Goal: Transaction & Acquisition: Purchase product/service

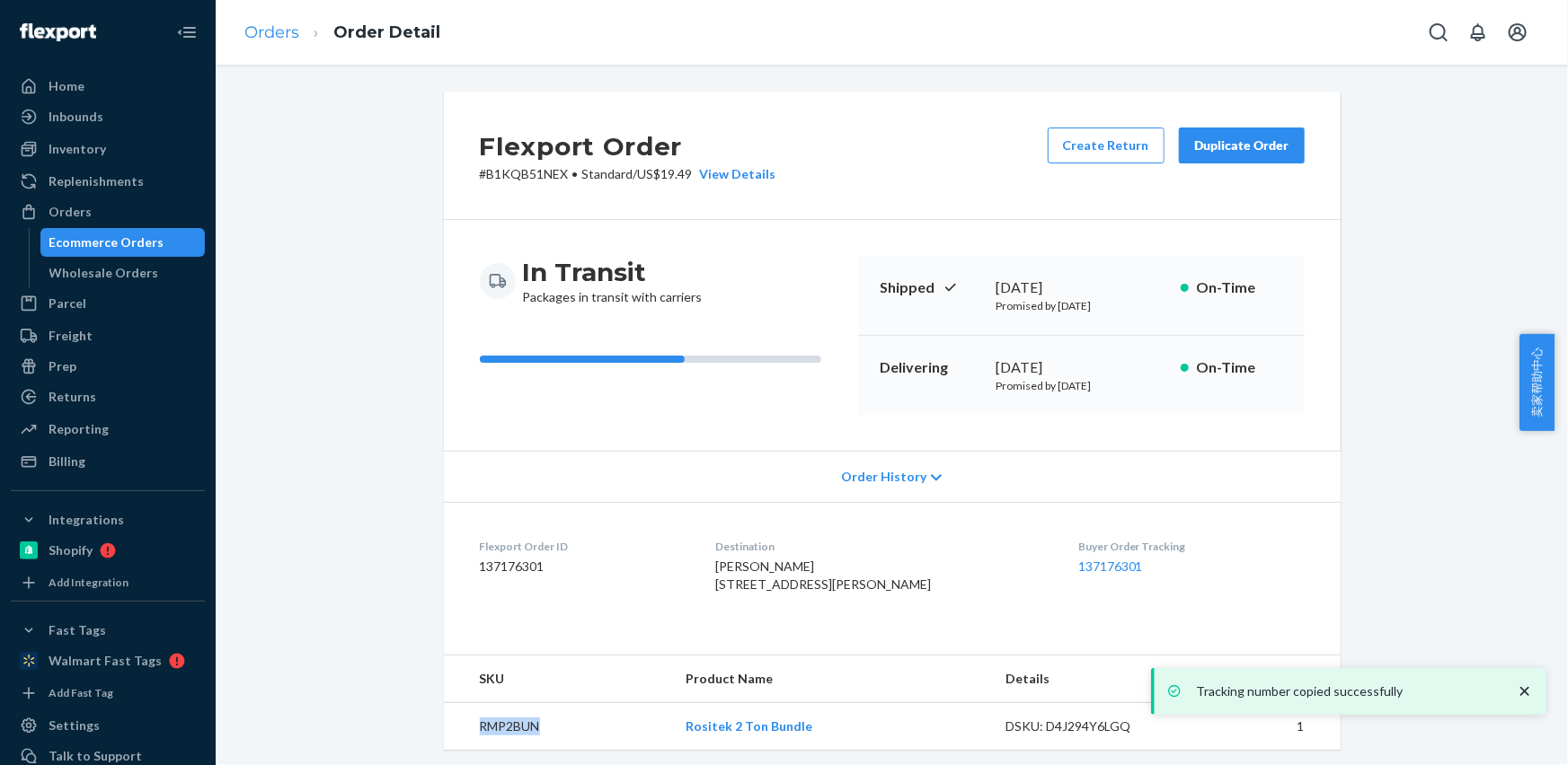
scroll to position [426, 0]
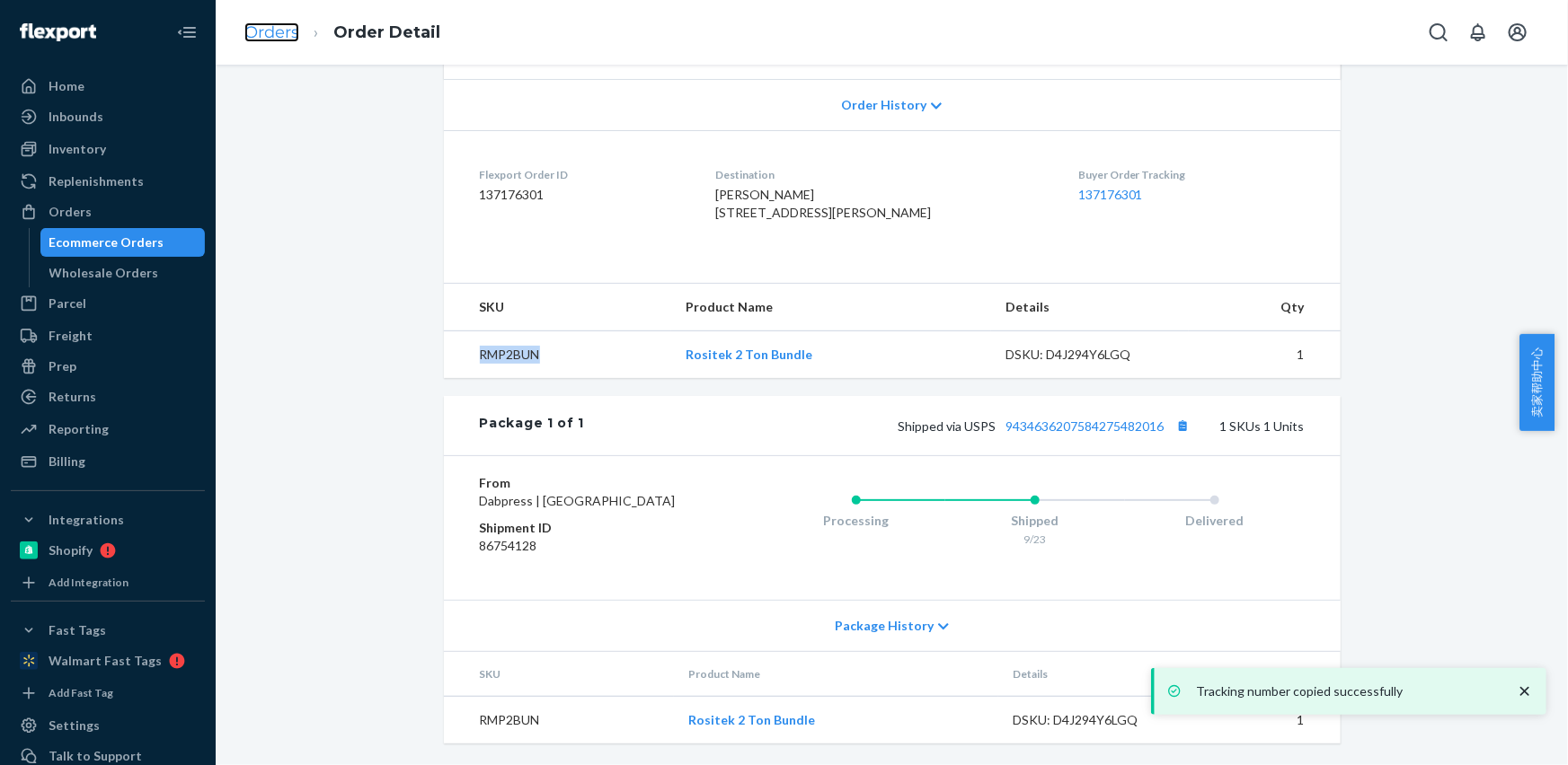
click at [280, 33] on link "Orders" at bounding box center [272, 32] width 55 height 20
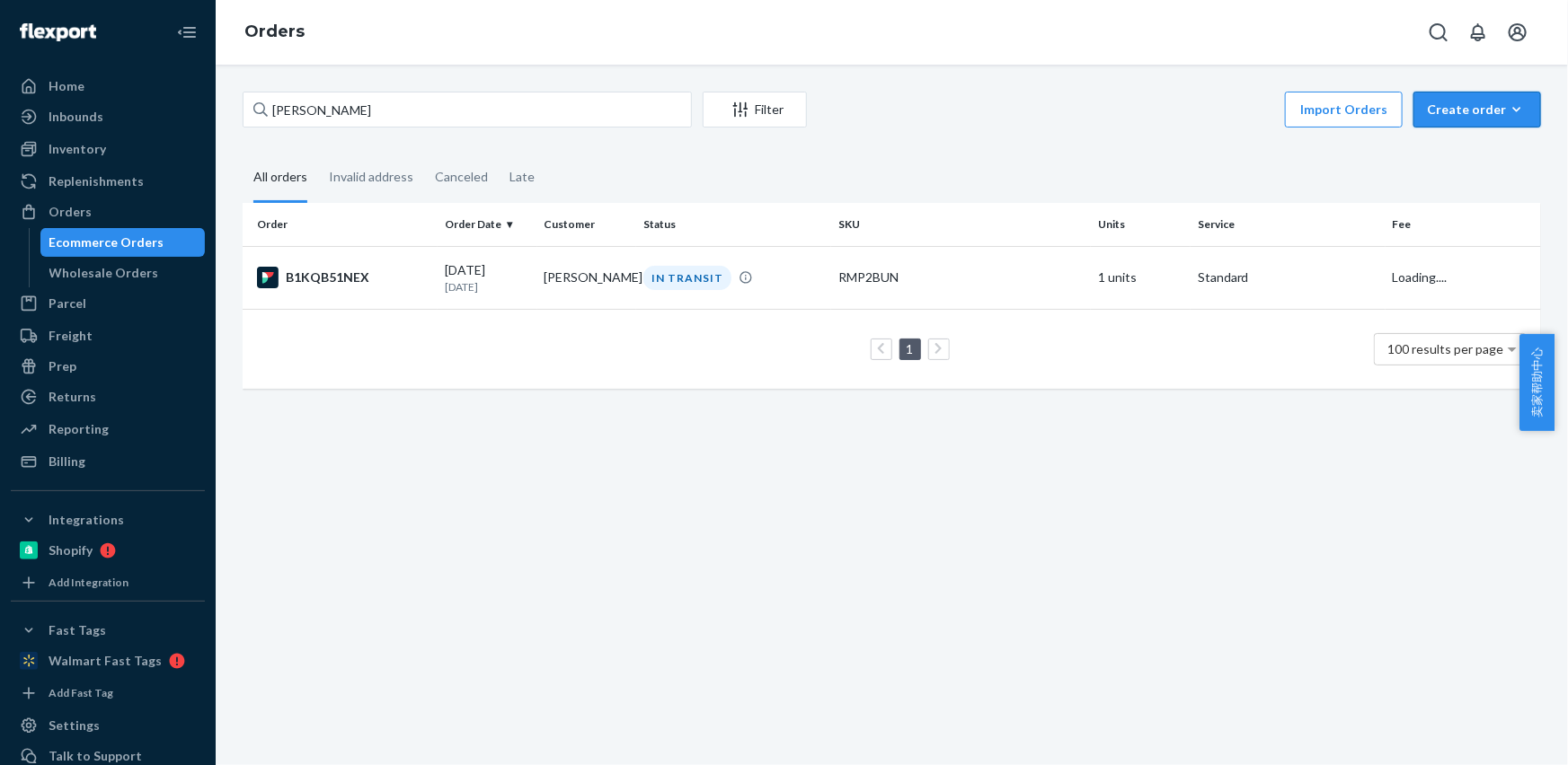
click at [1419, 111] on button "Create order Ecommerce order Removal order" at bounding box center [1477, 110] width 127 height 36
click at [1439, 137] on span "Ecommerce order" at bounding box center [1429, 131] width 98 height 13
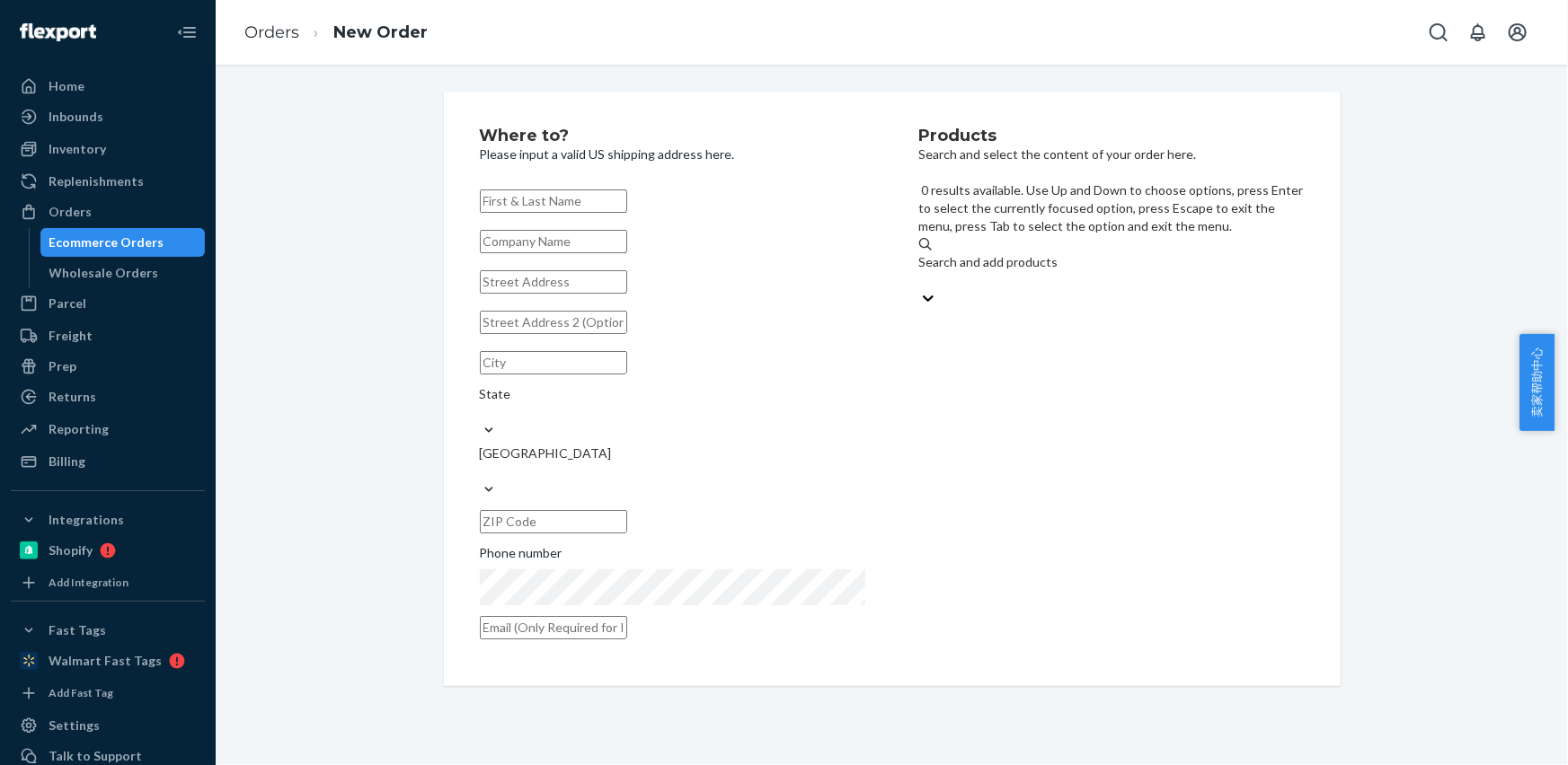
click at [1046, 253] on div "Search and add products" at bounding box center [1111, 263] width 385 height 18
click at [921, 272] on input "0 results available. Use Up and Down to choose options, press Enter to select t…" at bounding box center [920, 281] width 2 height 18
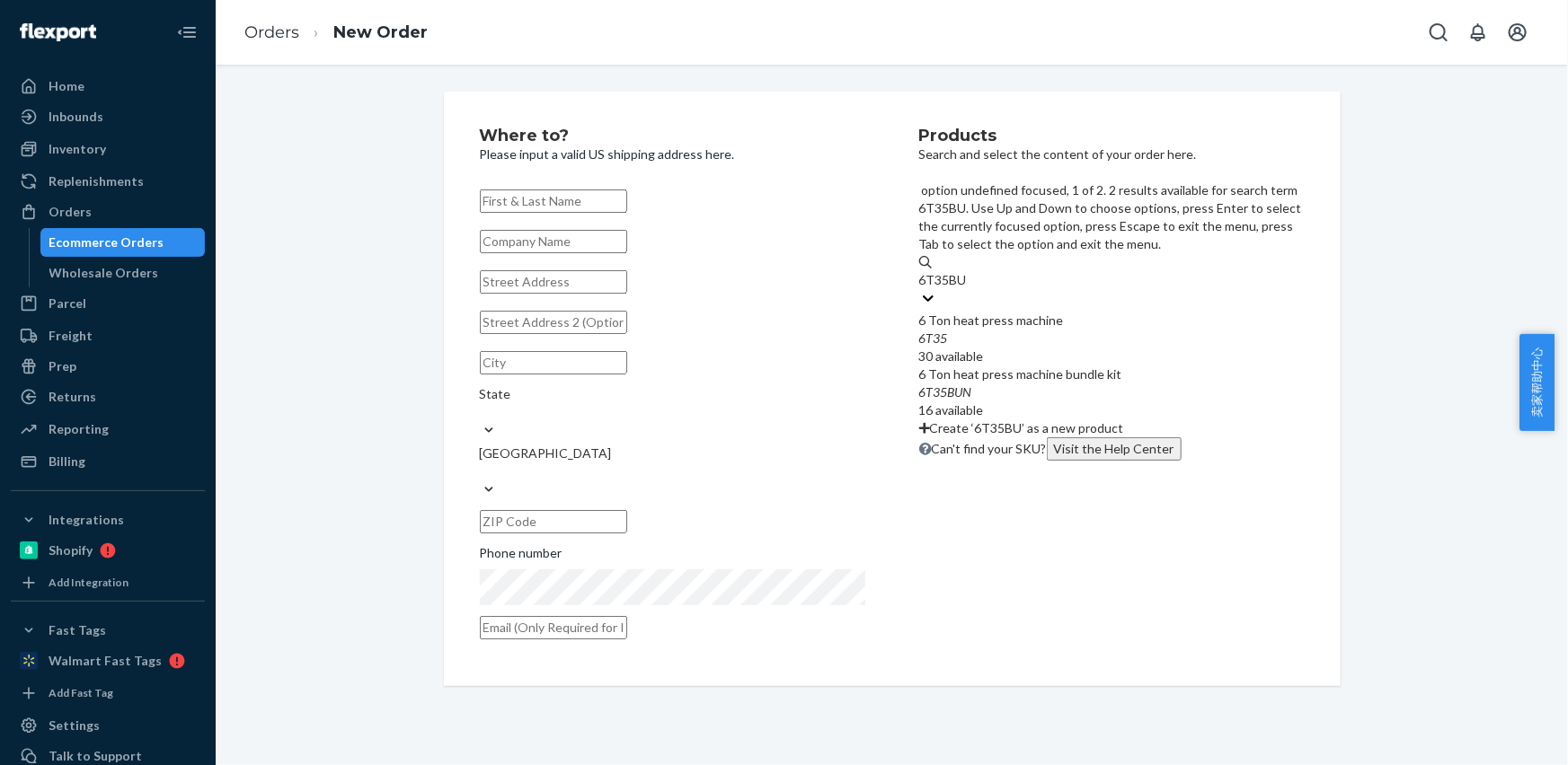
type input "6T35BUN"
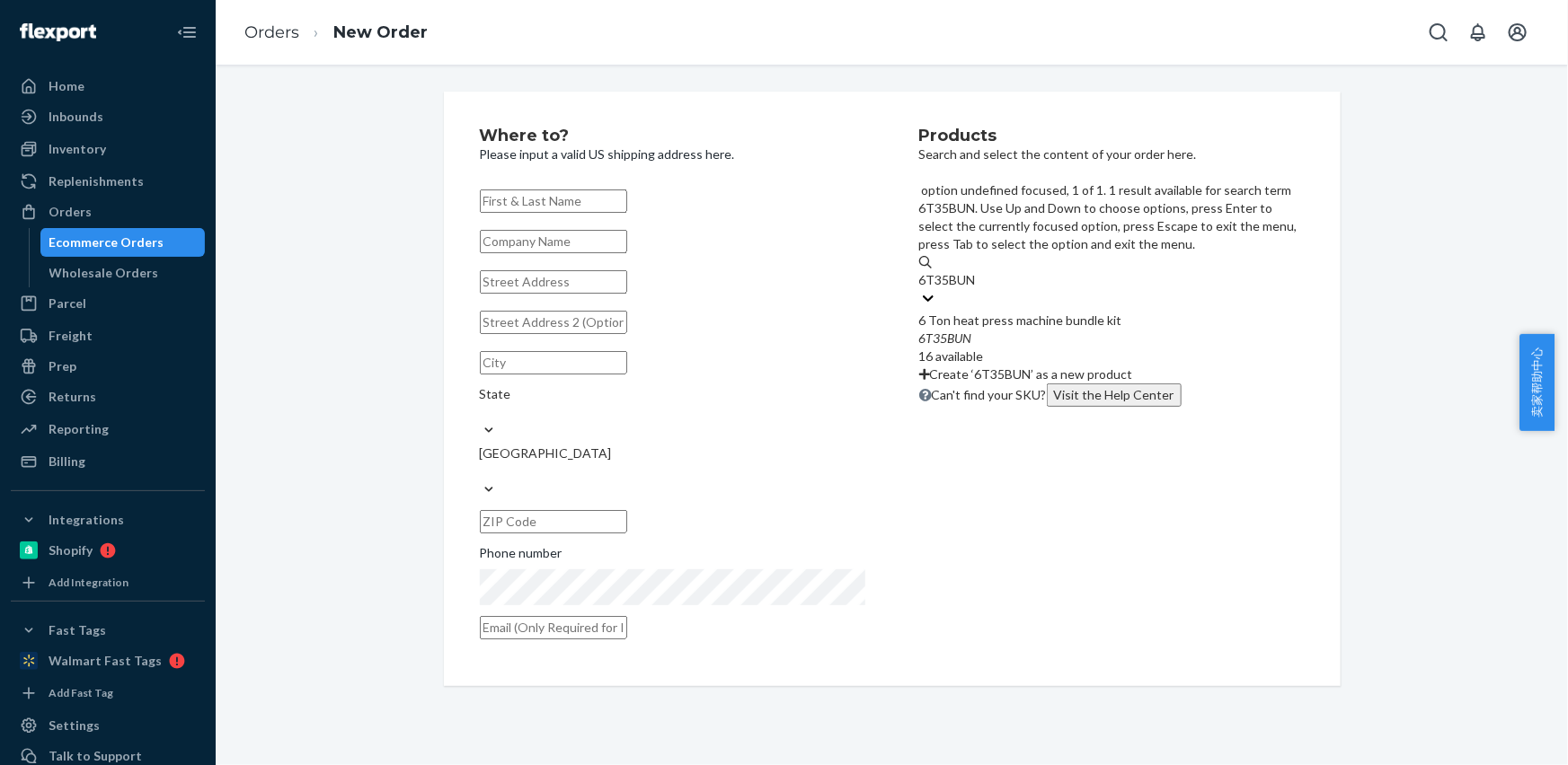
drag, startPoint x: 1042, startPoint y: 237, endPoint x: 867, endPoint y: 97, distance: 224.1
click at [1042, 311] on div "6 Ton heat press machine bundle kit" at bounding box center [1111, 320] width 385 height 18
click at [977, 272] on input "6T35BUN" at bounding box center [948, 281] width 58 height 18
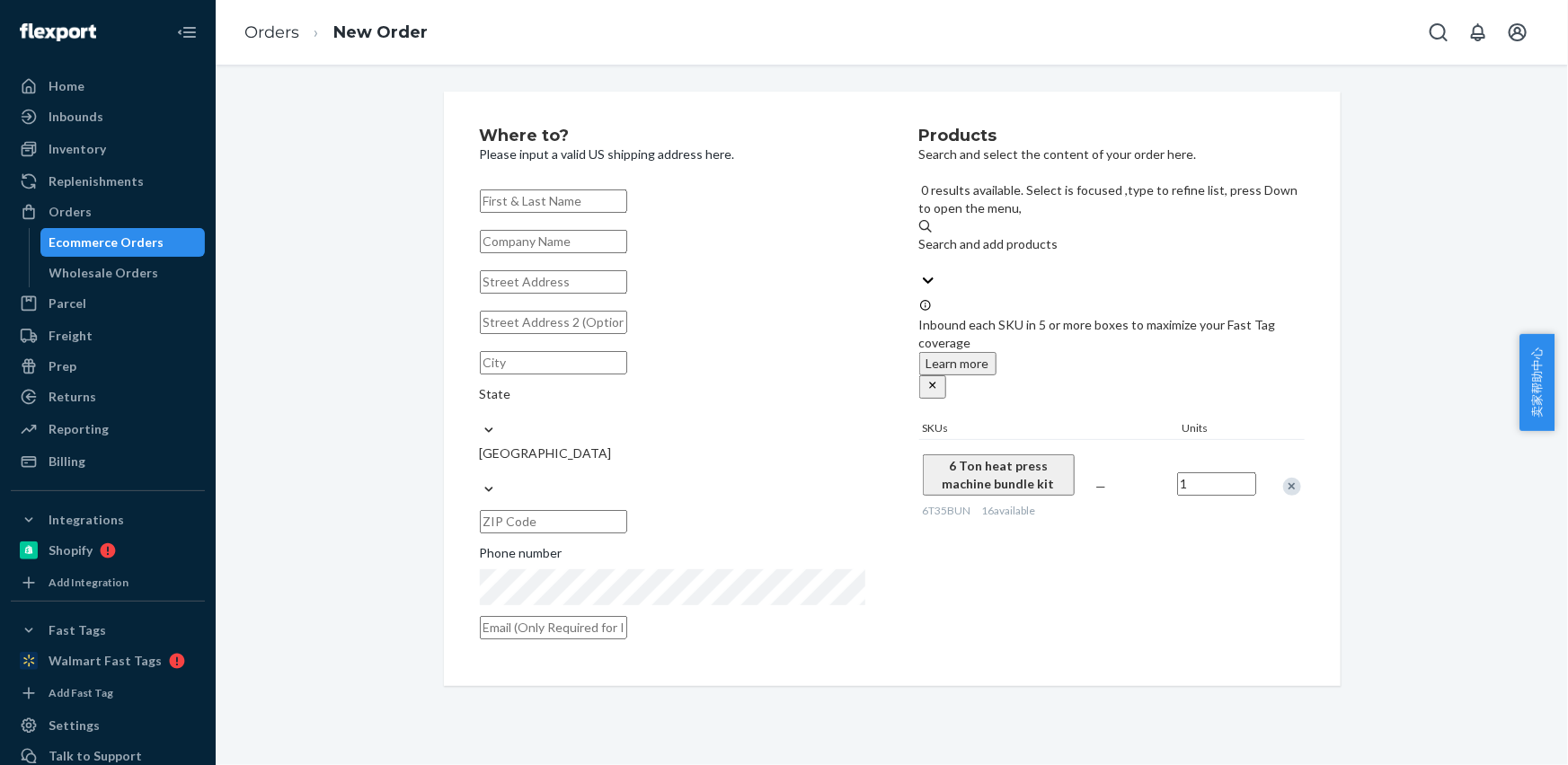
click at [501, 197] on input "text" at bounding box center [552, 201] width 147 height 23
paste input "[PERSON_NAME]"
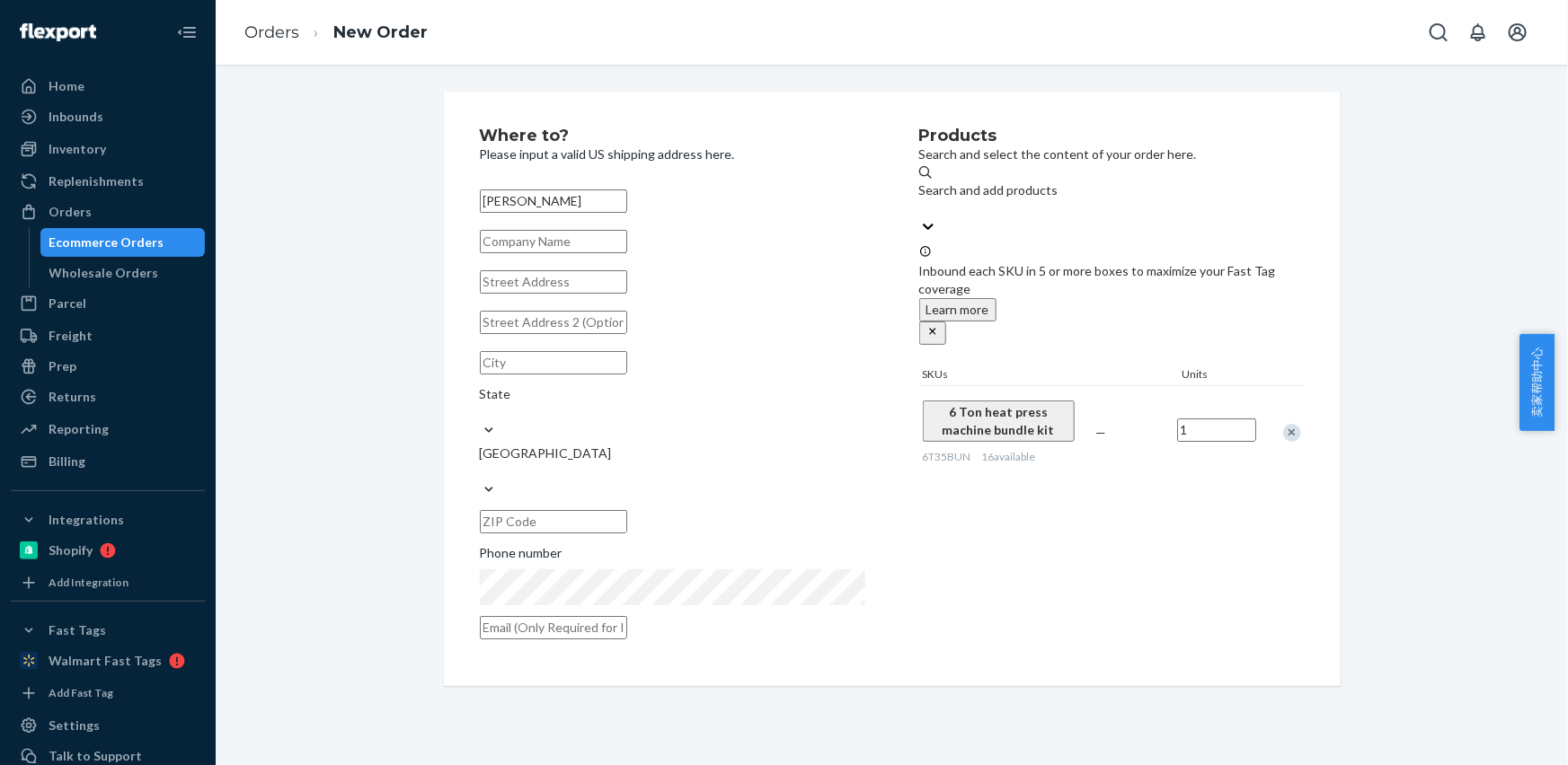
type input "[PERSON_NAME]"
click at [524, 287] on input "text" at bounding box center [552, 282] width 147 height 23
paste input "[STREET_ADDRESS]"
type input "[STREET_ADDRESS]"
click at [537, 374] on input "text" at bounding box center [552, 363] width 147 height 23
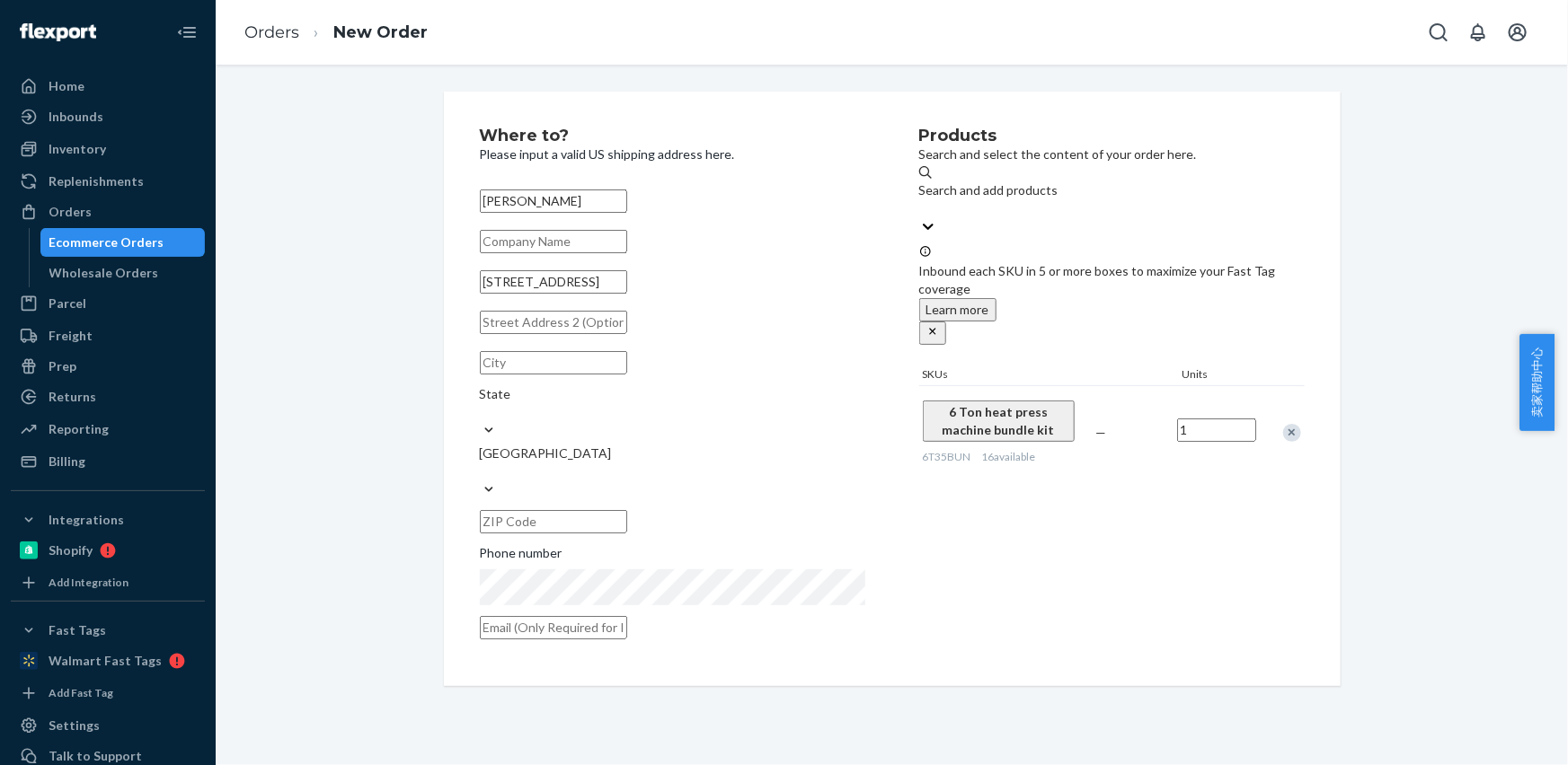
paste input "[GEOGRAPHIC_DATA]-9000"
drag, startPoint x: 707, startPoint y: 407, endPoint x: 715, endPoint y: 446, distance: 39.8
click at [708, 408] on div "[GEOGRAPHIC_DATA]-9000 State [GEOGRAPHIC_DATA]" at bounding box center [672, 442] width 385 height 195
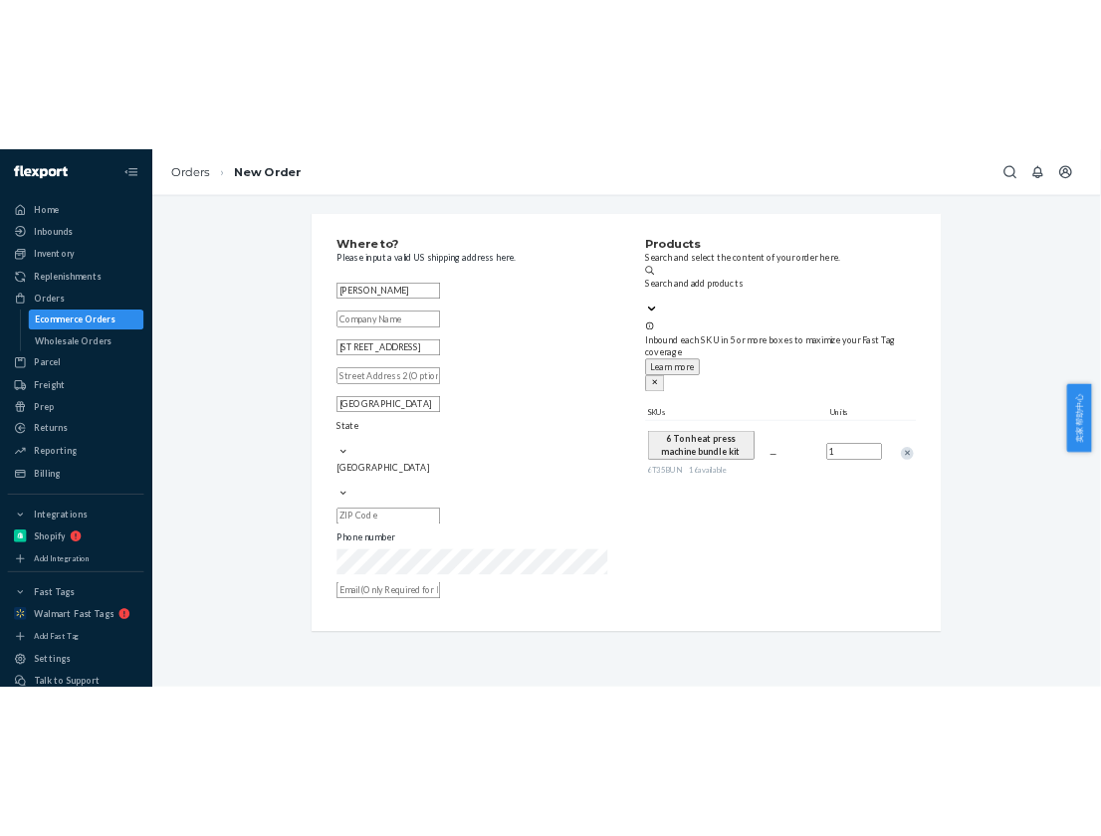
scroll to position [0, 0]
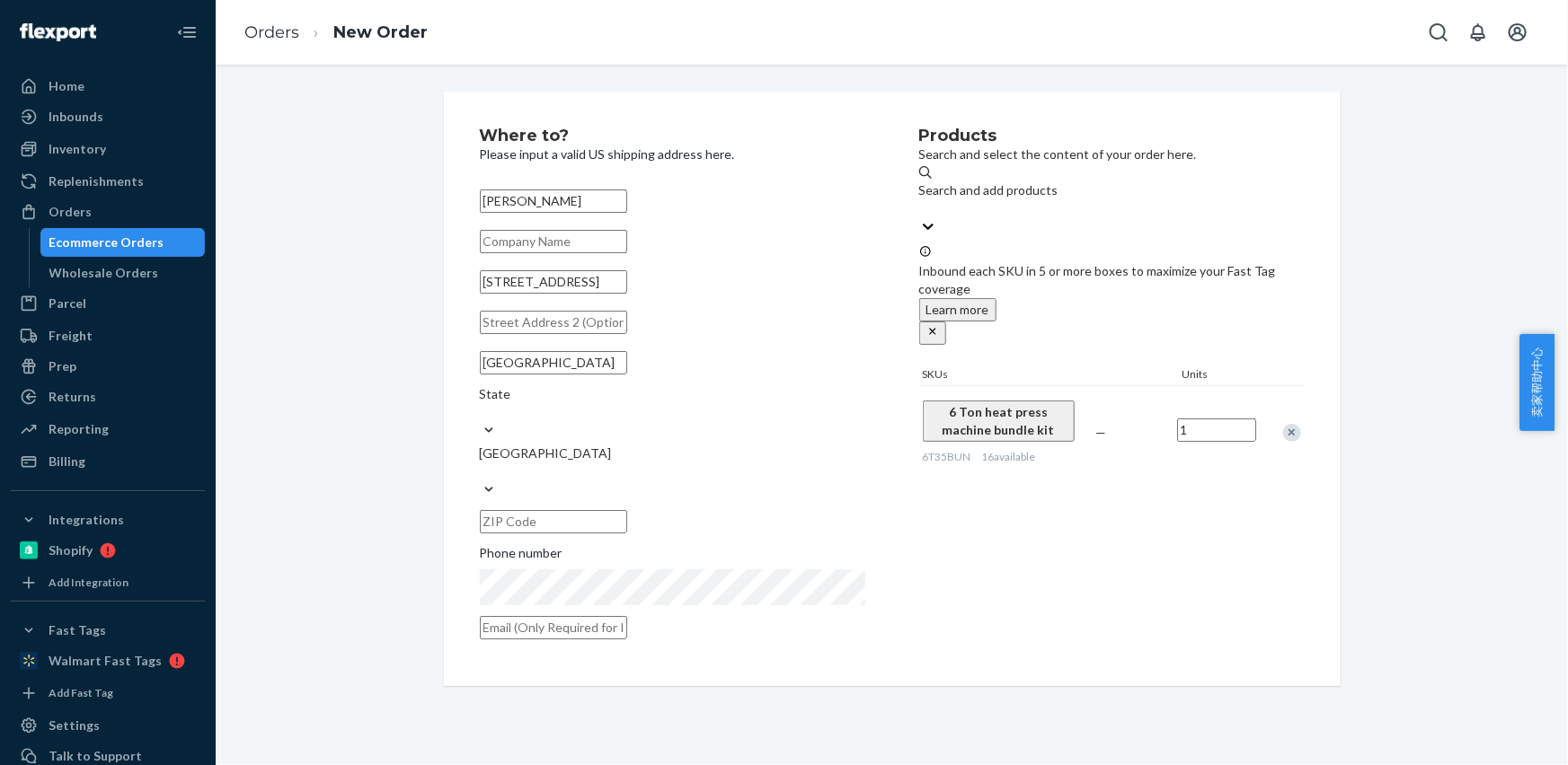
type input "[GEOGRAPHIC_DATA]"
click at [627, 510] on input "text" at bounding box center [552, 521] width 147 height 23
paste input "28461-9000"
type input "28461-9000"
drag, startPoint x: 543, startPoint y: 401, endPoint x: 728, endPoint y: 405, distance: 185.0
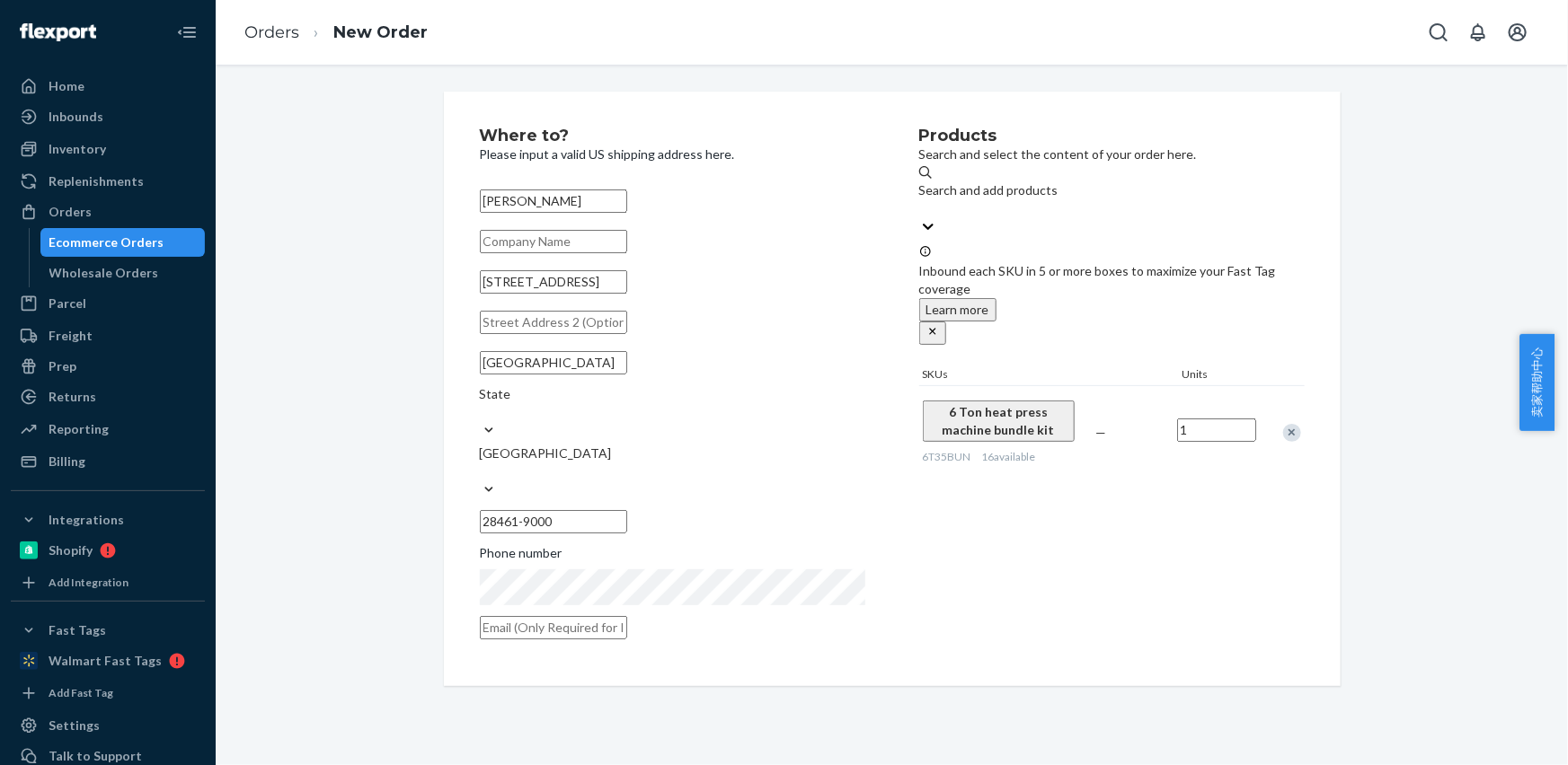
click at [627, 374] on input "[GEOGRAPHIC_DATA]" at bounding box center [552, 363] width 147 height 23
type input "[GEOGRAPHIC_DATA]"
click at [729, 406] on div "State" at bounding box center [672, 403] width 385 height 36
click at [481, 406] on input "State" at bounding box center [480, 412] width 2 height 18
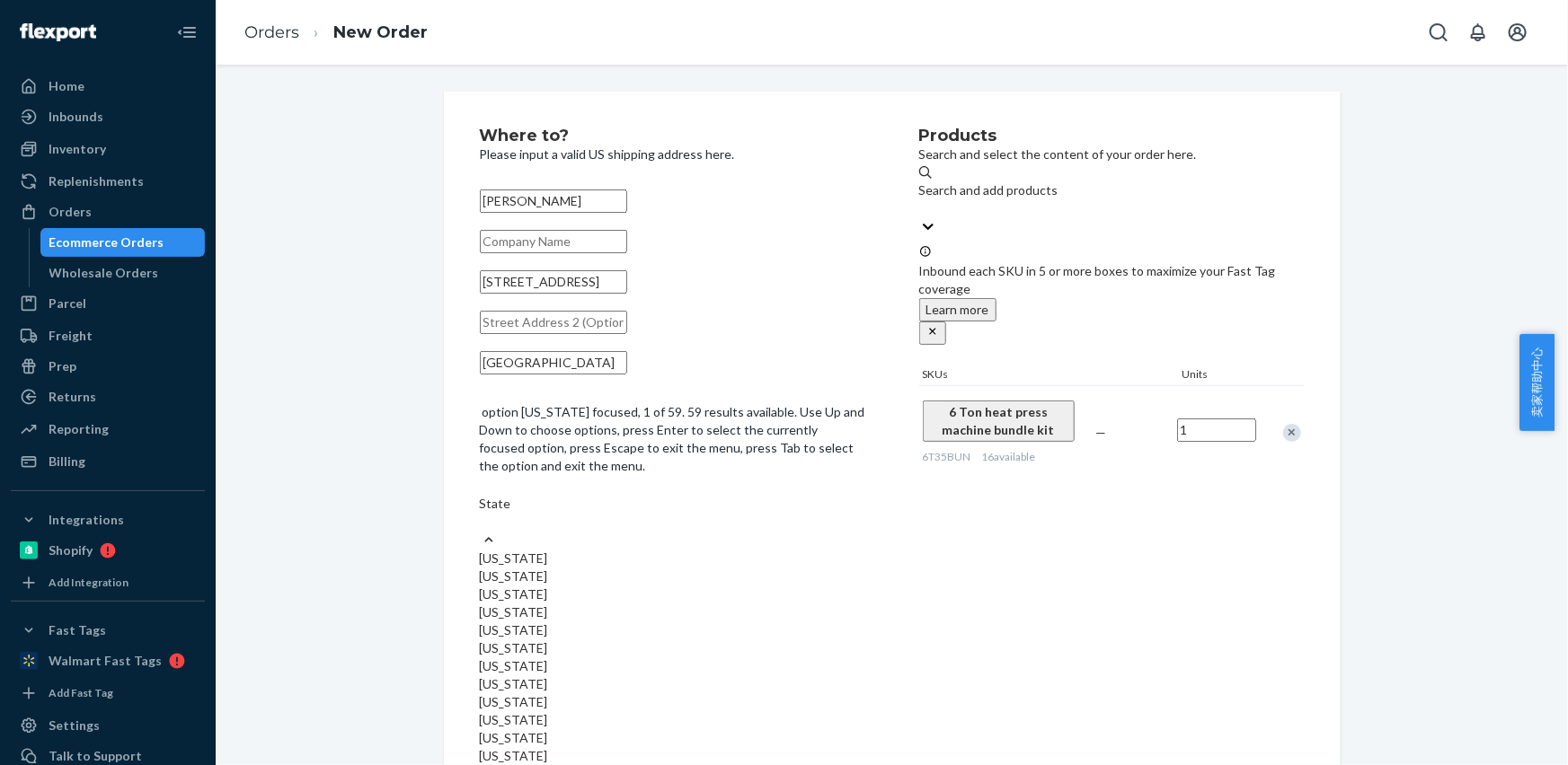
paste input "NC"
type input "NC"
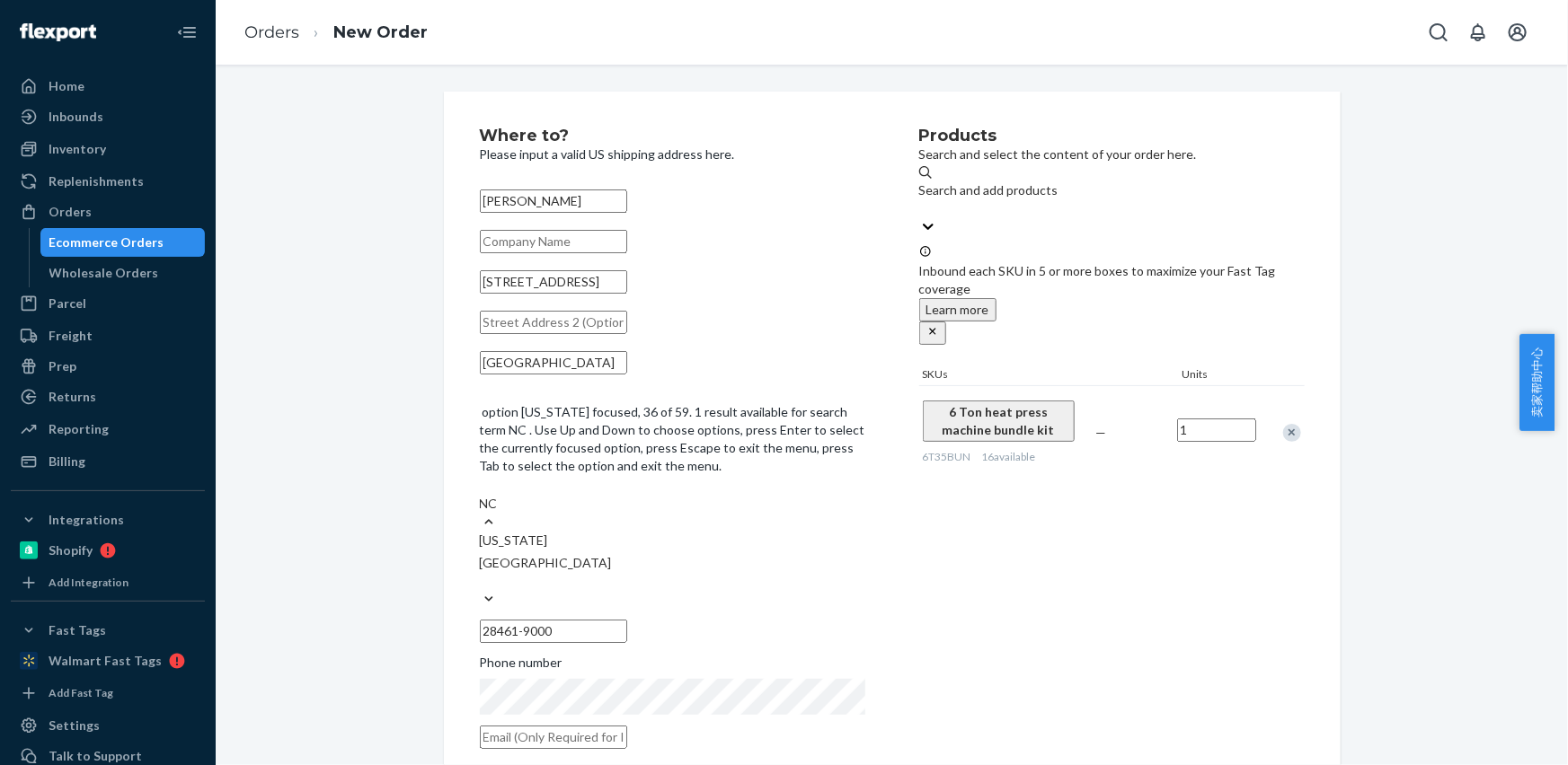
click at [728, 531] on div "[US_STATE]" at bounding box center [672, 540] width 385 height 18
click at [502, 494] on input "NC" at bounding box center [490, 503] width 23 height 18
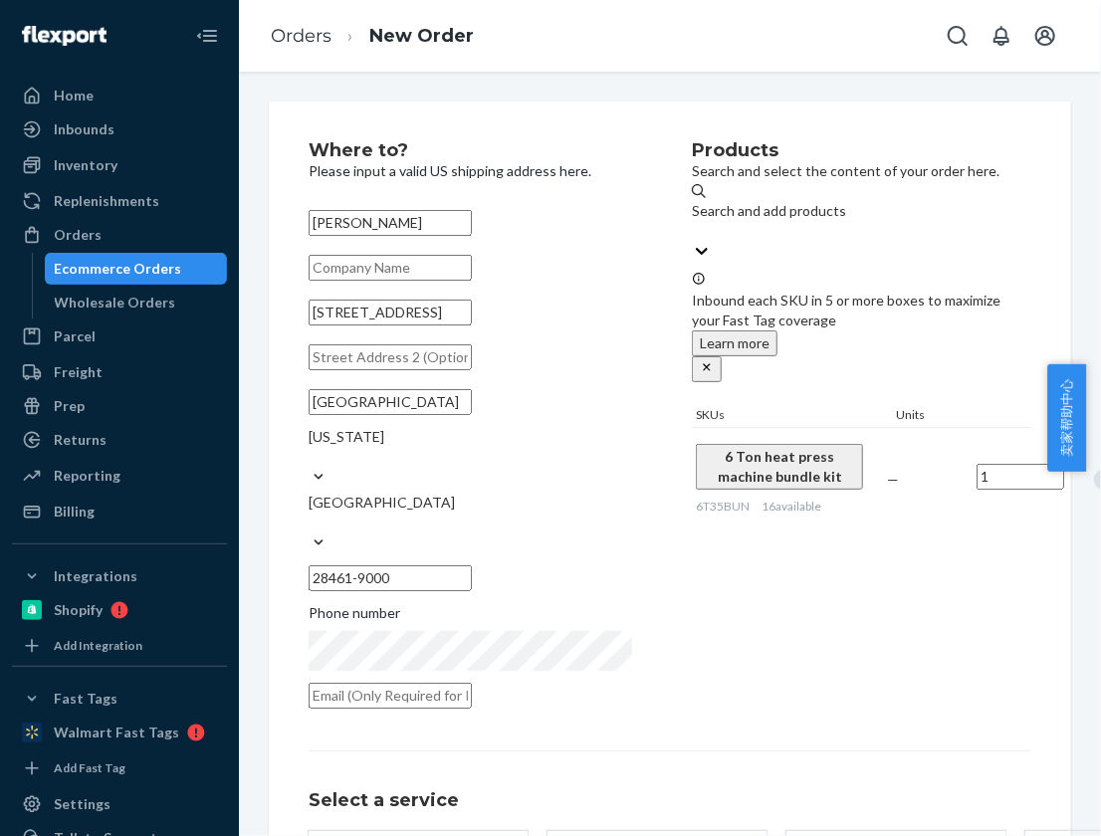
click at [472, 683] on input "text" at bounding box center [390, 696] width 163 height 26
paste input "[EMAIL_ADDRESS][DOMAIN_NAME]"
type input "[EMAIL_ADDRESS][DOMAIN_NAME]"
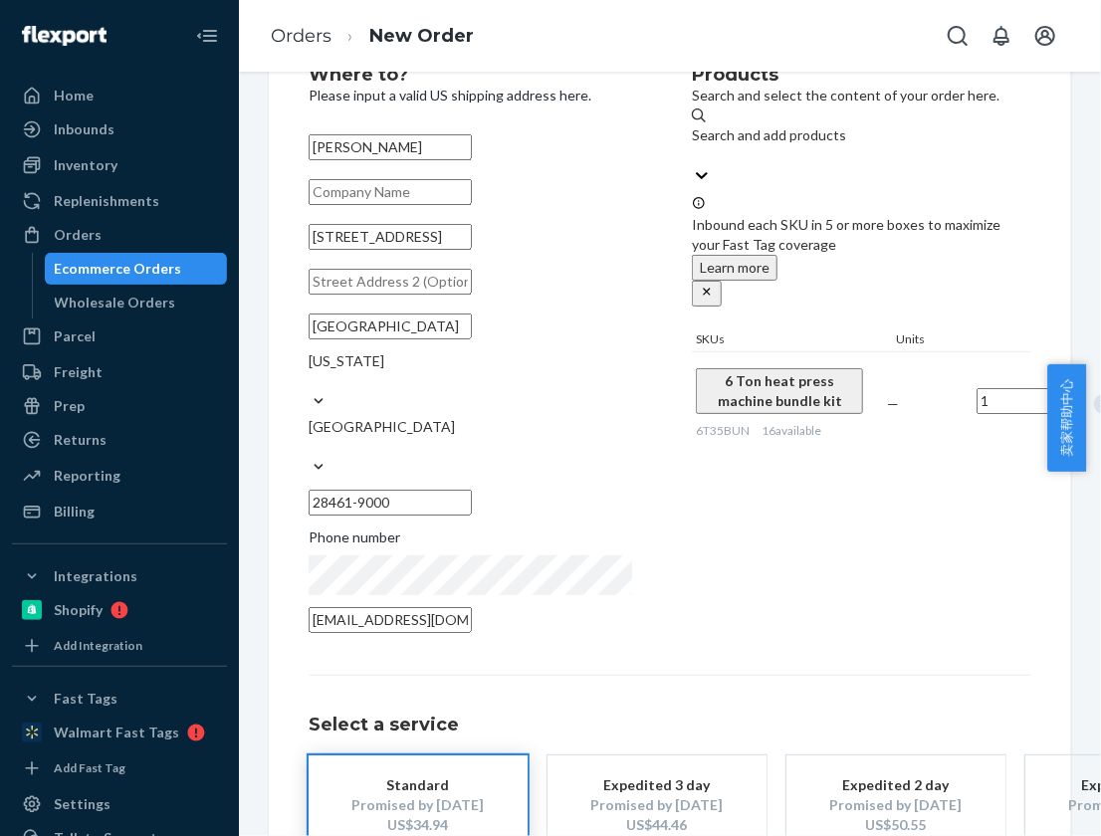
scroll to position [180, 0]
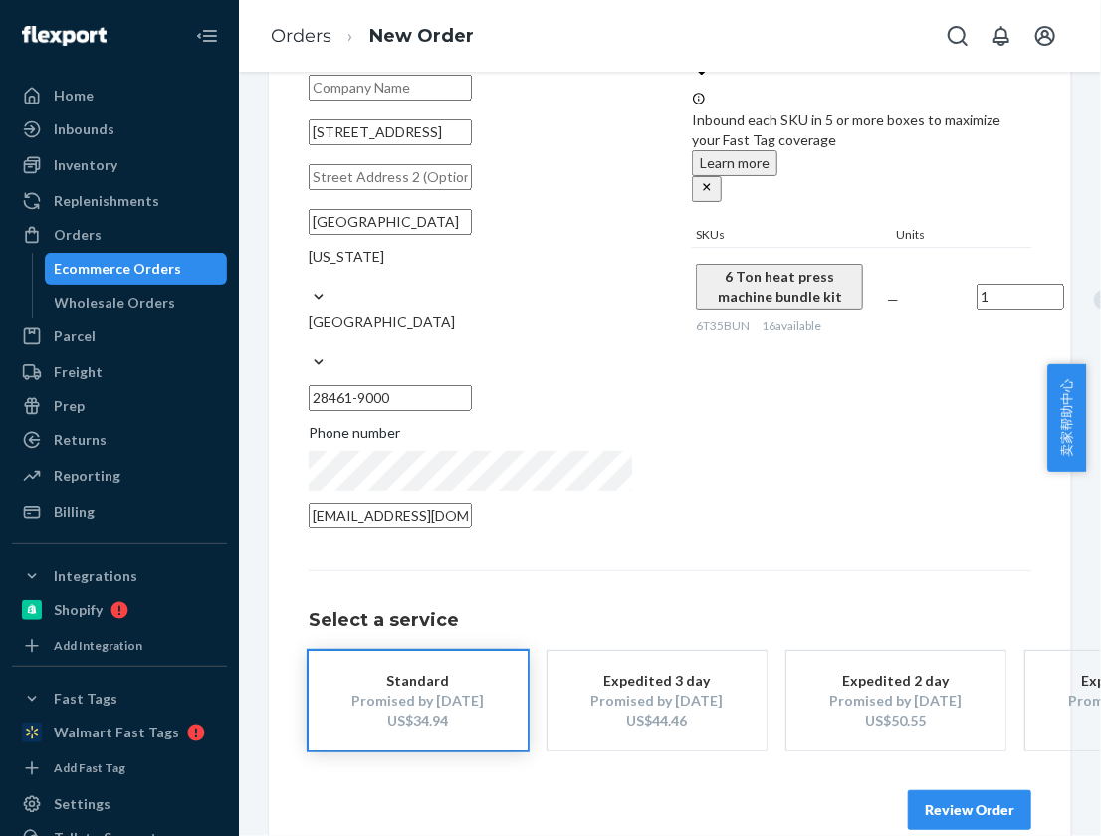
click at [940, 790] on button "Review Order" at bounding box center [969, 810] width 123 height 40
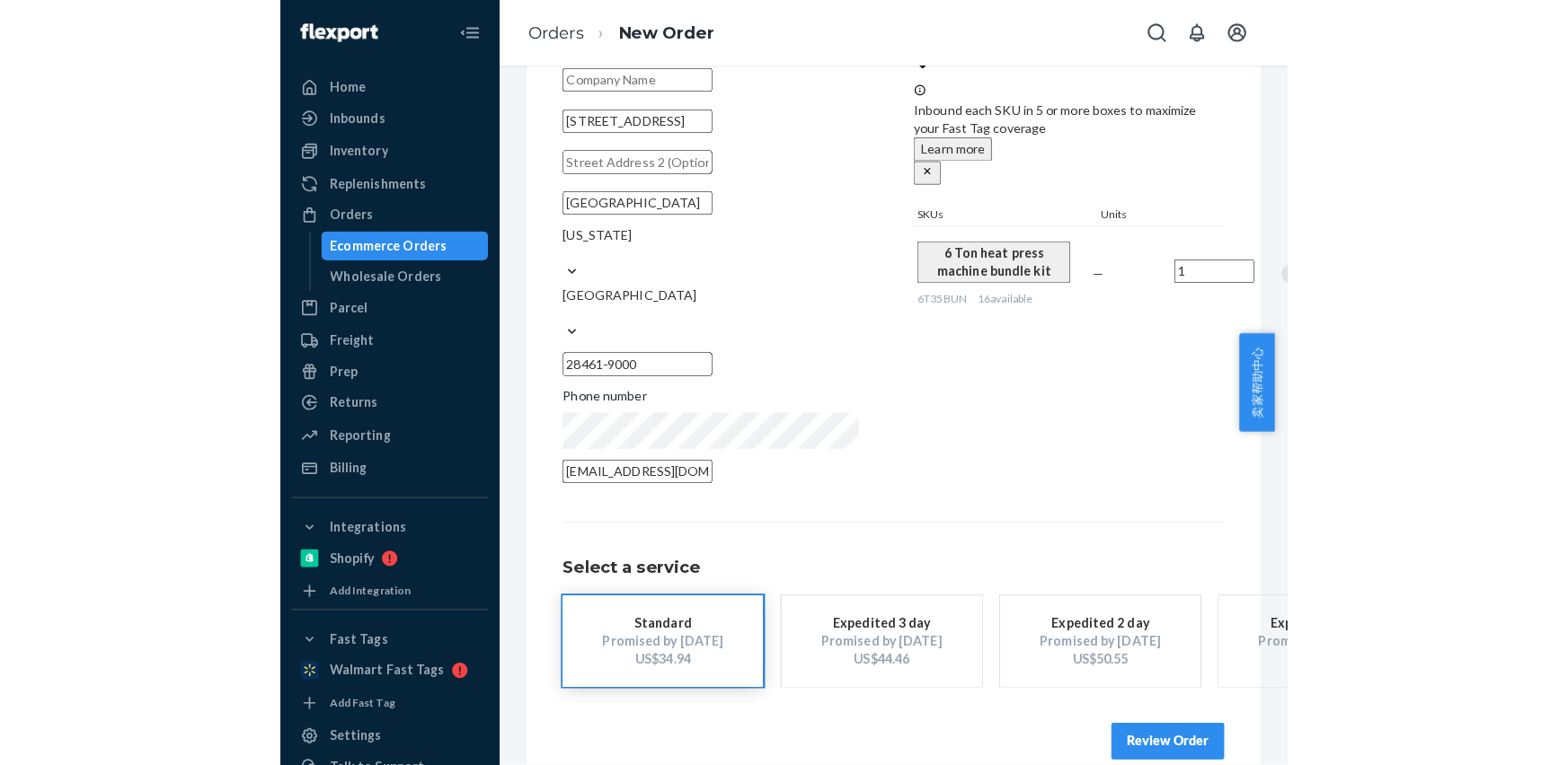
scroll to position [0, 0]
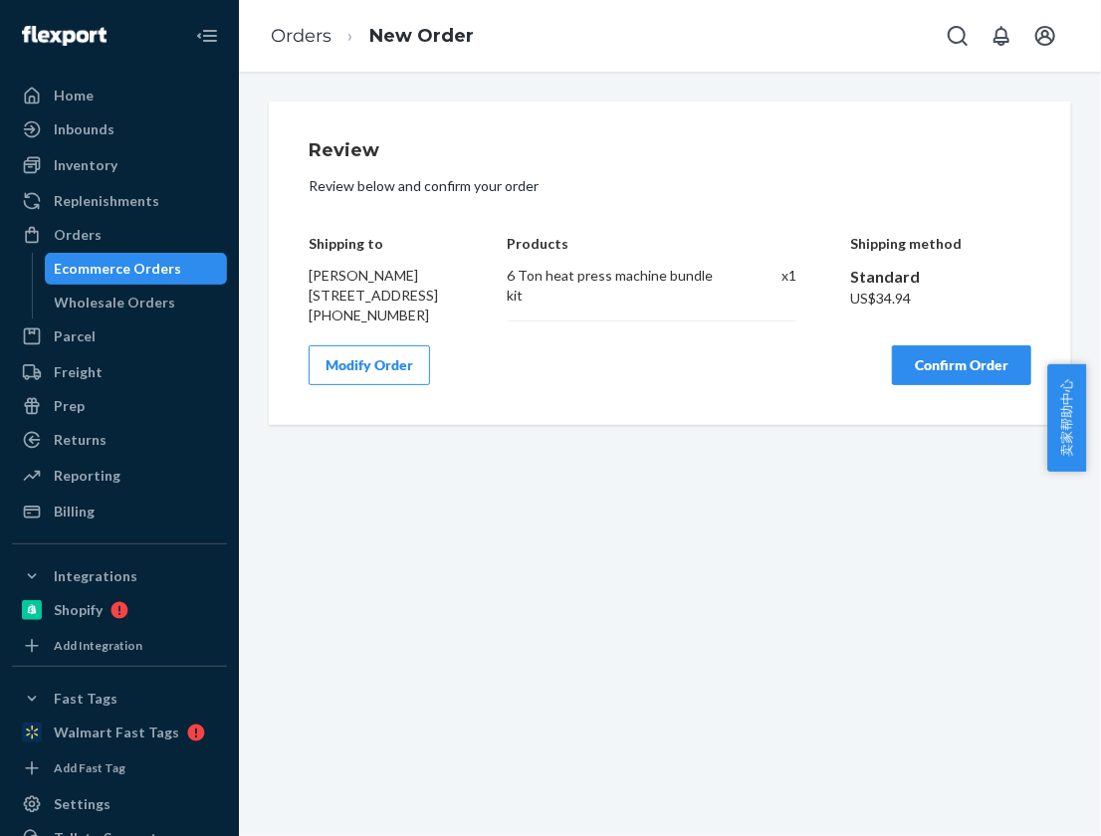
click at [936, 385] on button "Confirm Order" at bounding box center [961, 365] width 139 height 40
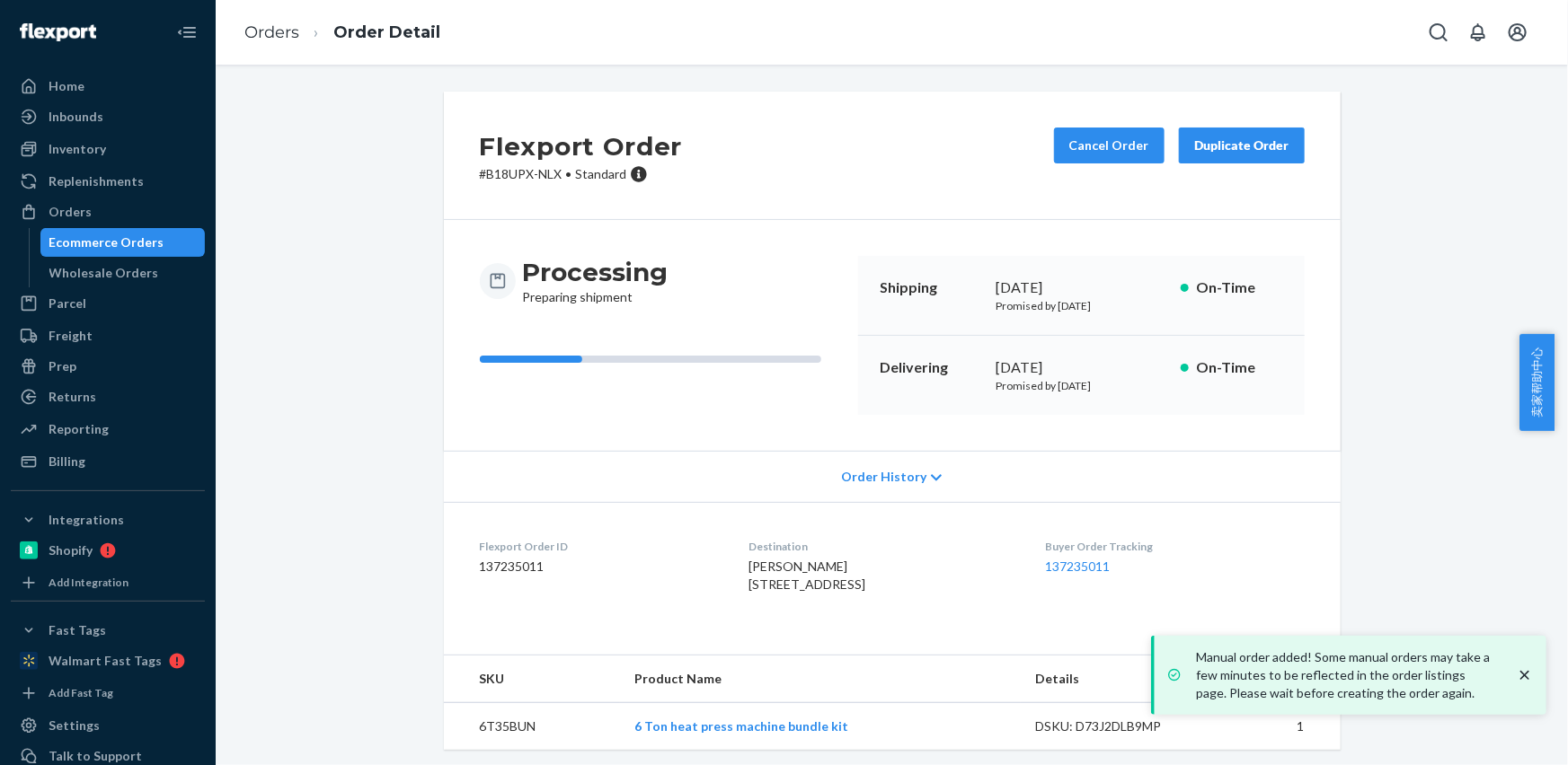
drag, startPoint x: 815, startPoint y: 576, endPoint x: 840, endPoint y: 580, distance: 25.3
click at [840, 580] on dl "Flexport Order ID 137235011 Destination [PERSON_NAME] [STREET_ADDRESS] Buyer Or…" at bounding box center [892, 568] width 896 height 134
copy span "[PERSON_NAME] [STREET_ADDRESS]"
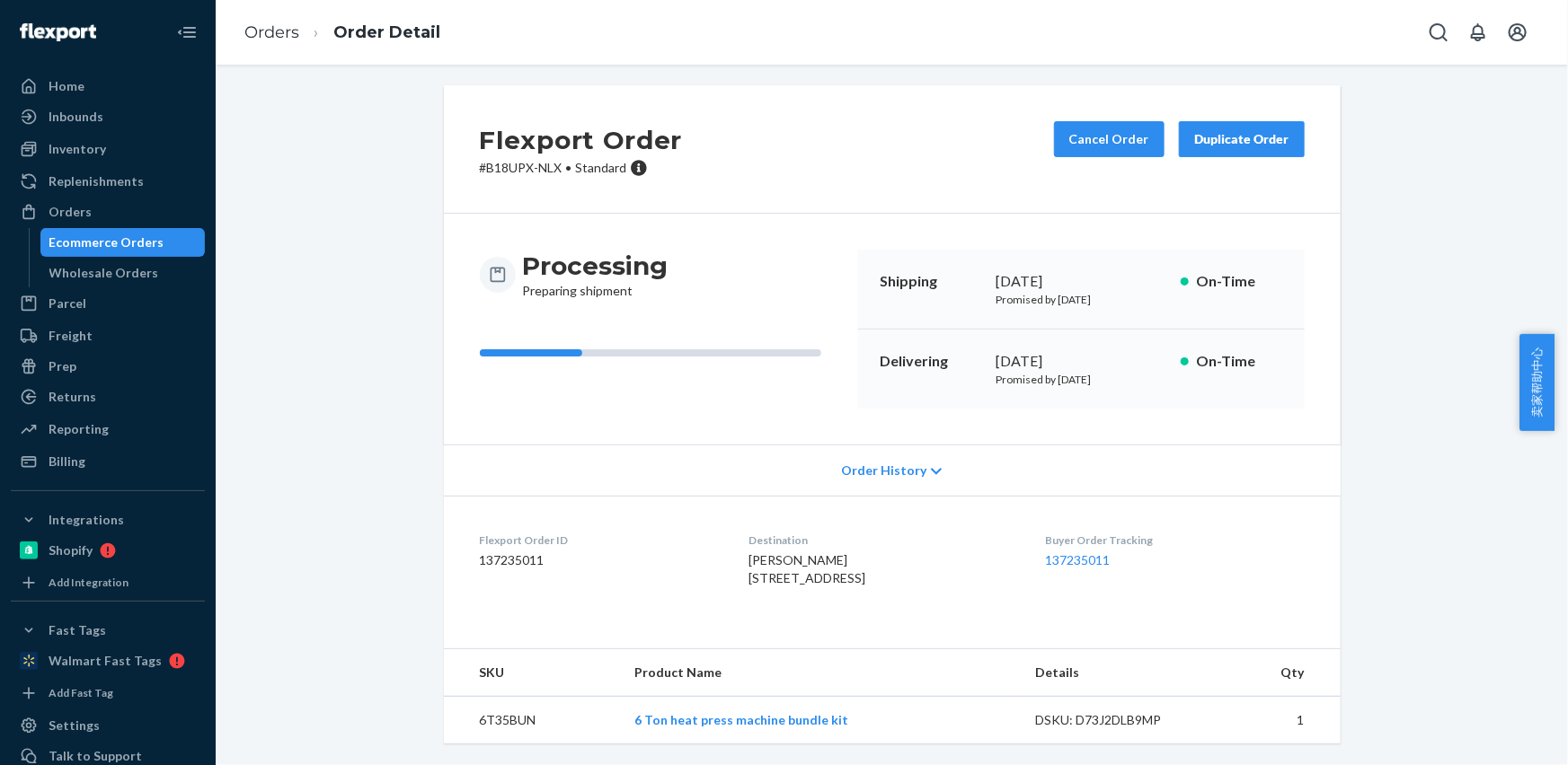
scroll to position [42, 0]
click at [496, 723] on td "6T35BUN" at bounding box center [533, 720] width 177 height 48
copy td "6T35BUN"
drag, startPoint x: 716, startPoint y: 521, endPoint x: 810, endPoint y: 514, distance: 94.3
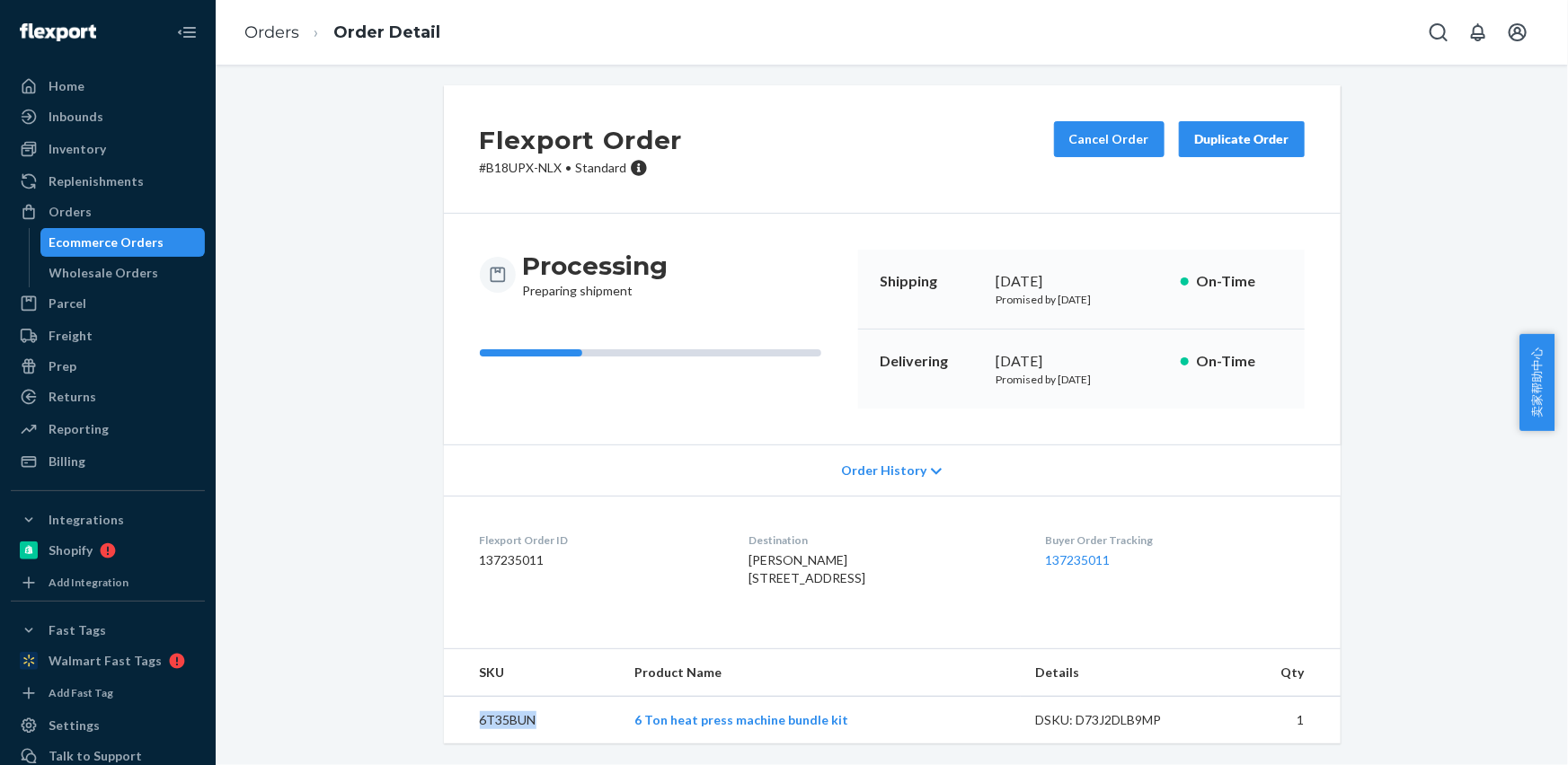
click at [840, 543] on dl "Flexport Order ID 137235011 Destination [PERSON_NAME] [STREET_ADDRESS] Buyer Or…" at bounding box center [892, 562] width 896 height 134
copy span "[PERSON_NAME] [STREET_ADDRESS]"
click at [498, 724] on td "6T35BUN" at bounding box center [533, 720] width 177 height 48
copy td "6T35BUN"
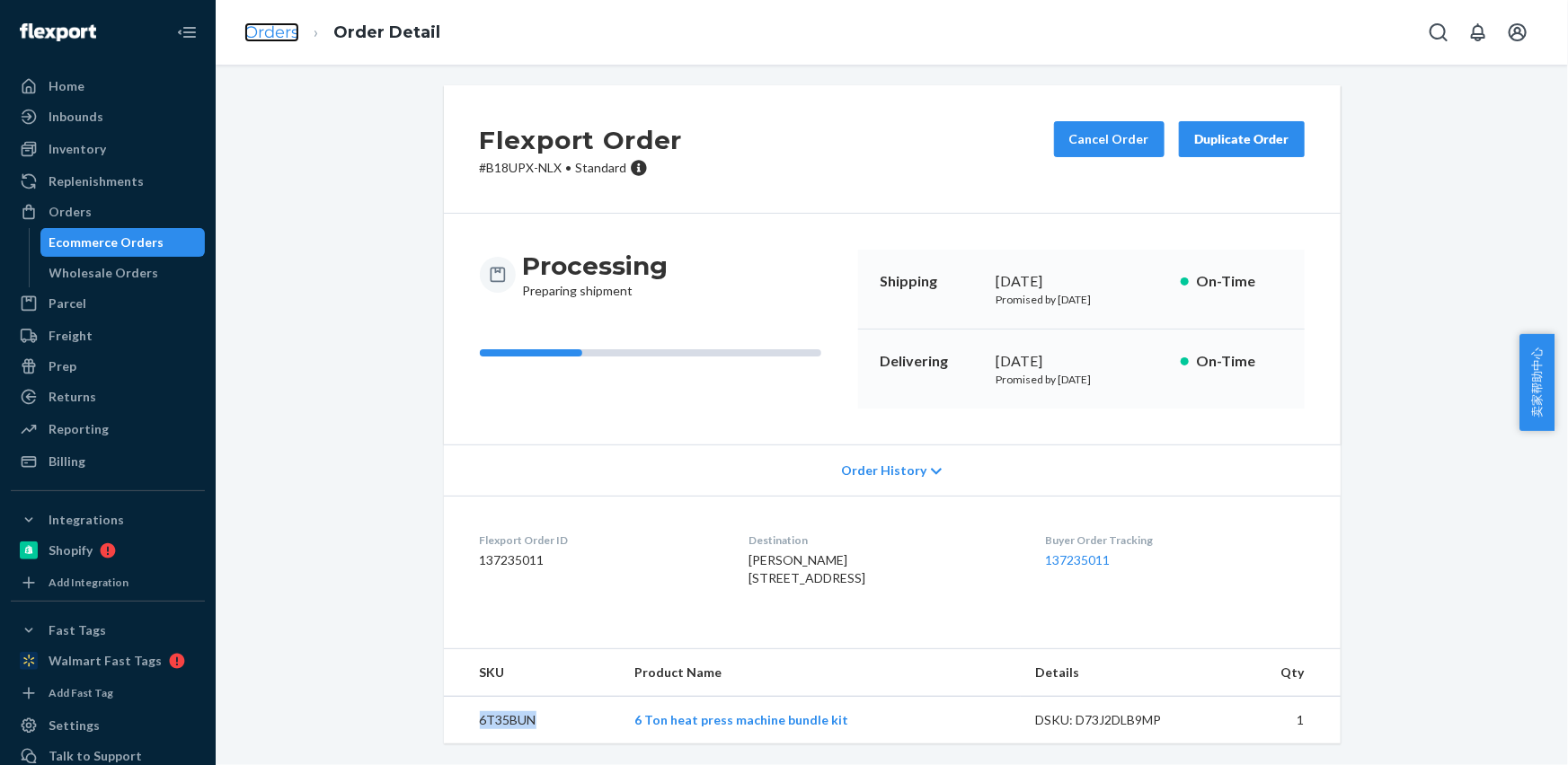
click at [255, 28] on link "Orders" at bounding box center [272, 32] width 55 height 20
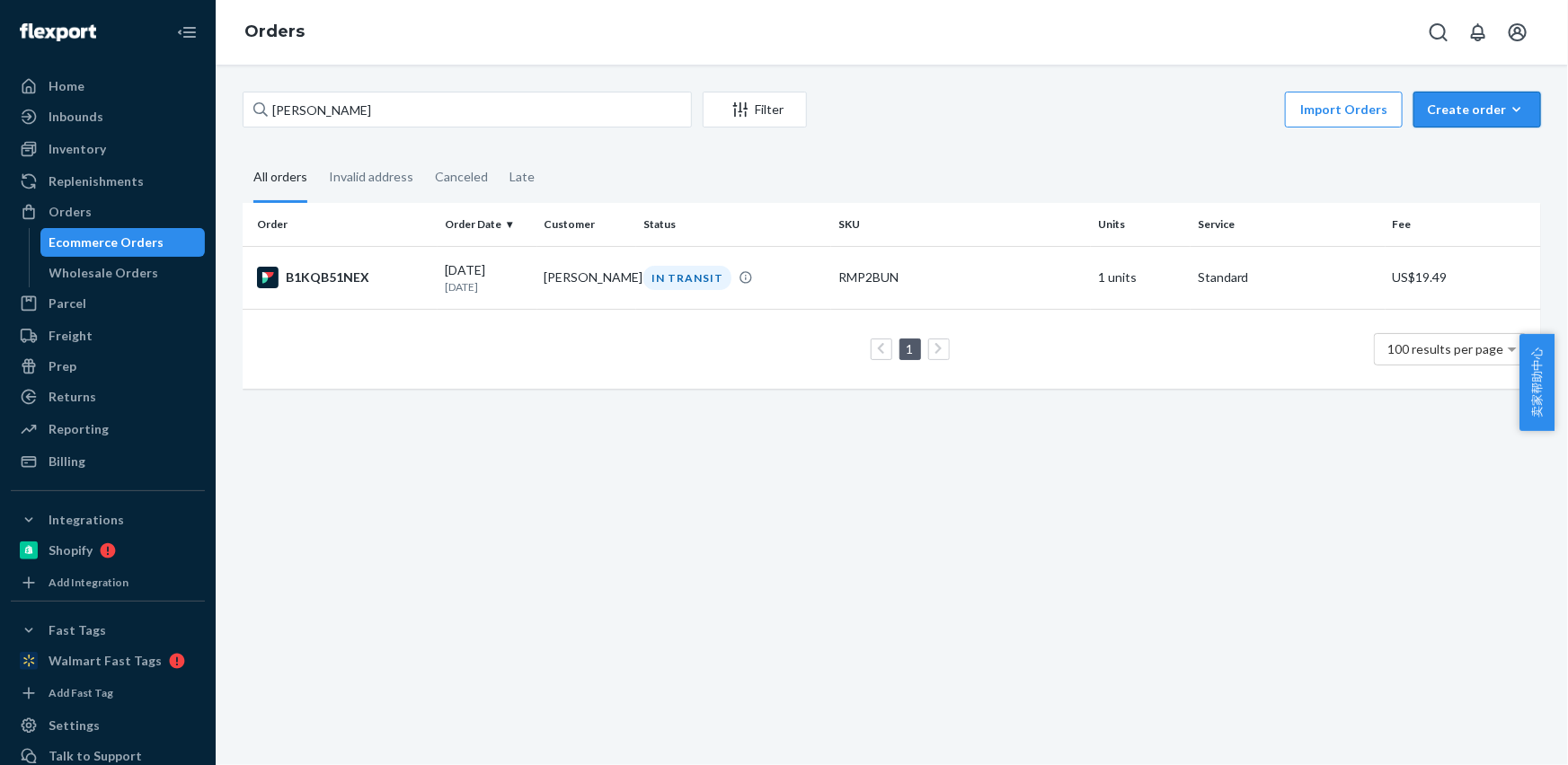
click at [1471, 113] on div "Create order" at bounding box center [1476, 109] width 100 height 18
click at [1469, 137] on span "Ecommerce order" at bounding box center [1429, 131] width 98 height 13
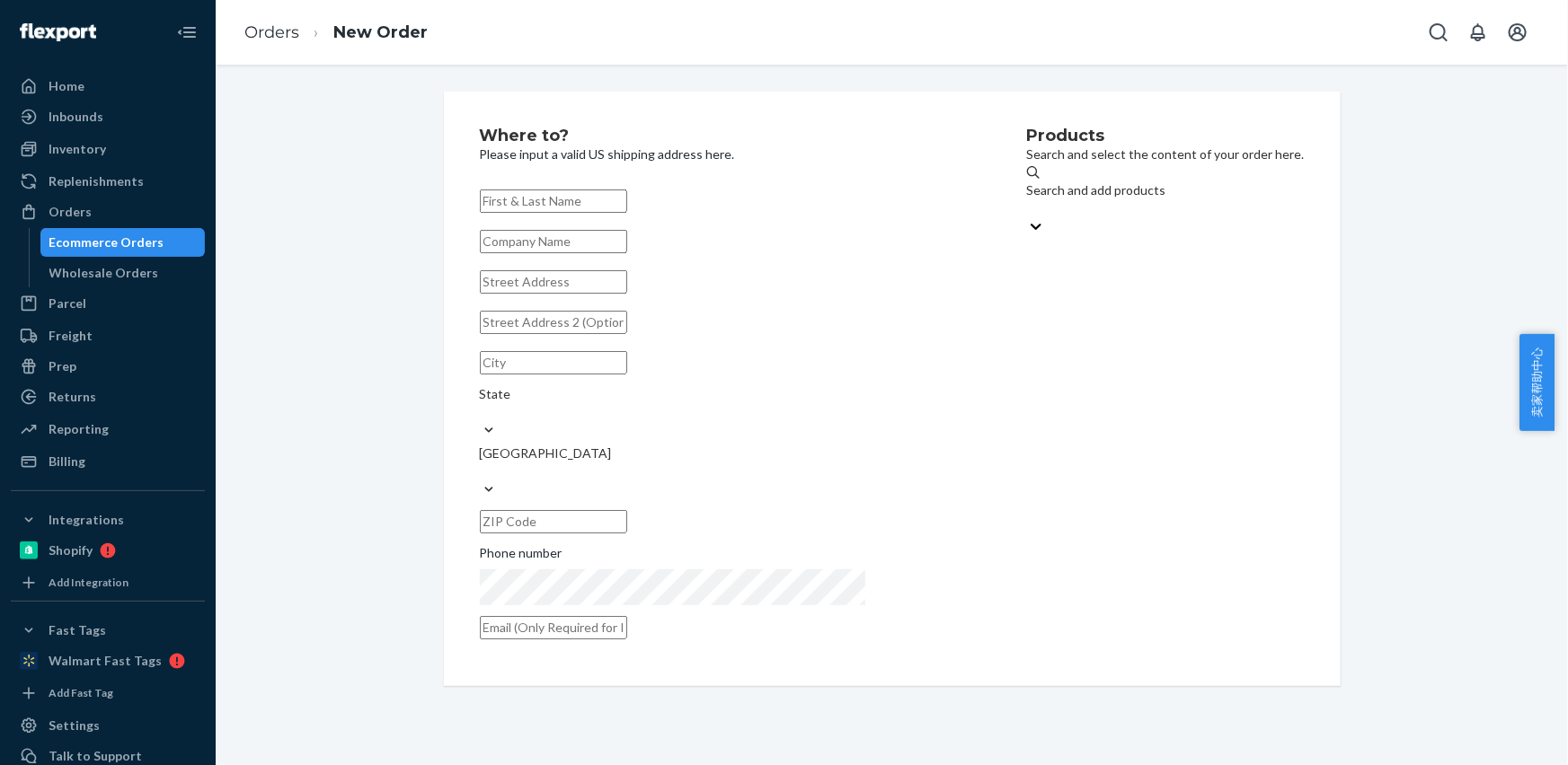
click at [1027, 193] on div "Search and add products" at bounding box center [1166, 190] width 278 height 18
click at [1027, 199] on input "Search and add products" at bounding box center [1028, 208] width 2 height 18
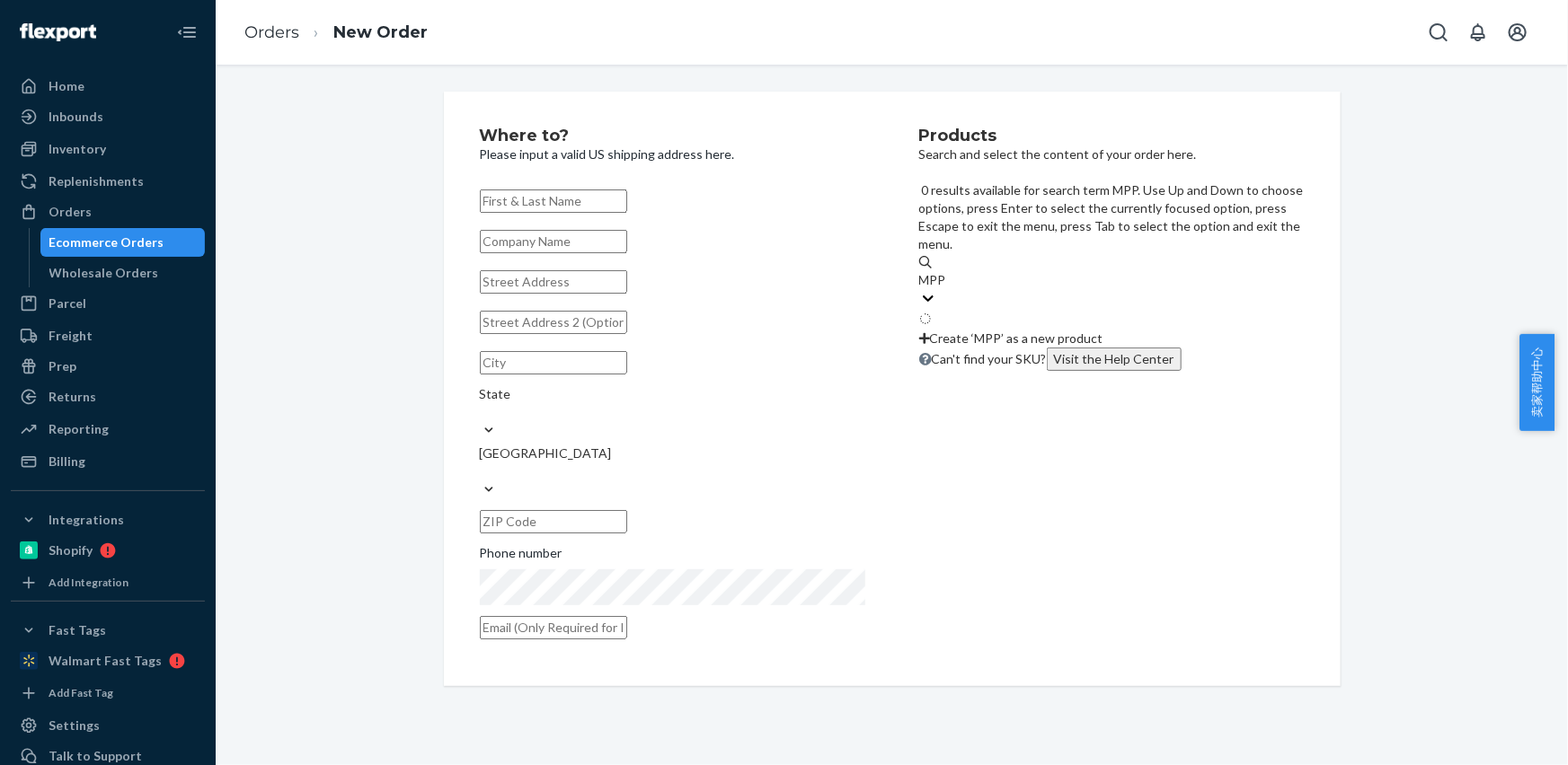
type input "MPP2"
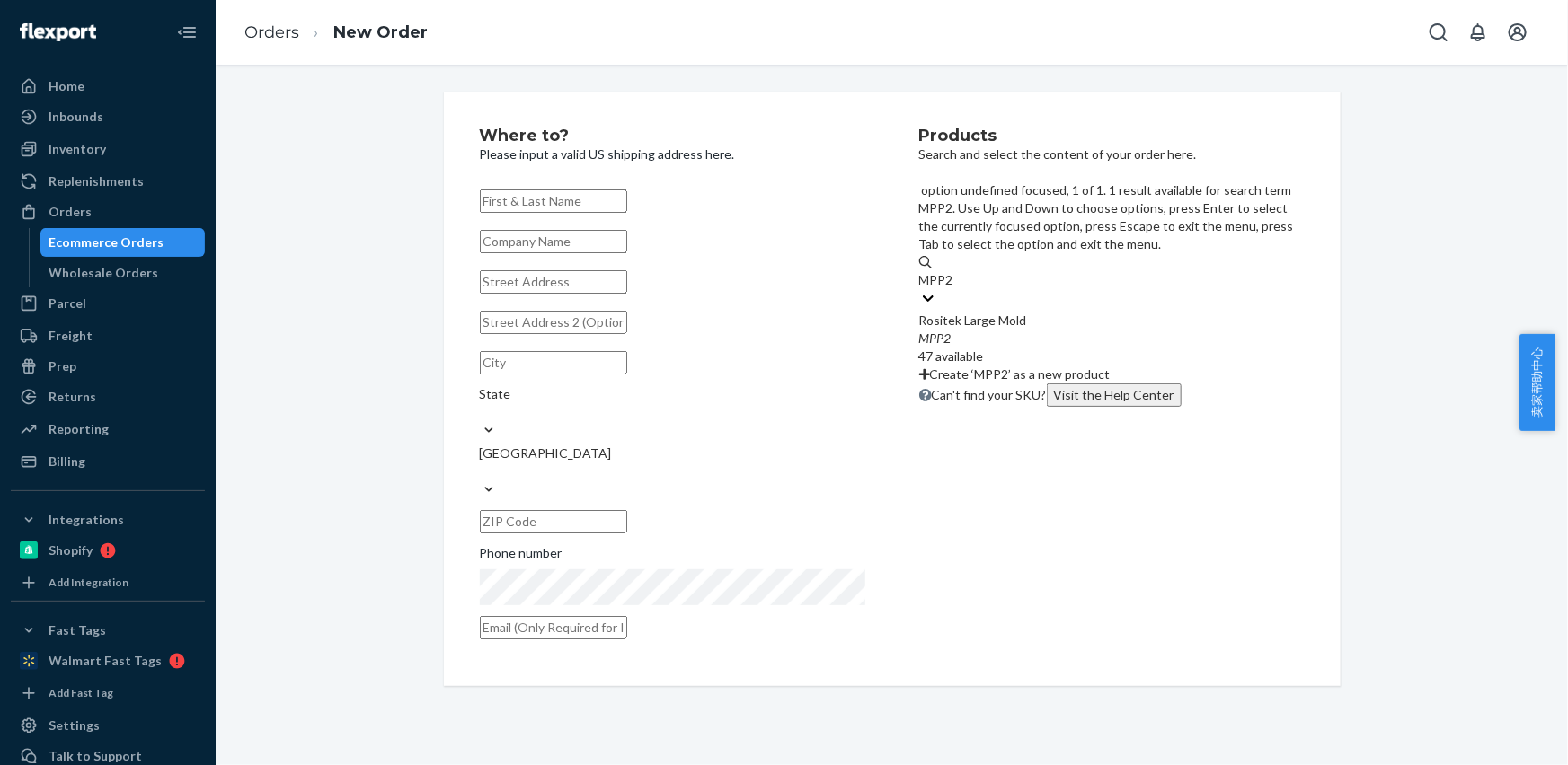
click at [990, 329] on div "MPP2" at bounding box center [1111, 338] width 385 height 18
click at [955, 272] on input "MPP2" at bounding box center [937, 281] width 36 height 18
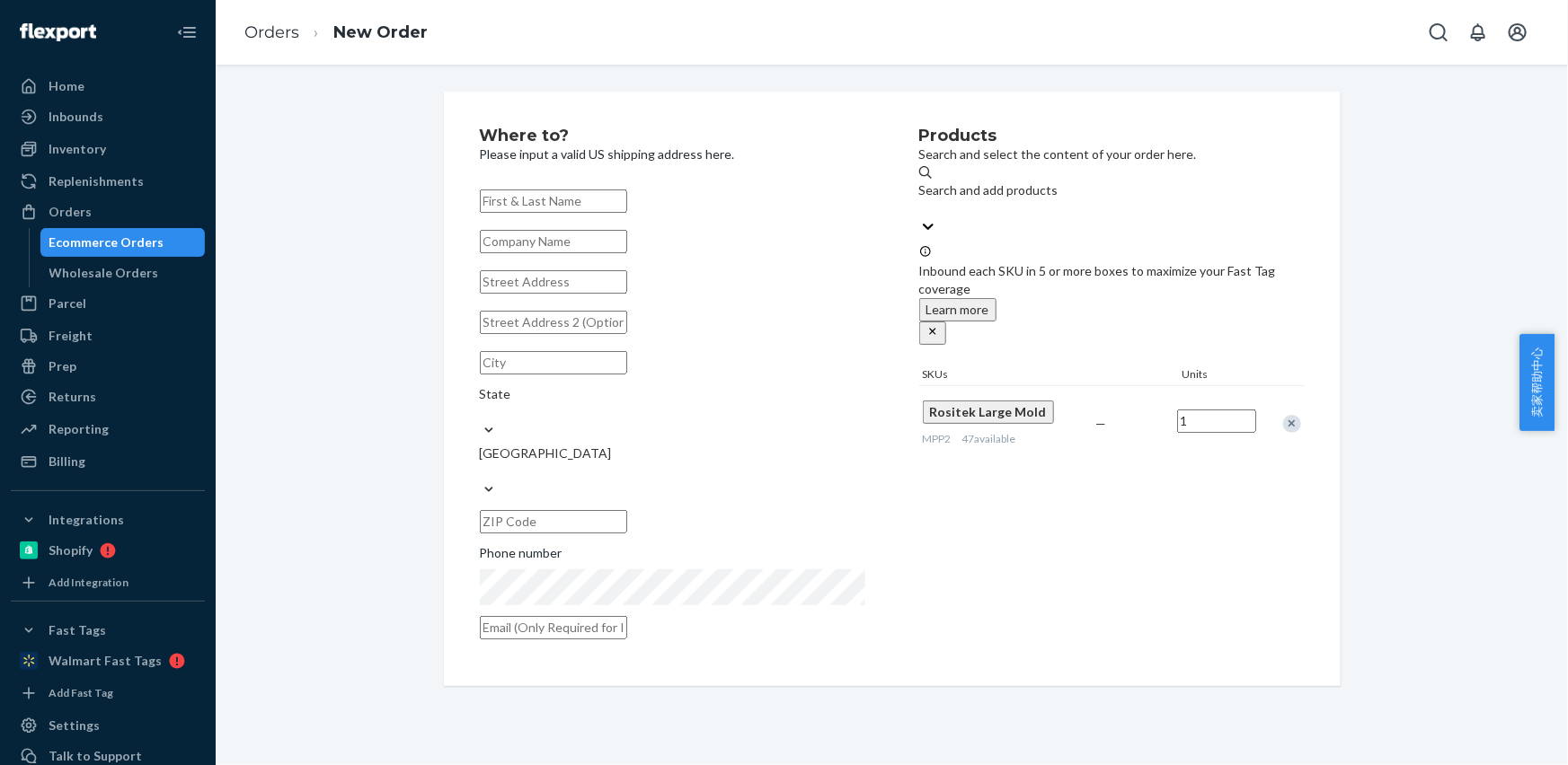
drag, startPoint x: 544, startPoint y: 209, endPoint x: 535, endPoint y: 200, distance: 12.7
click at [544, 209] on input "text" at bounding box center [552, 201] width 147 height 23
paste input "[PERSON_NAME]"
type input "[PERSON_NAME]"
click at [515, 253] on input "text" at bounding box center [552, 242] width 147 height 23
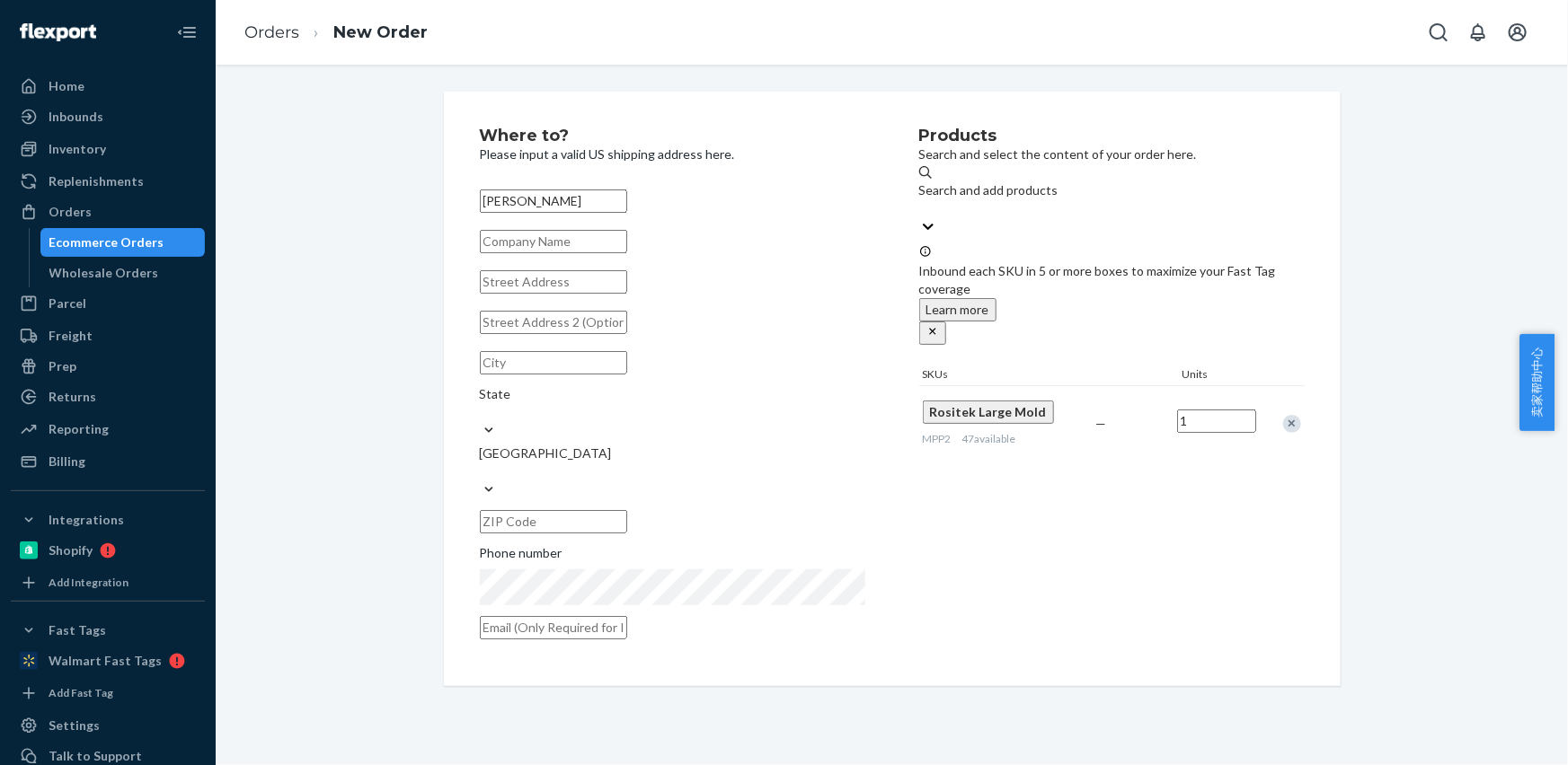
paste input "Magic [PERSON_NAME]"
type input "Magic [PERSON_NAME]"
click at [521, 334] on input "text" at bounding box center [552, 322] width 147 height 23
paste input "[STREET_ADDRESS]"
type input "[STREET_ADDRESS]"
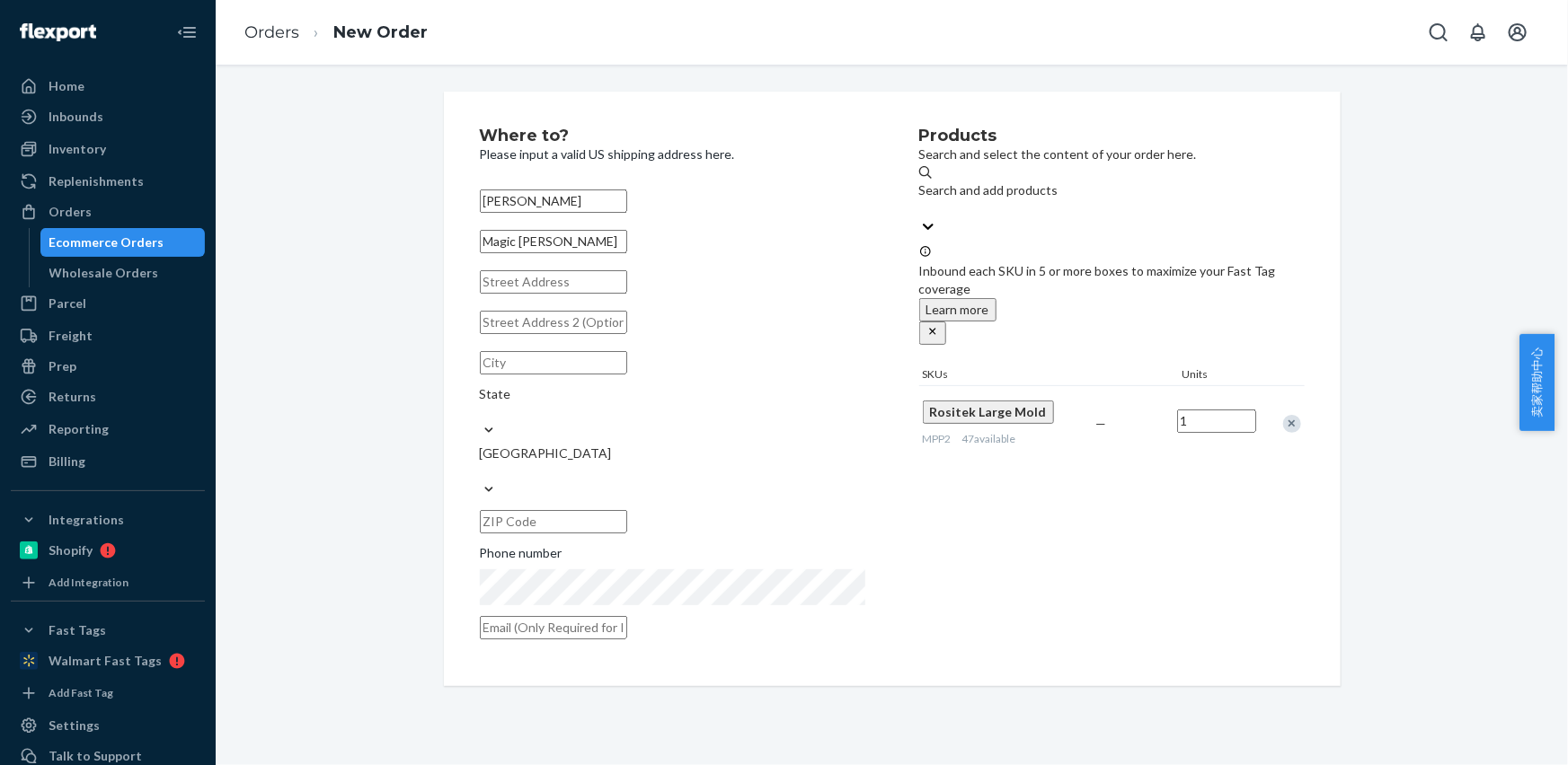
click at [558, 293] on input "text" at bounding box center [552, 282] width 147 height 23
paste input "[STREET_ADDRESS]"
type input "[STREET_ADDRESS]"
drag, startPoint x: 562, startPoint y: 302, endPoint x: 688, endPoint y: 309, distance: 126.2
click at [627, 293] on input "[STREET_ADDRESS]" at bounding box center [552, 282] width 147 height 23
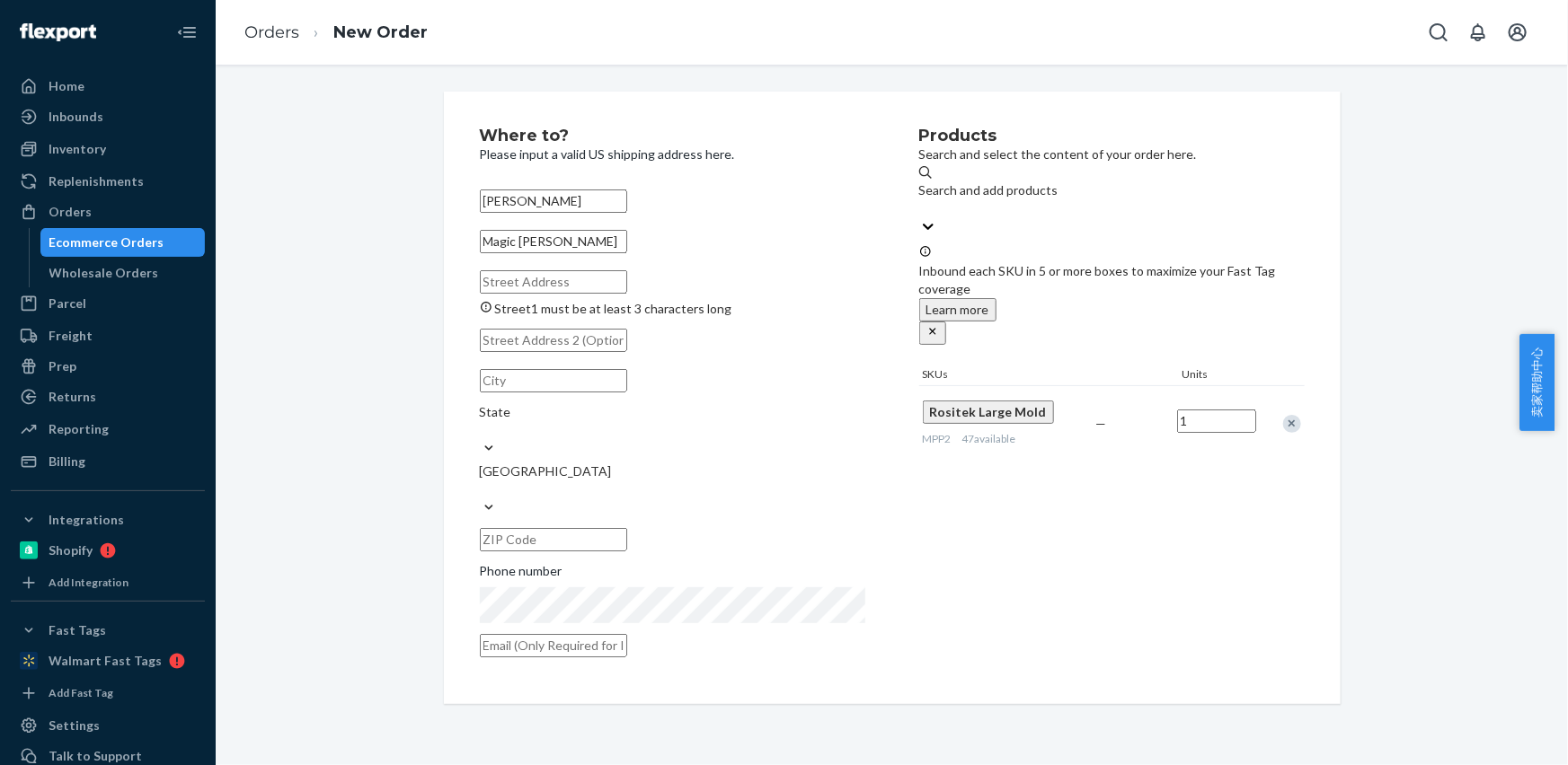
paste input "[STREET_ADDRESS]"
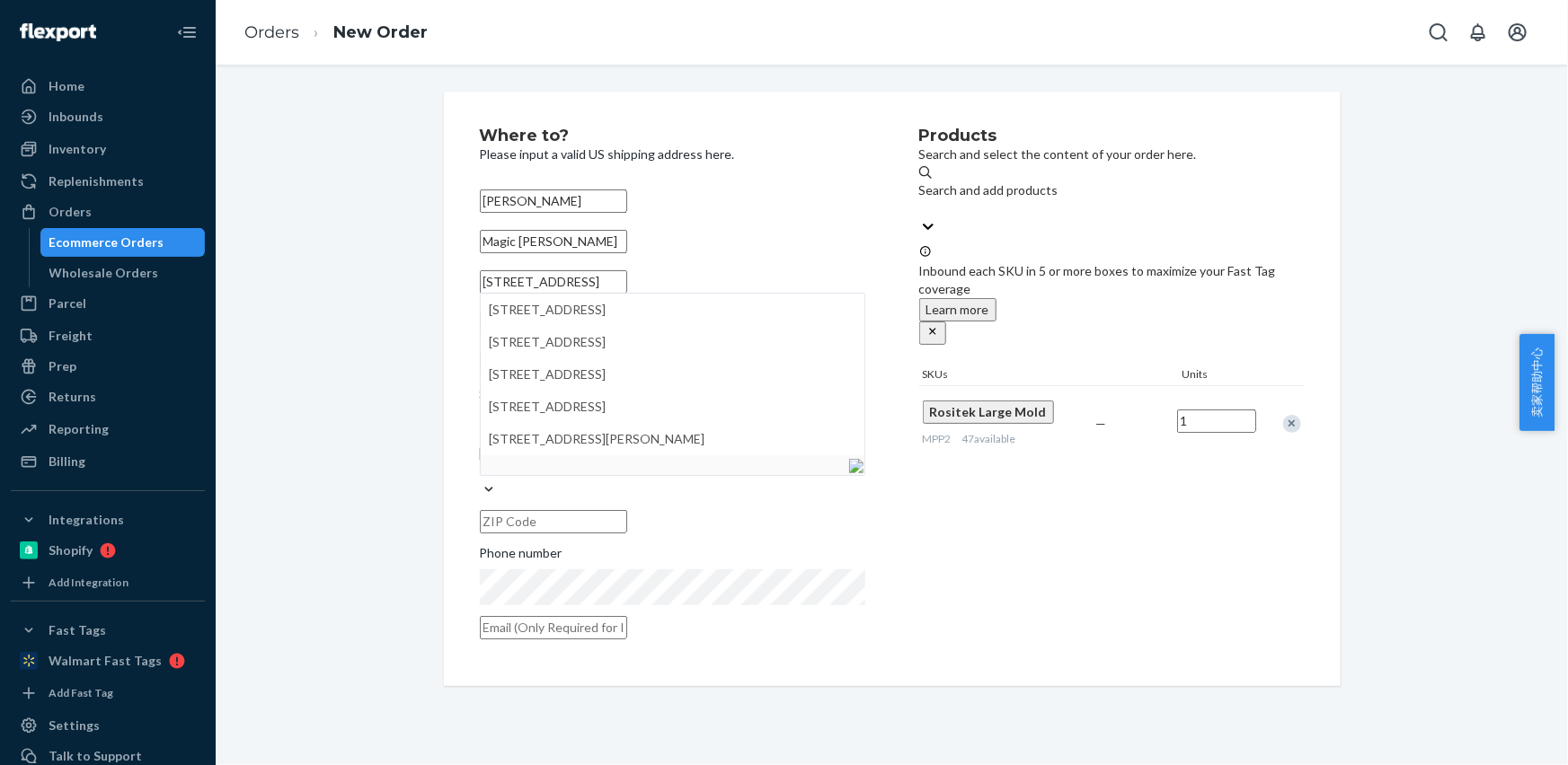
type input "[STREET_ADDRESS]"
click at [521, 334] on input "text" at bounding box center [552, 322] width 147 height 23
paste input "suite 218"
type input "suite 218"
click at [562, 374] on input "text" at bounding box center [552, 363] width 147 height 23
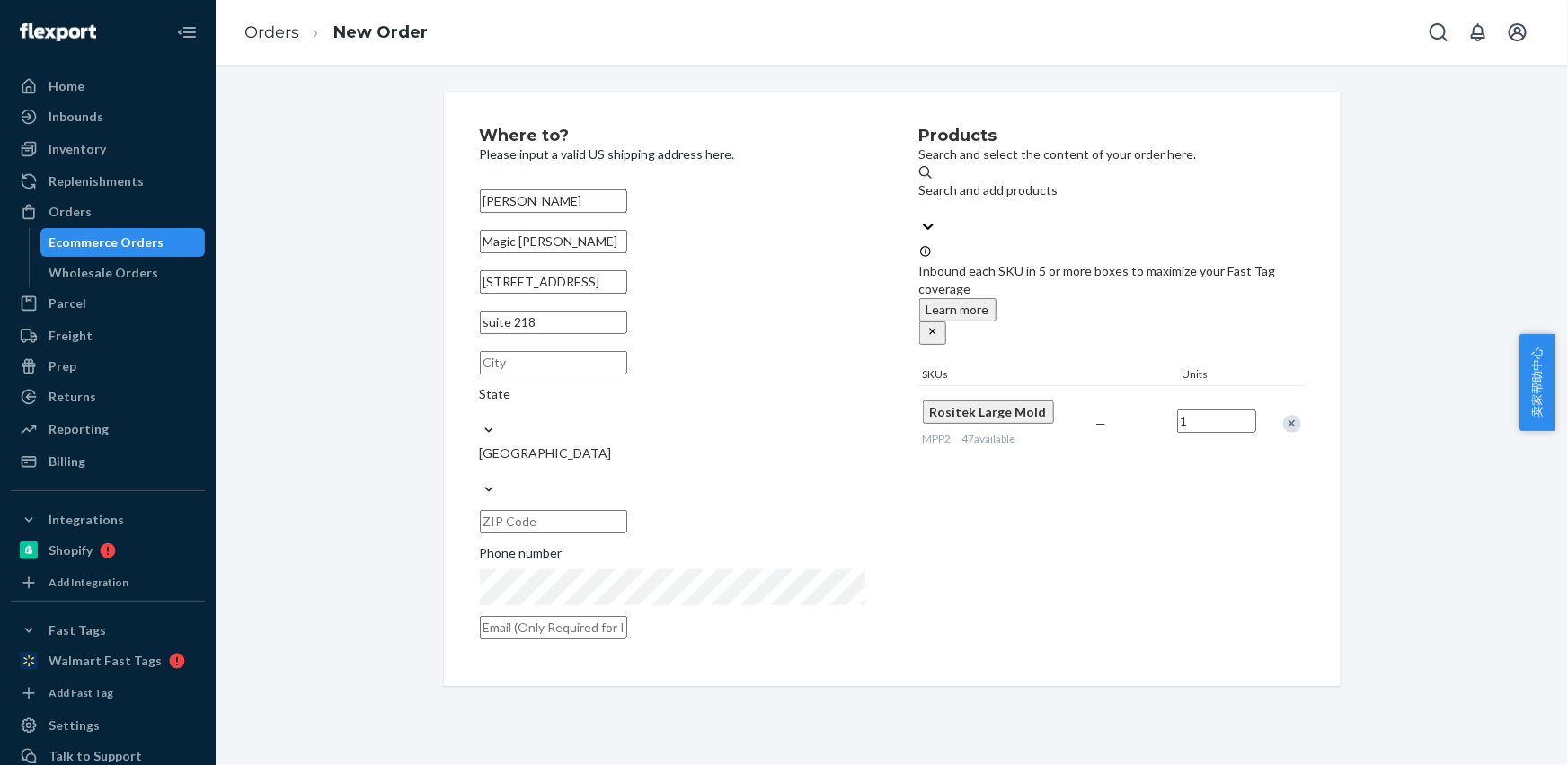
paste input "[GEOGRAPHIC_DATA] VT 05452"
drag, startPoint x: 564, startPoint y: 401, endPoint x: 699, endPoint y: 447, distance: 142.6
click at [607, 374] on input "[GEOGRAPHIC_DATA] VT 05452" at bounding box center [552, 363] width 147 height 23
type input "Essex [GEOGRAPHIC_DATA]"
drag, startPoint x: 676, startPoint y: 441, endPoint x: 562, endPoint y: 415, distance: 116.9
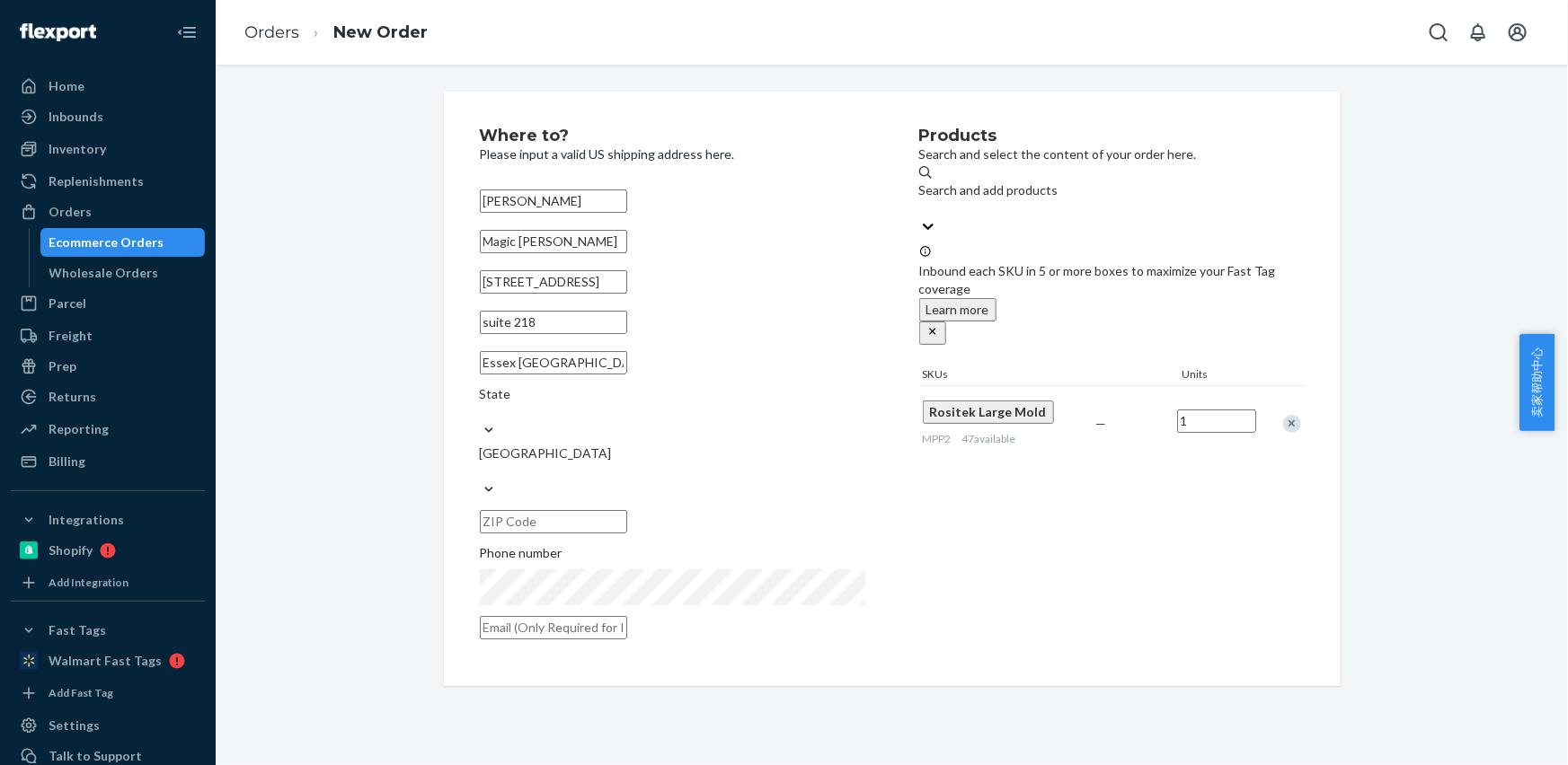
click at [627, 510] on input "text" at bounding box center [552, 521] width 147 height 23
paste input "05452"
type input "05452"
drag, startPoint x: 518, startPoint y: 403, endPoint x: 731, endPoint y: 412, distance: 213.2
click at [627, 374] on input "[GEOGRAPHIC_DATA]" at bounding box center [552, 363] width 147 height 23
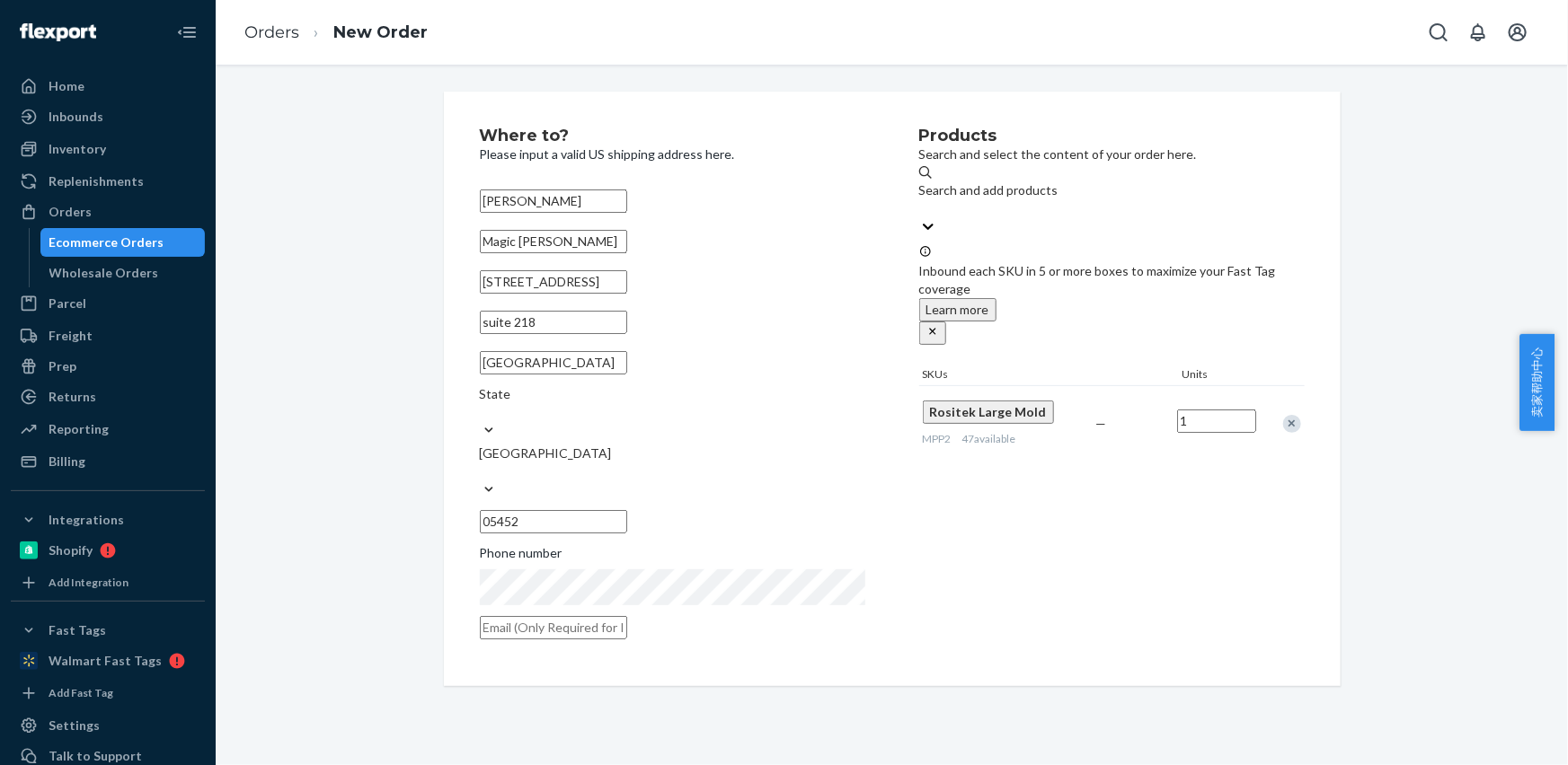
type input "[GEOGRAPHIC_DATA]"
click at [732, 412] on div "State" at bounding box center [672, 403] width 385 height 36
click at [481, 412] on input "State" at bounding box center [480, 412] width 2 height 18
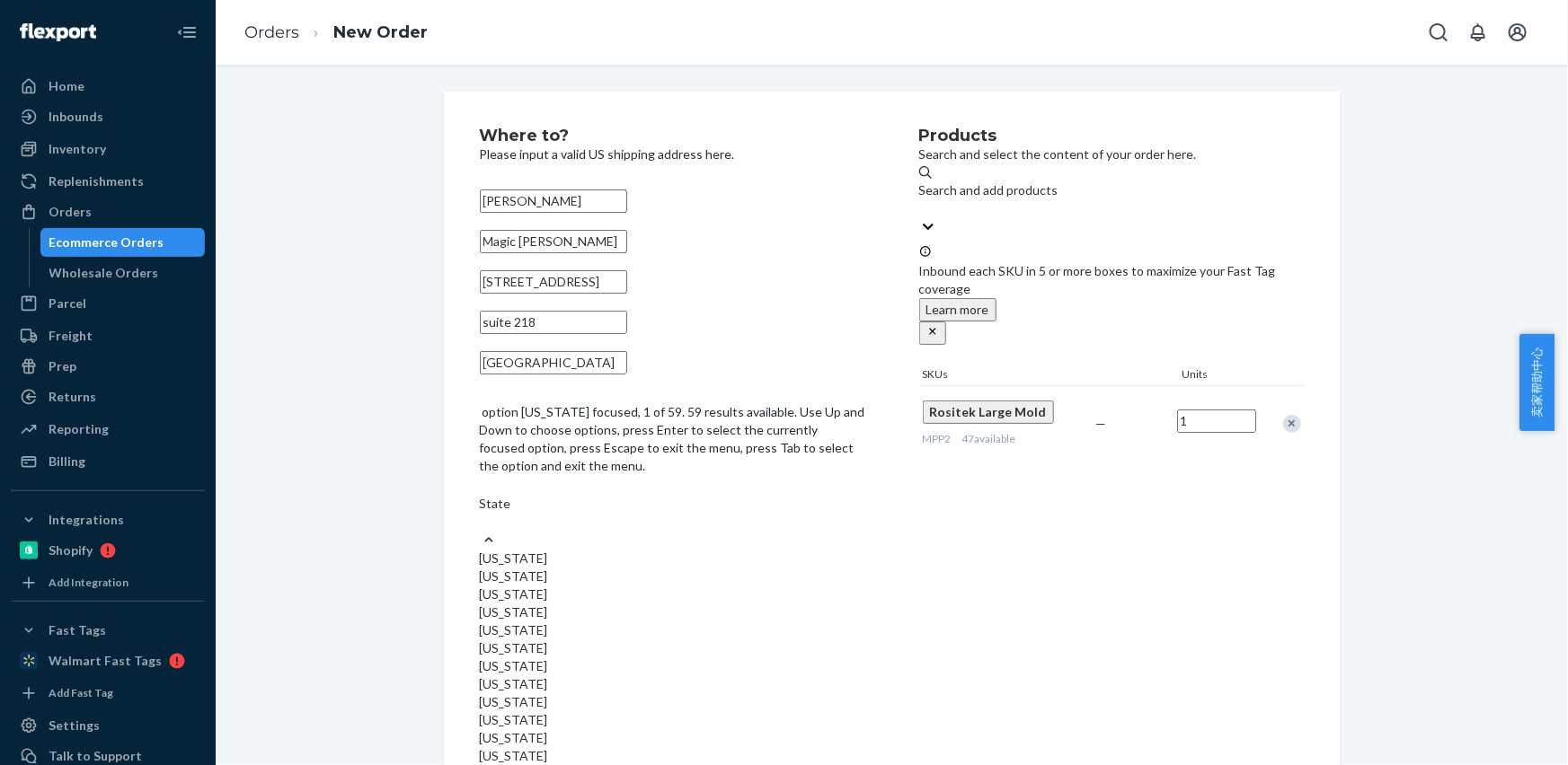
paste input "VT"
type input "VT"
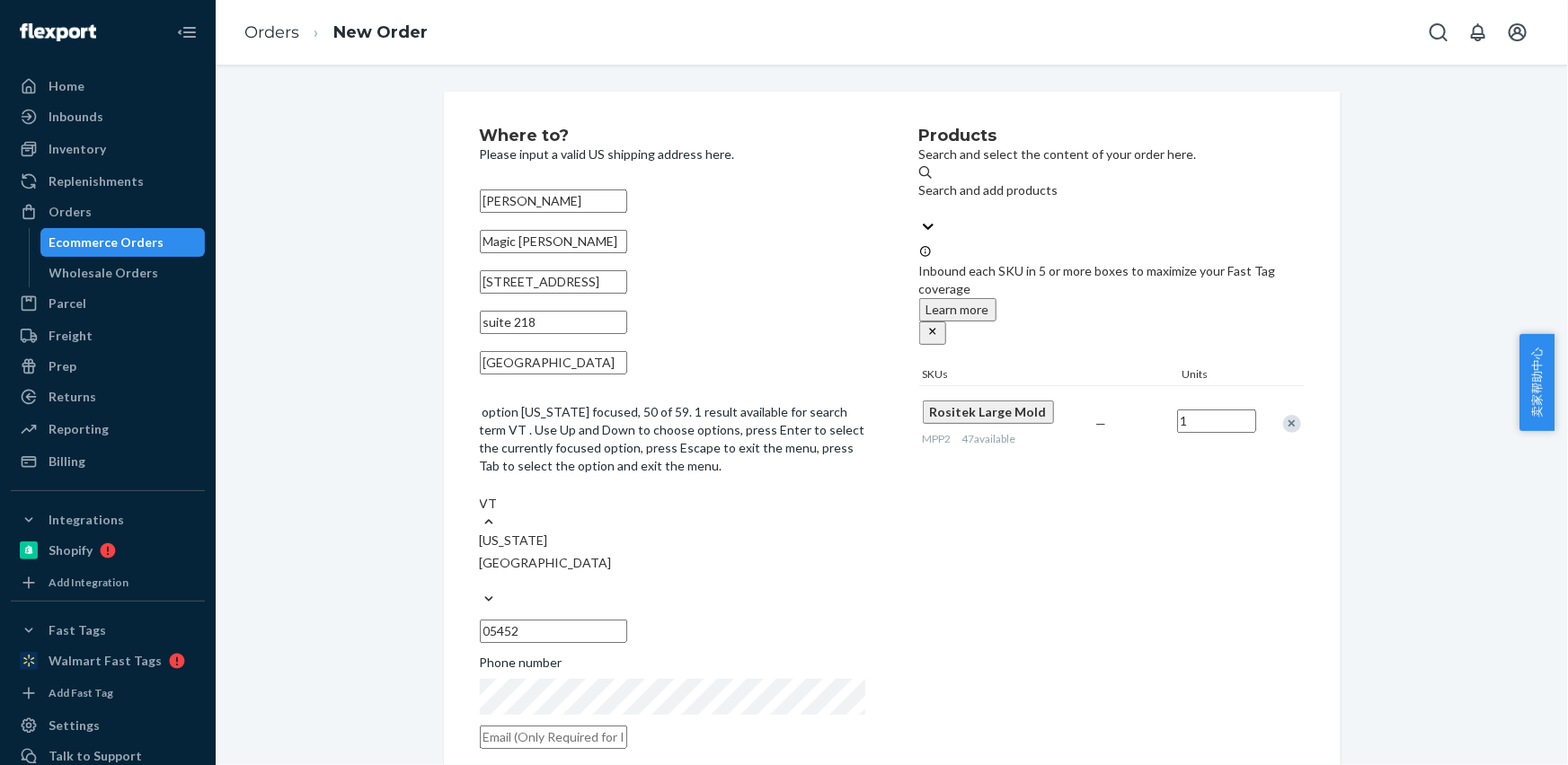
drag, startPoint x: 698, startPoint y: 449, endPoint x: 625, endPoint y: 392, distance: 92.6
click at [720, 531] on div "[US_STATE]" at bounding box center [672, 540] width 385 height 18
click at [499, 494] on input "VT" at bounding box center [489, 503] width 20 height 18
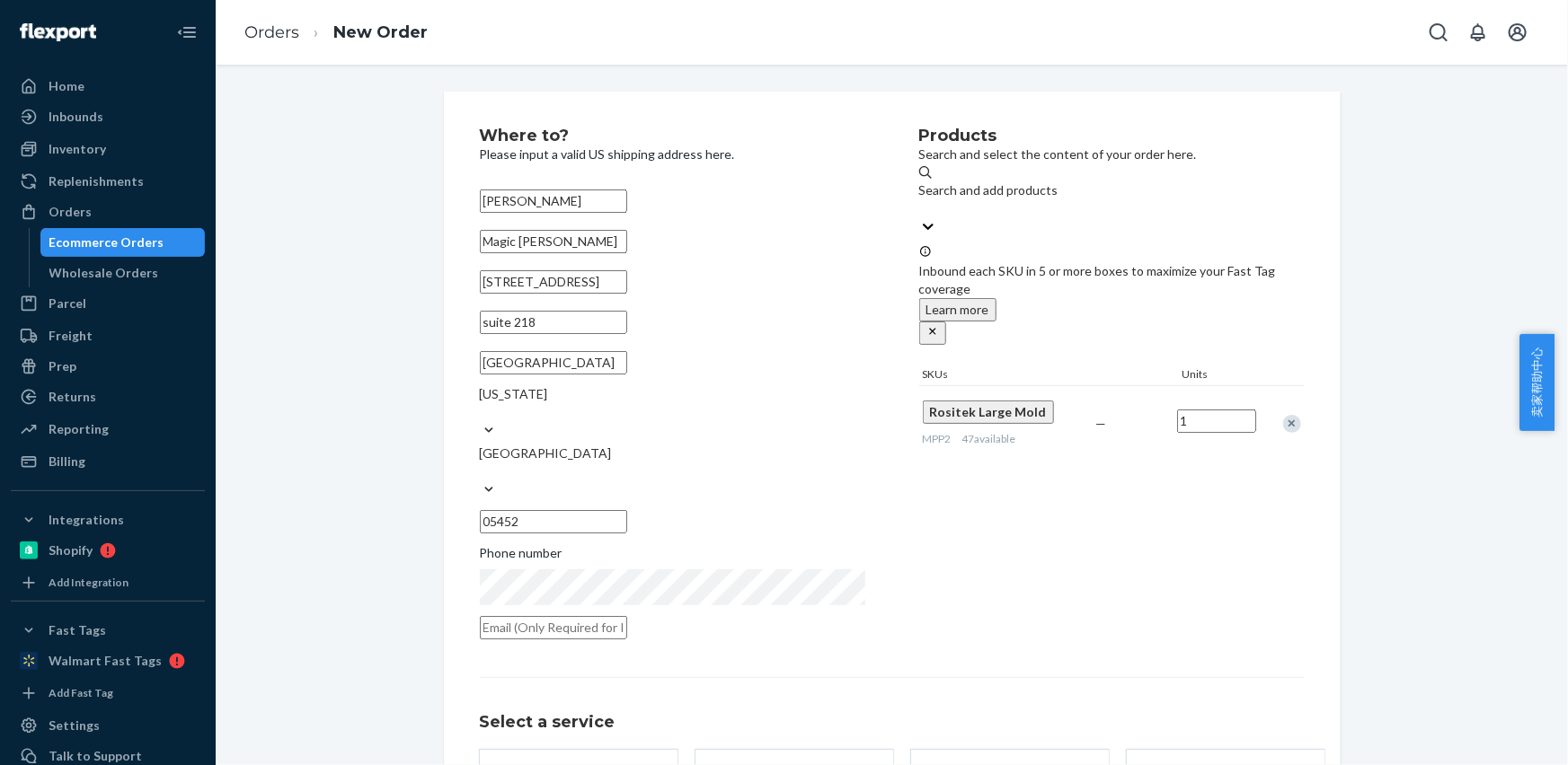
click at [599, 616] on input "text" at bounding box center [552, 628] width 147 height 23
paste input "[EMAIL_ADDRESS][DOMAIN_NAME]"
type input "[EMAIL_ADDRESS][DOMAIN_NAME]"
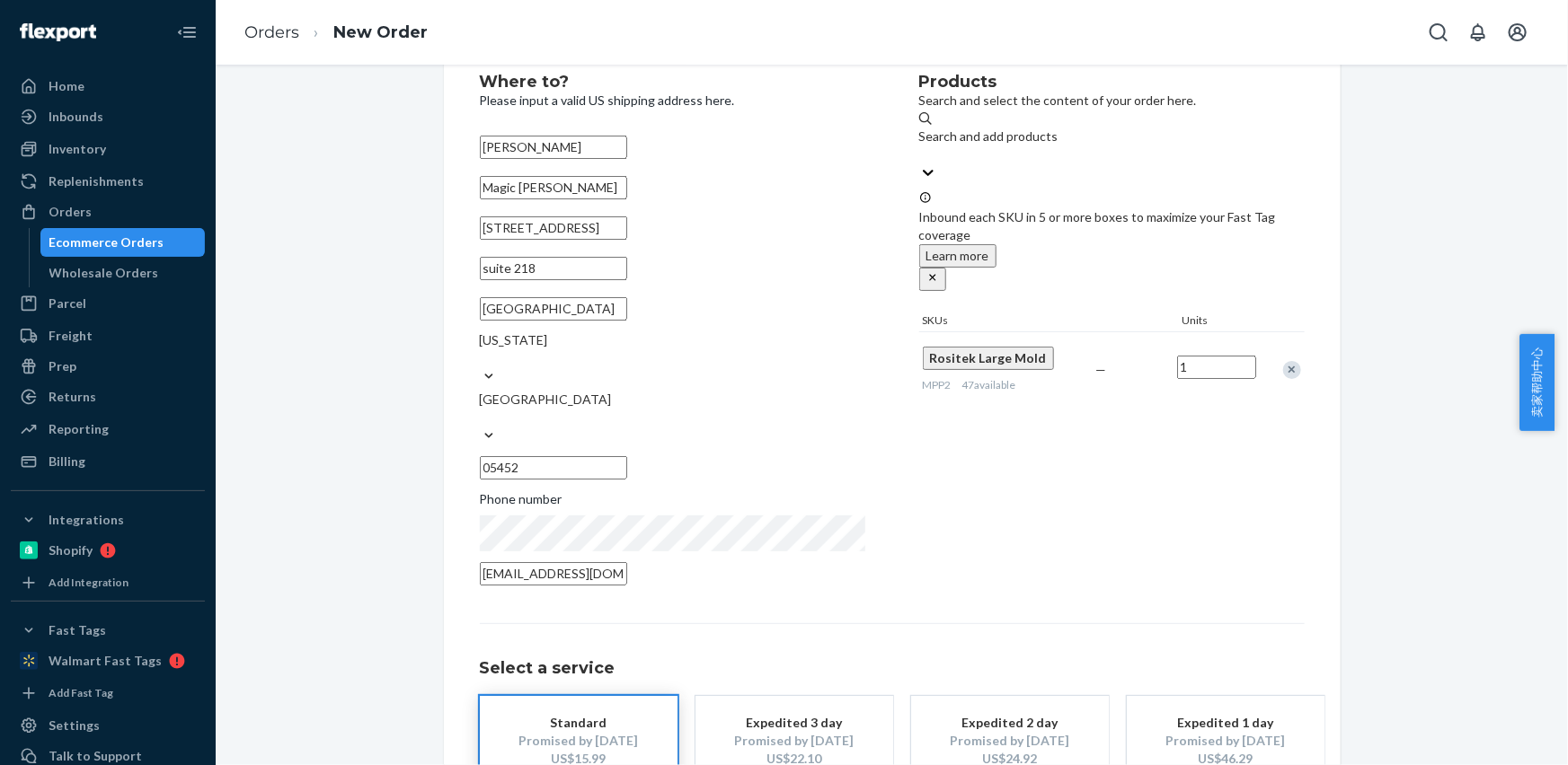
scroll to position [143, 0]
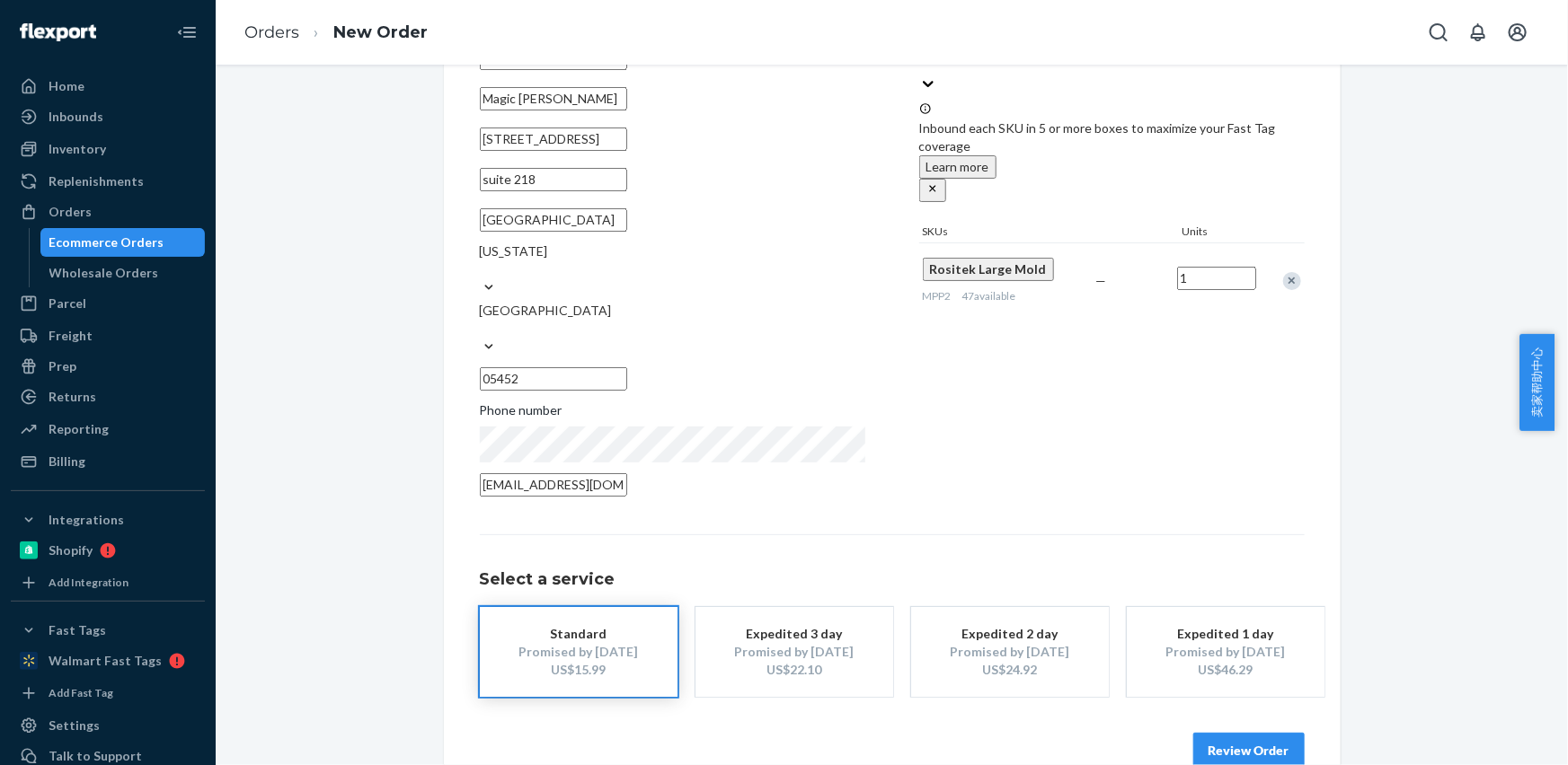
click at [1212, 733] on button "Review Order" at bounding box center [1248, 751] width 111 height 36
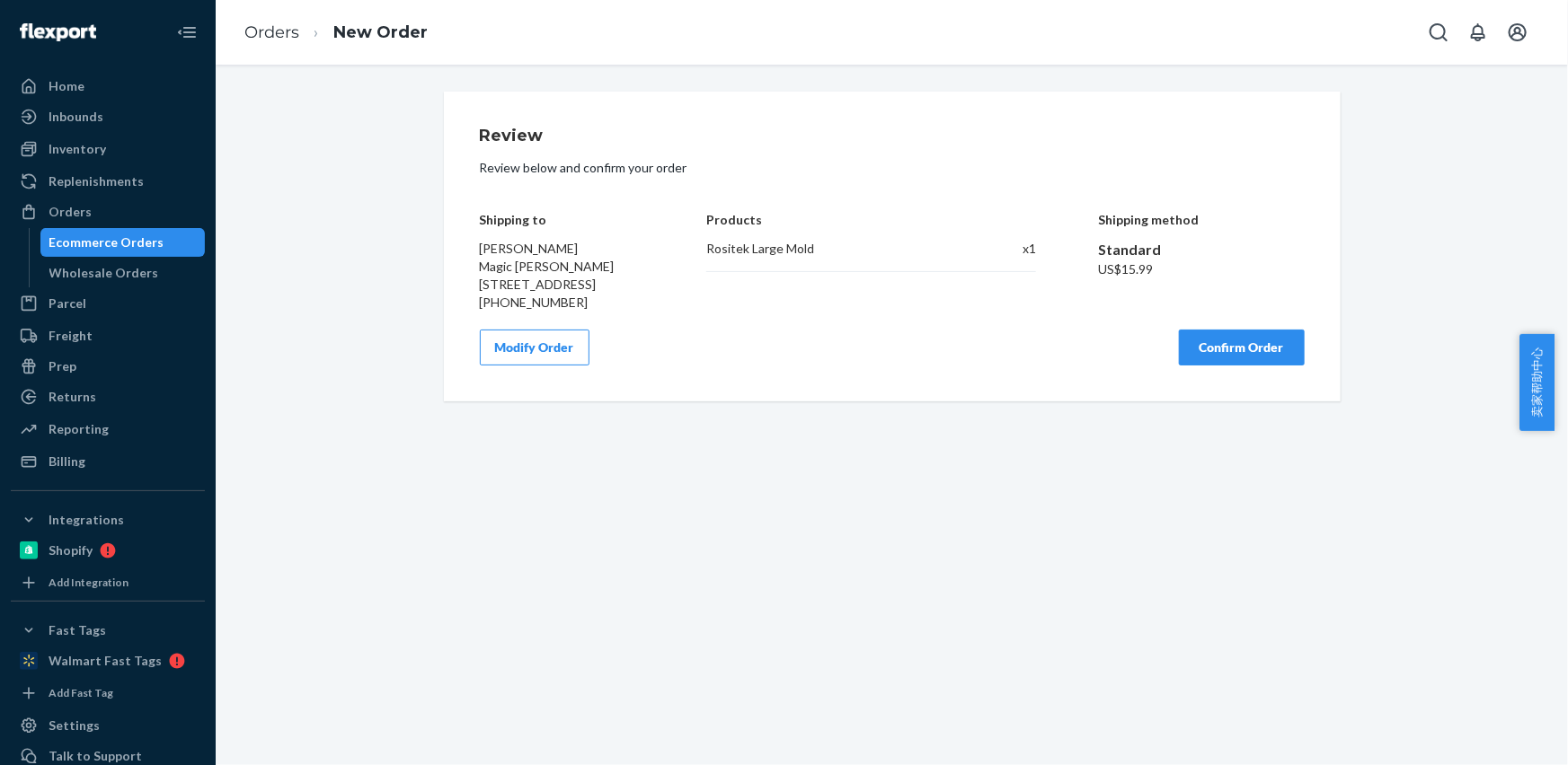
click at [1205, 365] on button "Confirm Order" at bounding box center [1241, 347] width 125 height 36
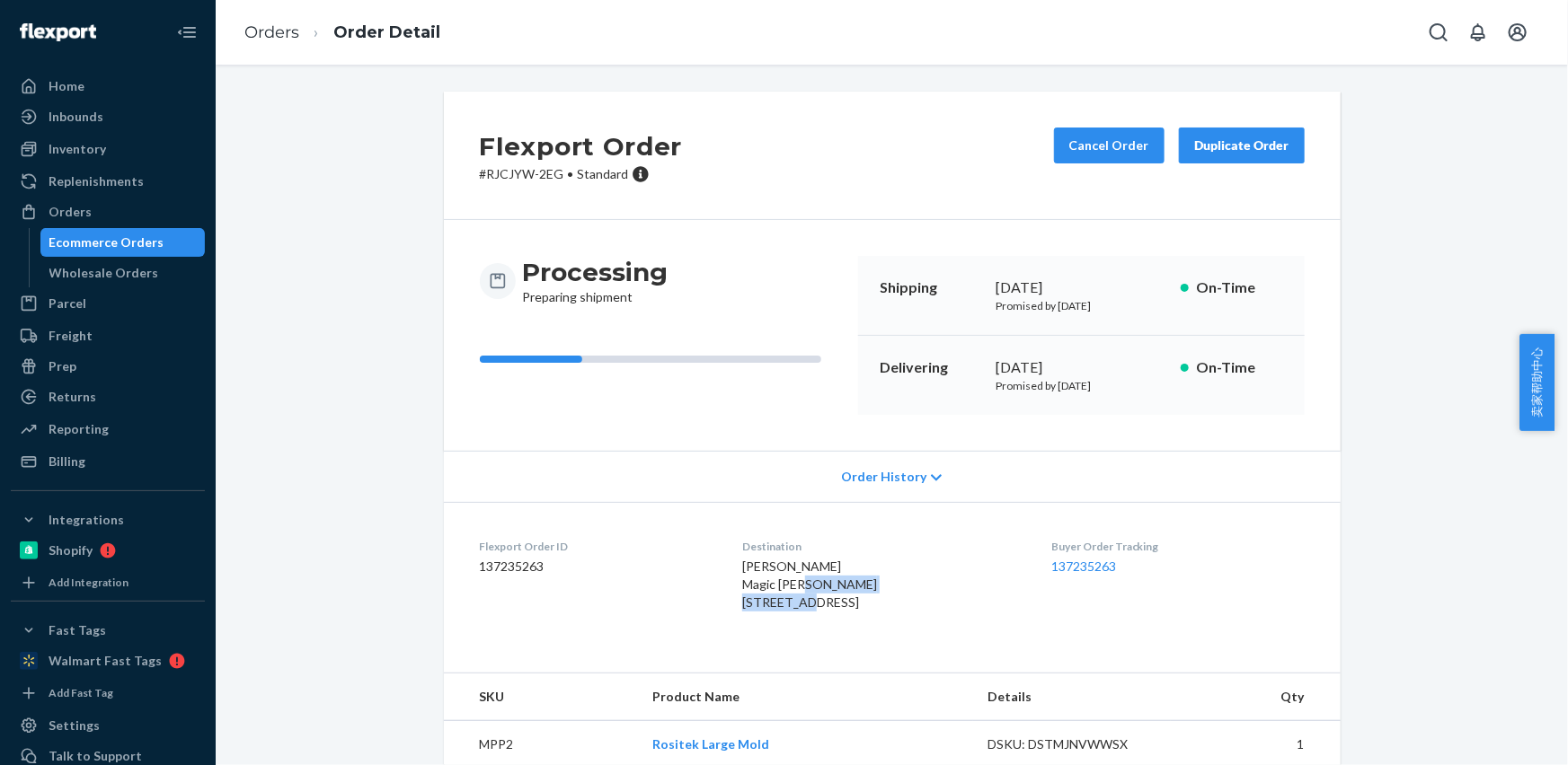
drag, startPoint x: 734, startPoint y: 602, endPoint x: 863, endPoint y: 596, distance: 129.1
click at [876, 605] on dl "Flexport Order ID 137235263 Destination [PERSON_NAME] Magic [PERSON_NAME] [STRE…" at bounding box center [892, 577] width 896 height 152
drag, startPoint x: 734, startPoint y: 626, endPoint x: 729, endPoint y: 546, distance: 80.2
click at [798, 625] on dl "Flexport Order ID 137235263 Destination [PERSON_NAME] Magic [PERSON_NAME] [STRE…" at bounding box center [892, 577] width 896 height 152
copy span "suite 218"
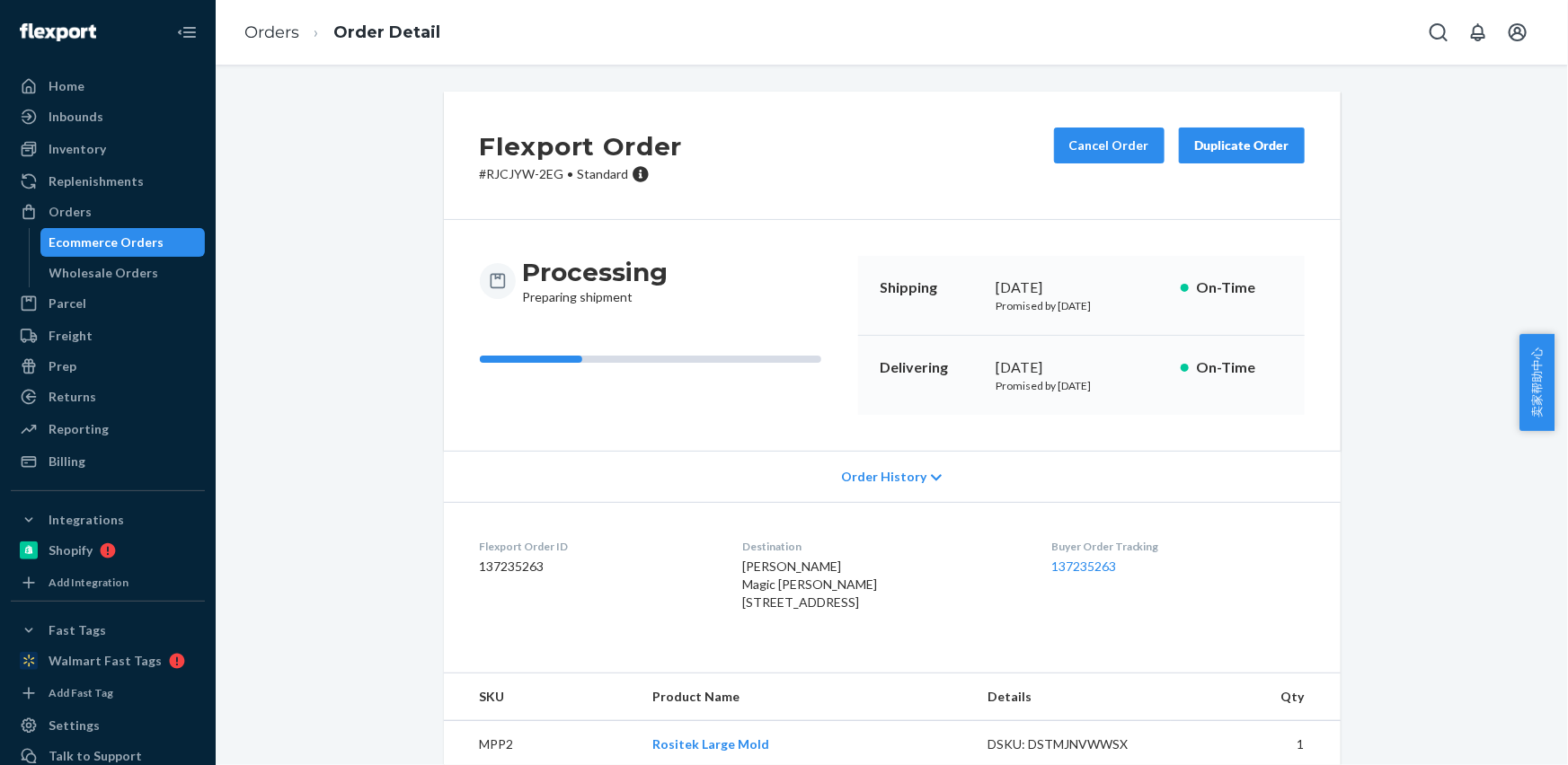
scroll to position [78, 0]
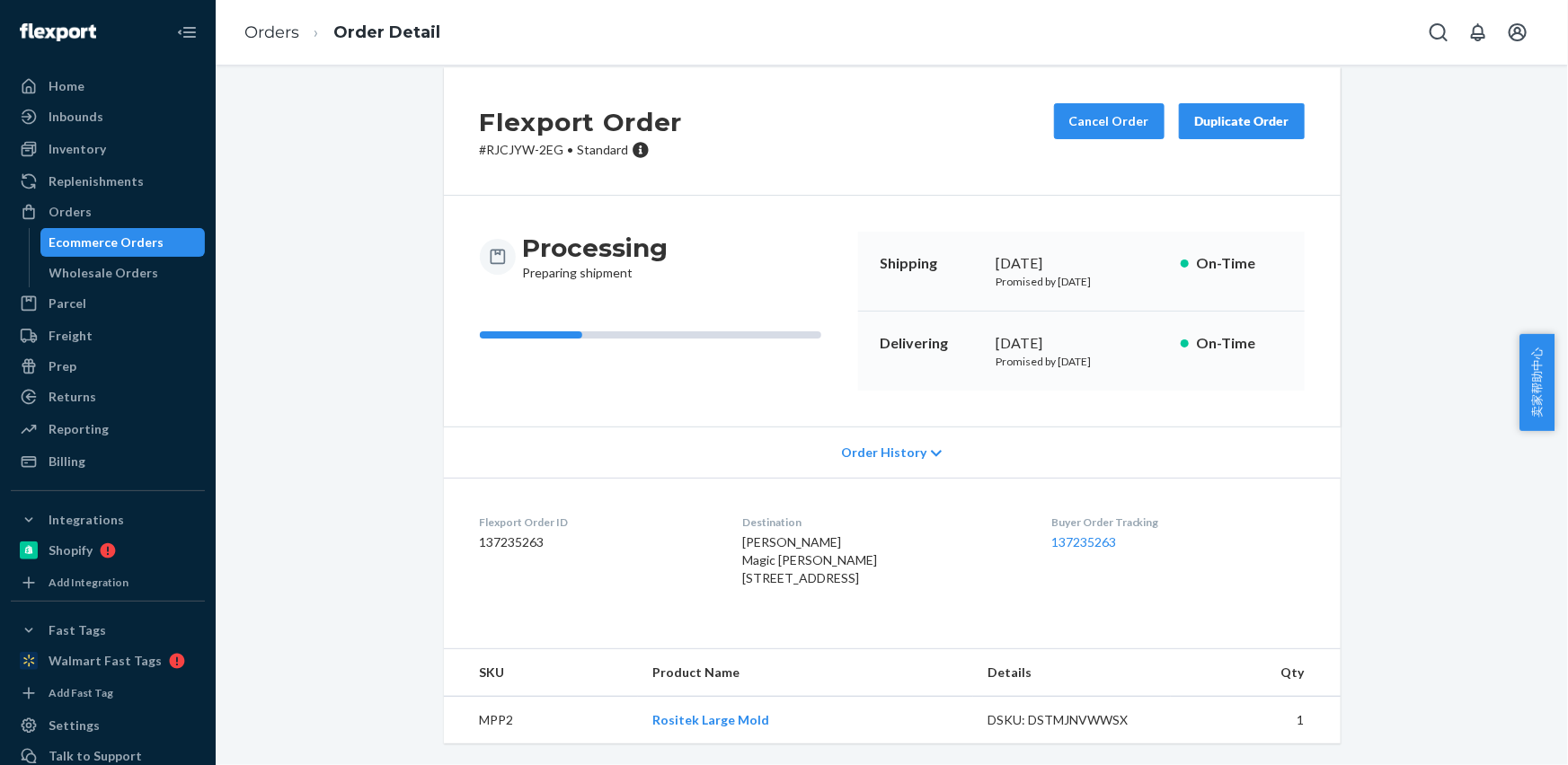
click at [474, 721] on td "MPP2" at bounding box center [541, 720] width 194 height 48
copy td "MPP2"
click at [1119, 103] on button "Cancel Order" at bounding box center [1109, 121] width 110 height 36
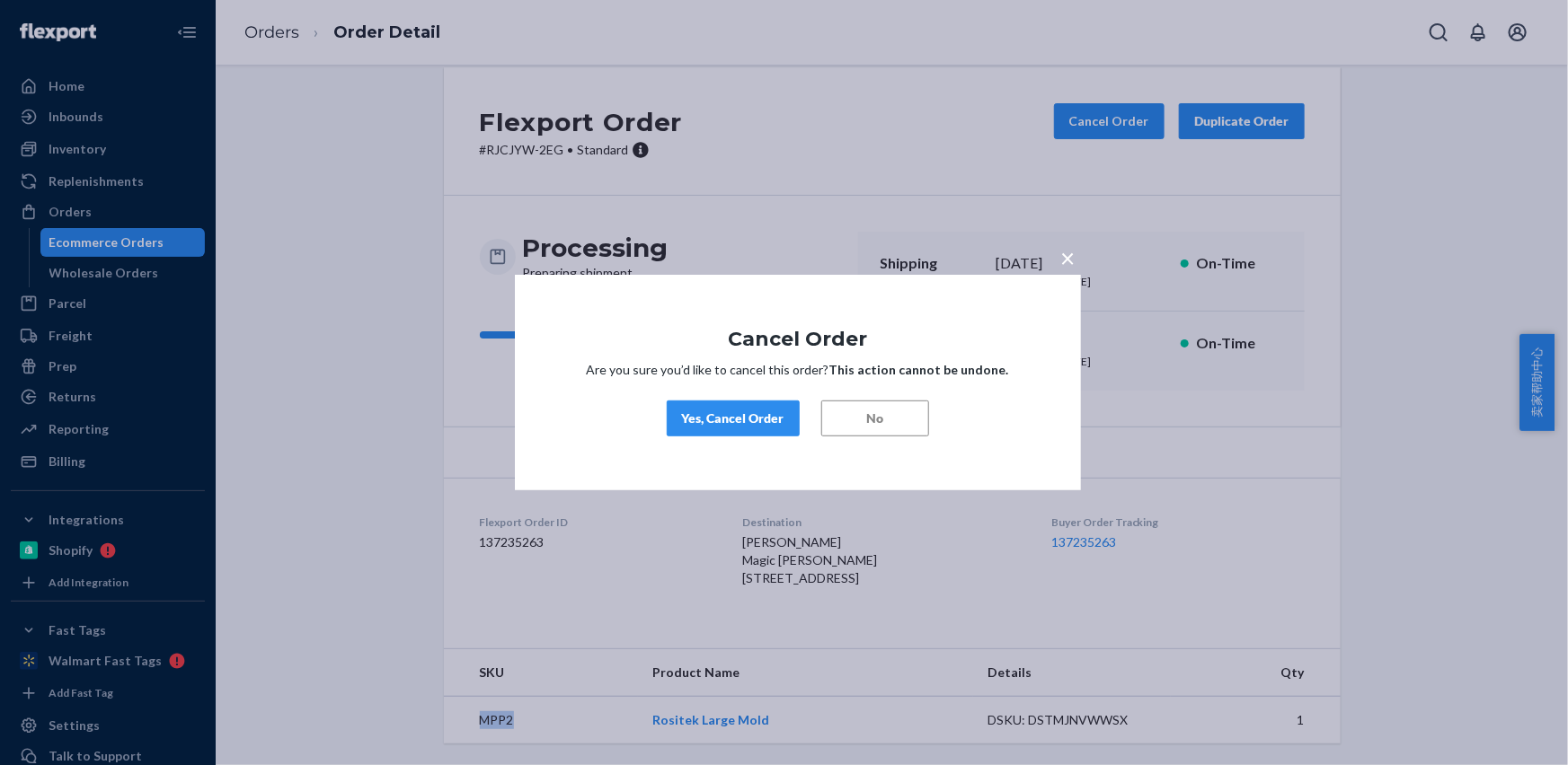
click at [744, 418] on div "Yes, Cancel Order" at bounding box center [732, 419] width 102 height 18
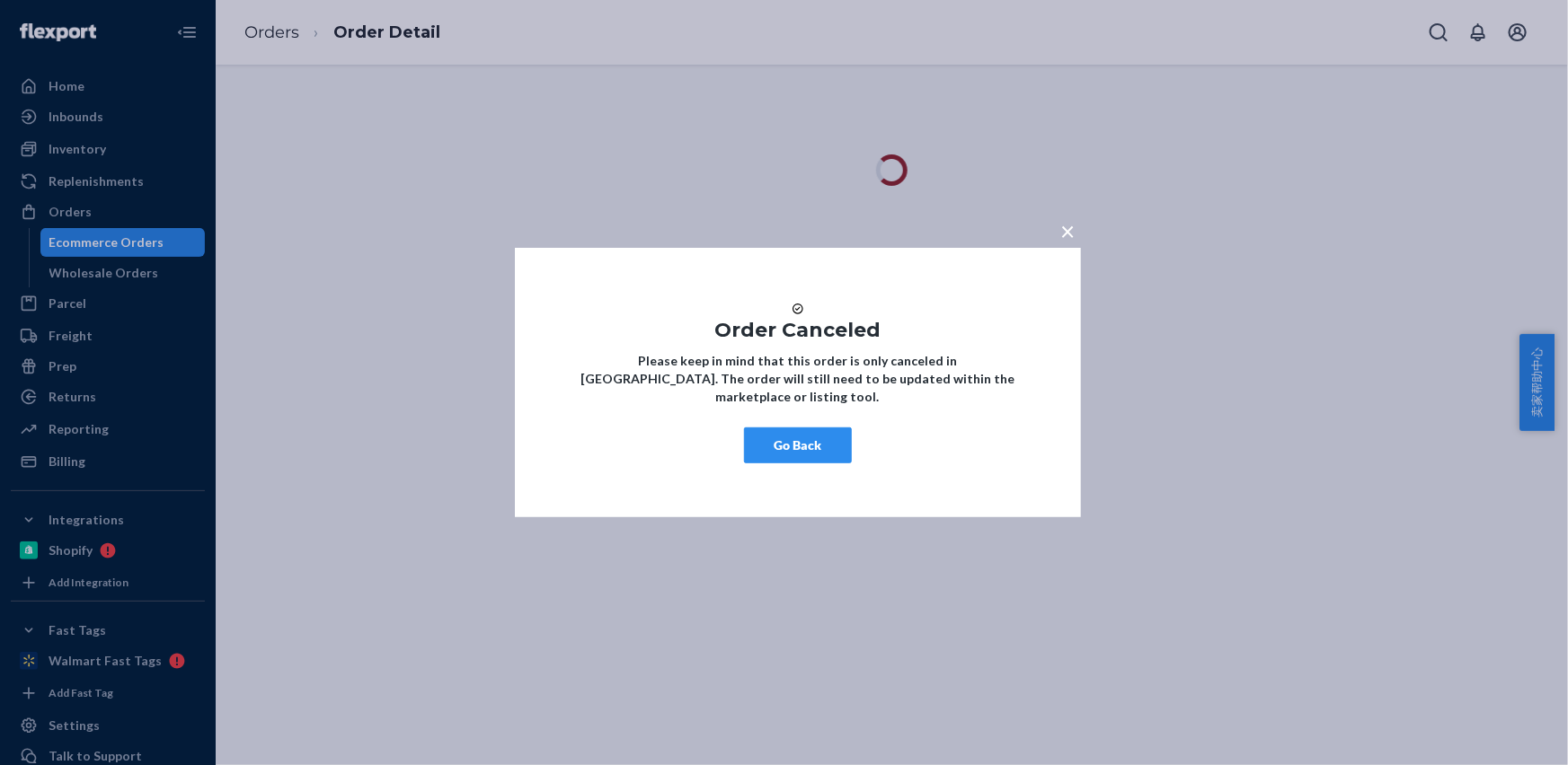
scroll to position [0, 0]
click at [796, 457] on button "Go Back" at bounding box center [797, 446] width 107 height 36
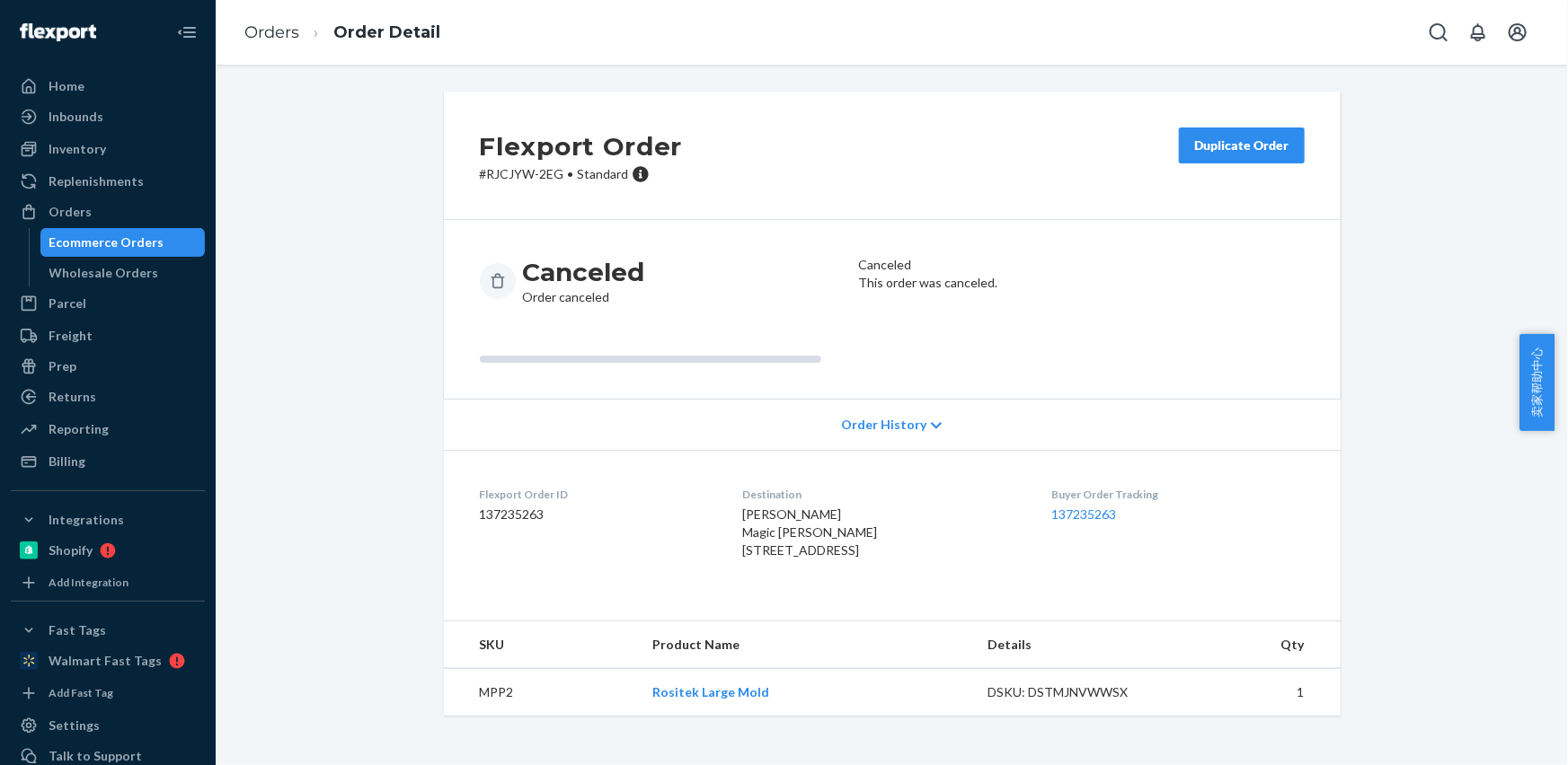
click at [1212, 148] on div "Duplicate Order" at bounding box center [1241, 145] width 95 height 18
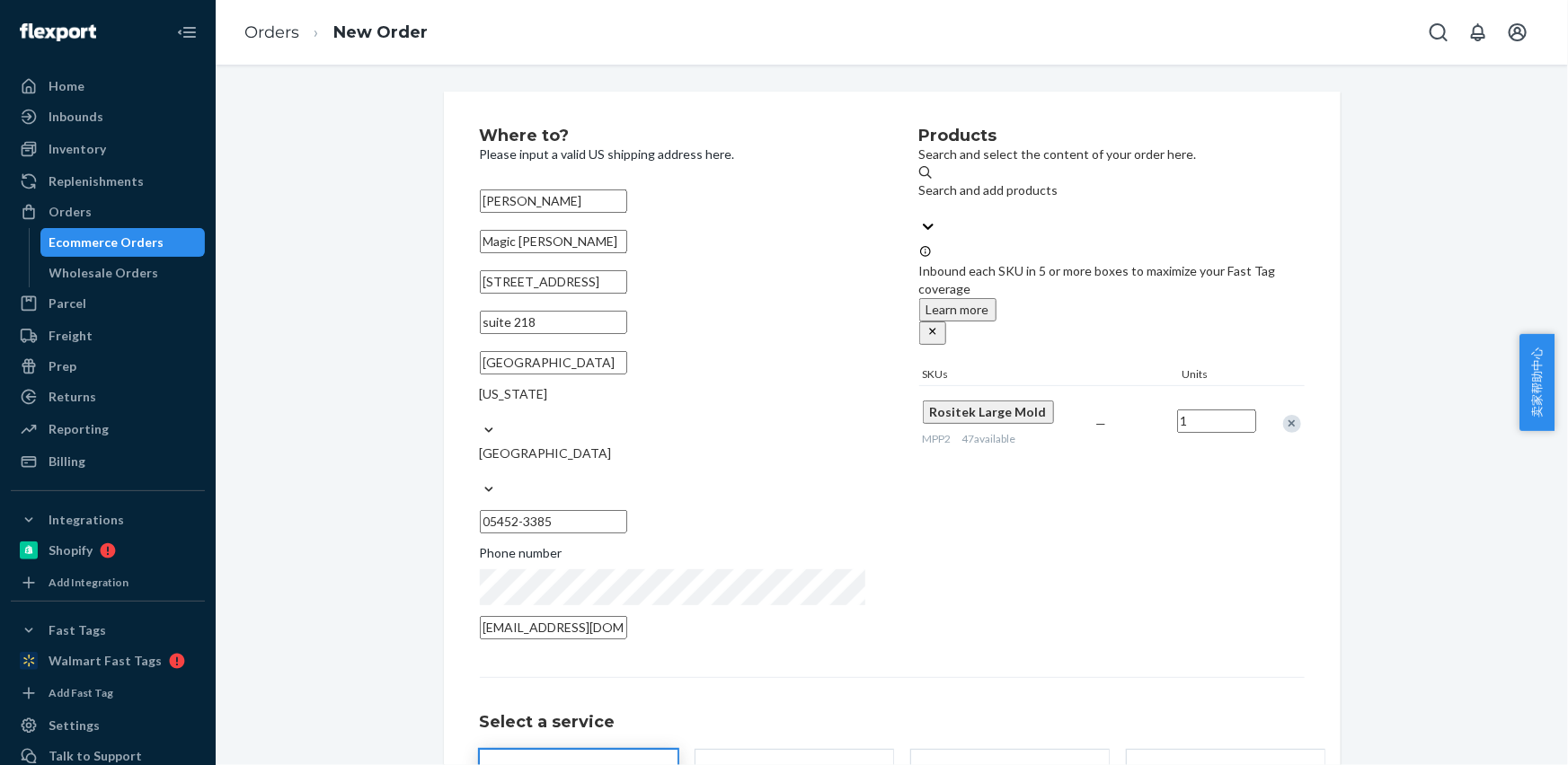
drag, startPoint x: 539, startPoint y: 350, endPoint x: 455, endPoint y: 345, distance: 84.1
click at [455, 345] on div "Where to? Please input a valid US shipping address here. [PERSON_NAME] Magic [P…" at bounding box center [892, 520] width 896 height 855
drag, startPoint x: 613, startPoint y: 305, endPoint x: 450, endPoint y: 290, distance: 163.7
click at [455, 288] on div "Where to? Please input a valid US shipping address here. [PERSON_NAME] Magic [P…" at bounding box center [892, 520] width 896 height 855
paste input "sui"
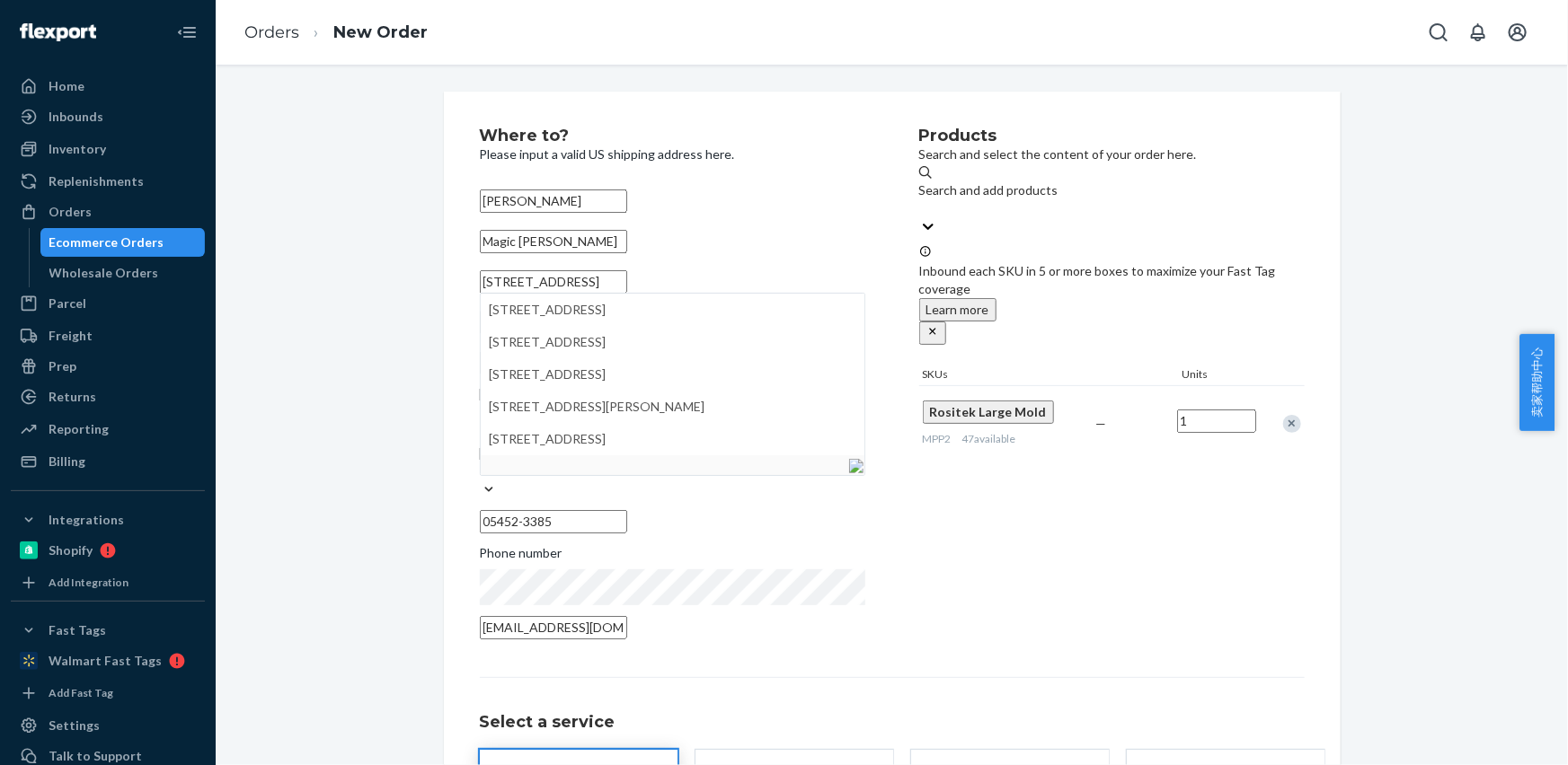
type input "[STREET_ADDRESS]"
click at [378, 434] on div "Where to? Please input a valid US shipping address here. [PERSON_NAME] Magic [P…" at bounding box center [892, 520] width 1325 height 855
click at [625, 293] on input "[STREET_ADDRESS]" at bounding box center [552, 282] width 147 height 23
drag, startPoint x: 630, startPoint y: 296, endPoint x: 411, endPoint y: 290, distance: 219.1
click at [411, 290] on div "Where to? Please input a valid US shipping address here. [PERSON_NAME] Magic [P…" at bounding box center [892, 520] width 1325 height 855
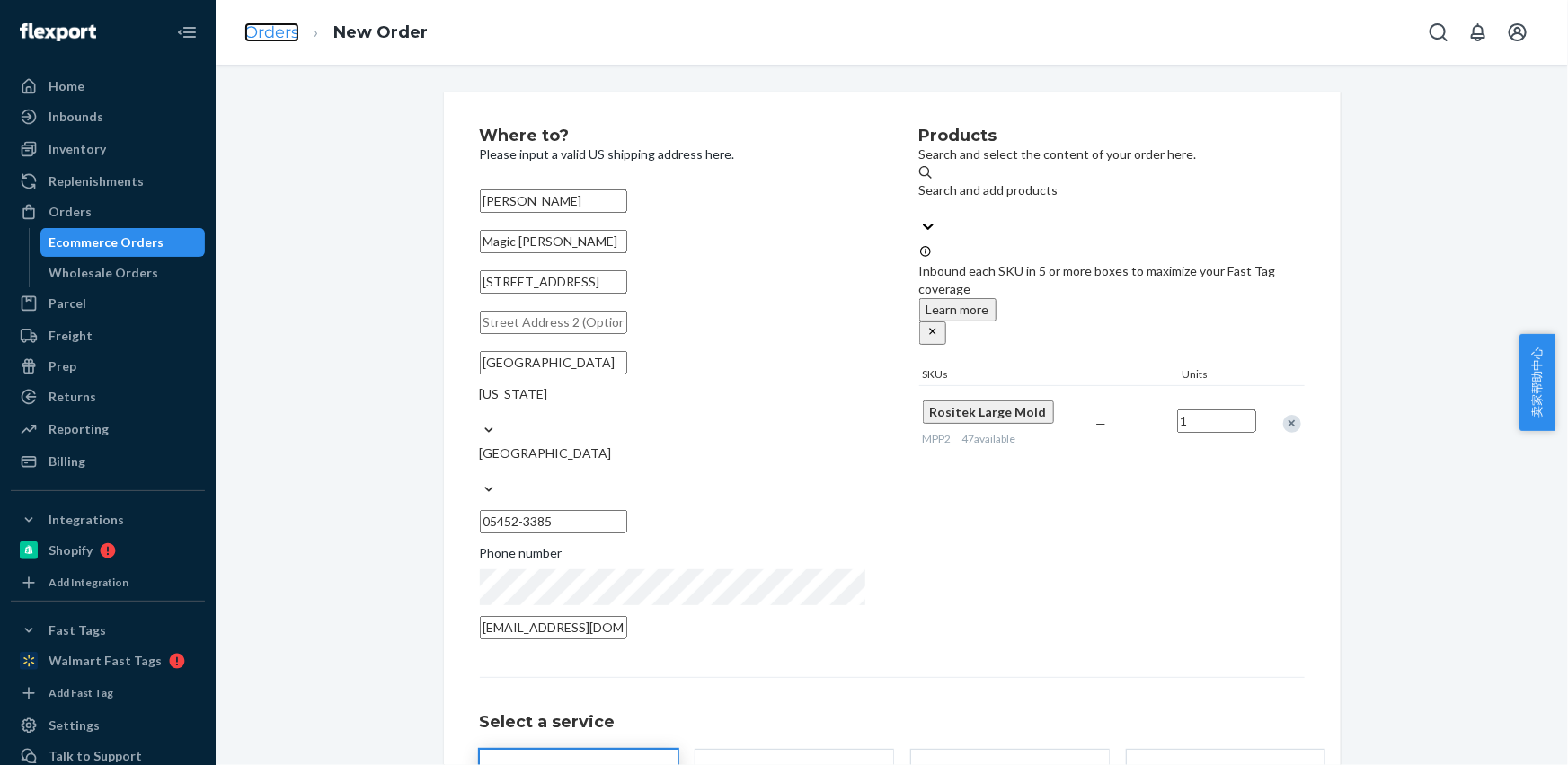
click at [269, 39] on link "Orders" at bounding box center [272, 32] width 55 height 20
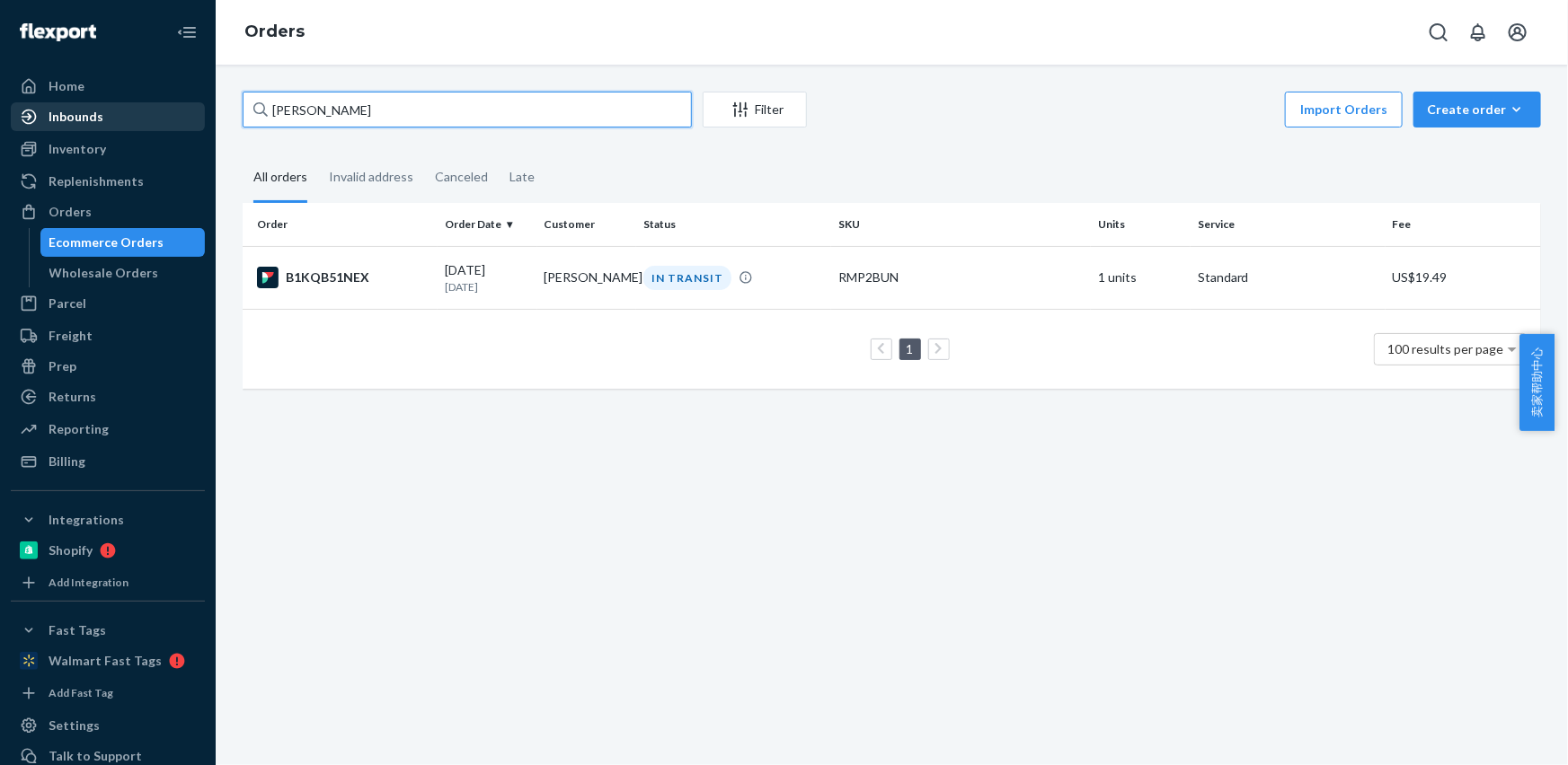
click at [81, 116] on div "Home Inbounds Shipping Plans Problems Inventory Products Replenishments Orders …" at bounding box center [784, 382] width 1568 height 765
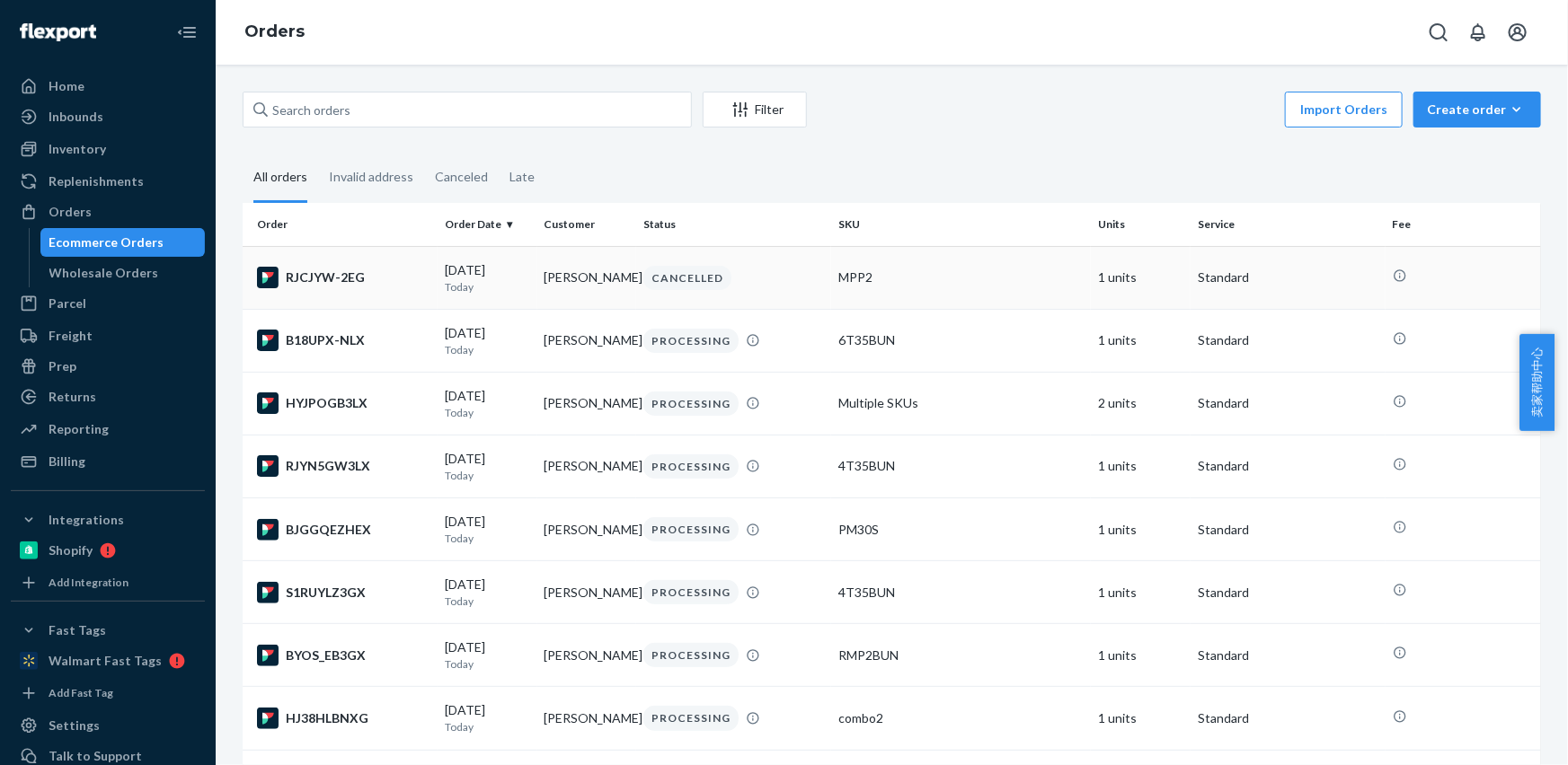
click at [457, 280] on p "Today" at bounding box center [487, 287] width 86 height 15
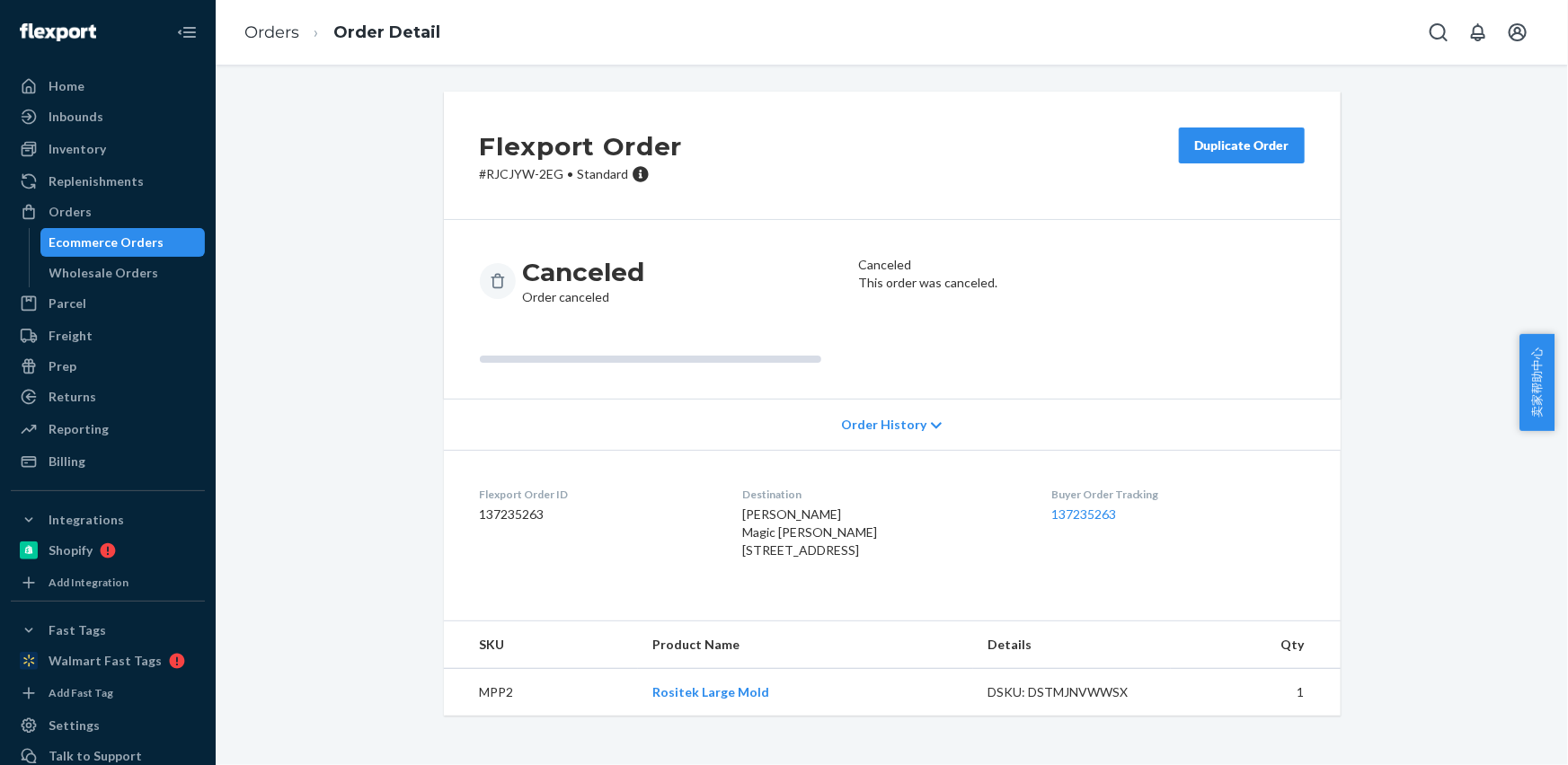
click at [1242, 158] on button "Duplicate Order" at bounding box center [1241, 145] width 125 height 36
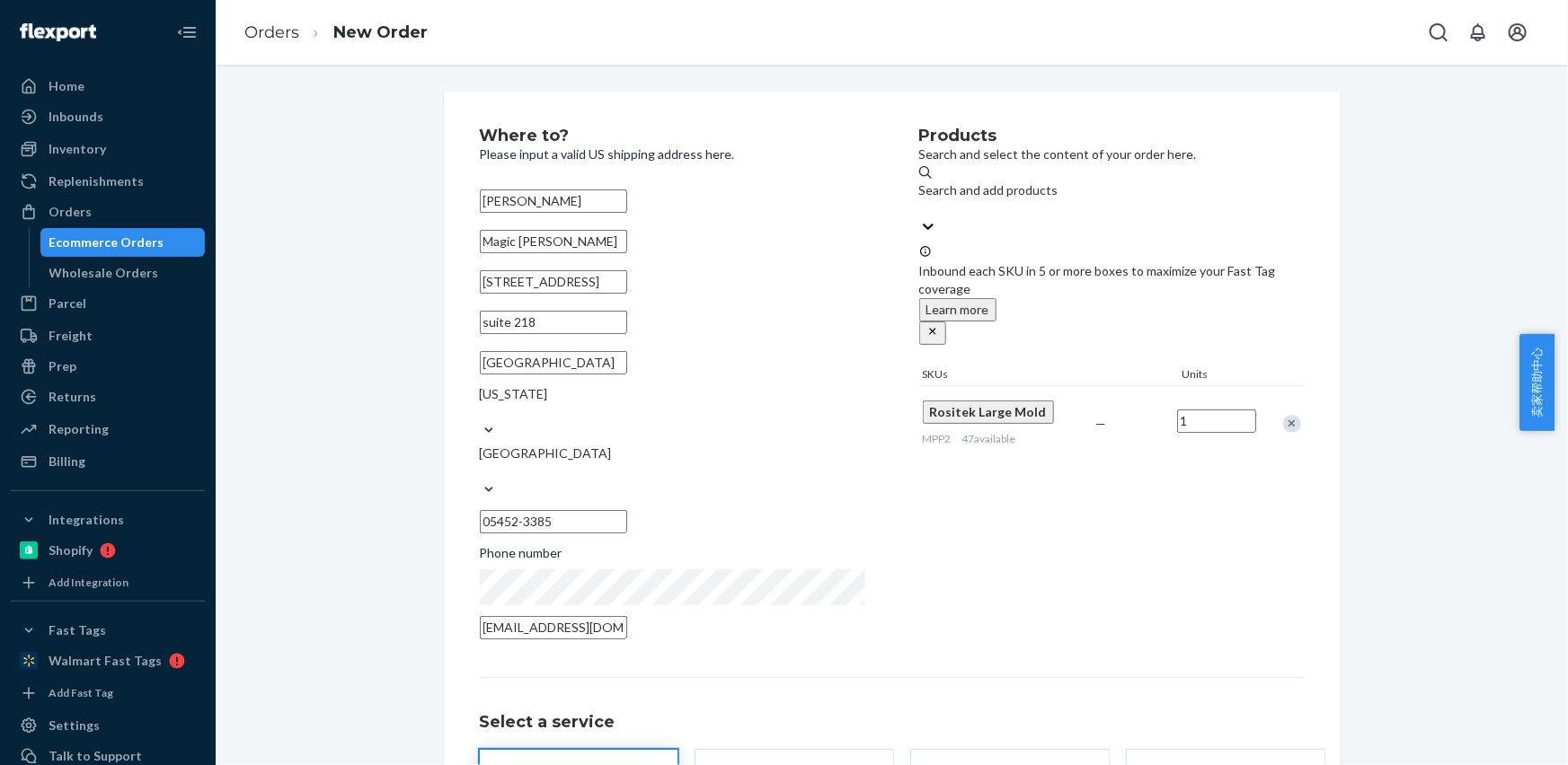
drag, startPoint x: 622, startPoint y: 306, endPoint x: 415, endPoint y: 300, distance: 207.1
click at [415, 300] on div "Where to? Please input a valid US shipping address here. [PERSON_NAME] Magic [P…" at bounding box center [892, 520] width 1325 height 855
paste input "sui"
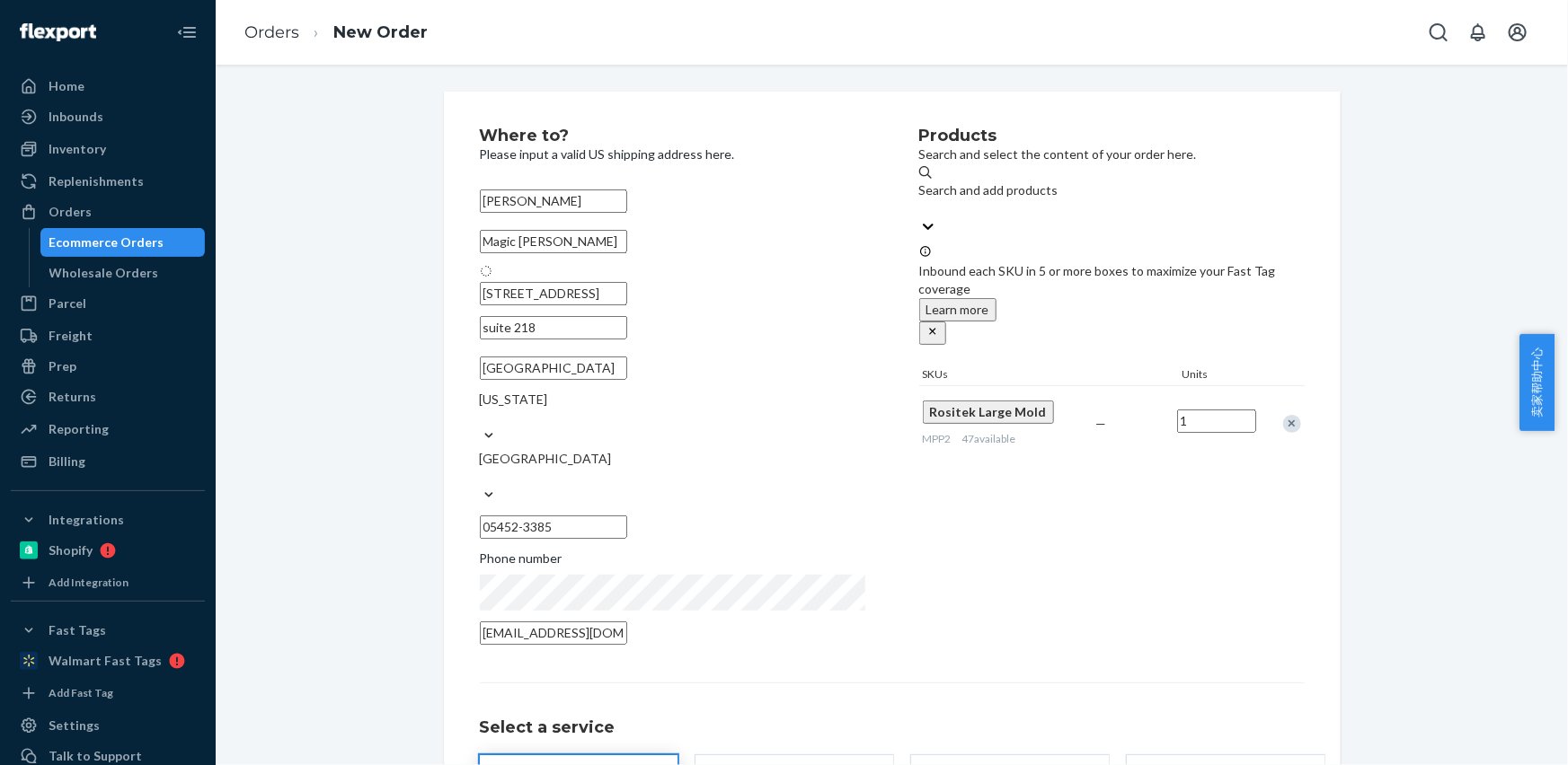
type input "[STREET_ADDRESS]"
type input "#218"
type input "[GEOGRAPHIC_DATA]"
type input "05452"
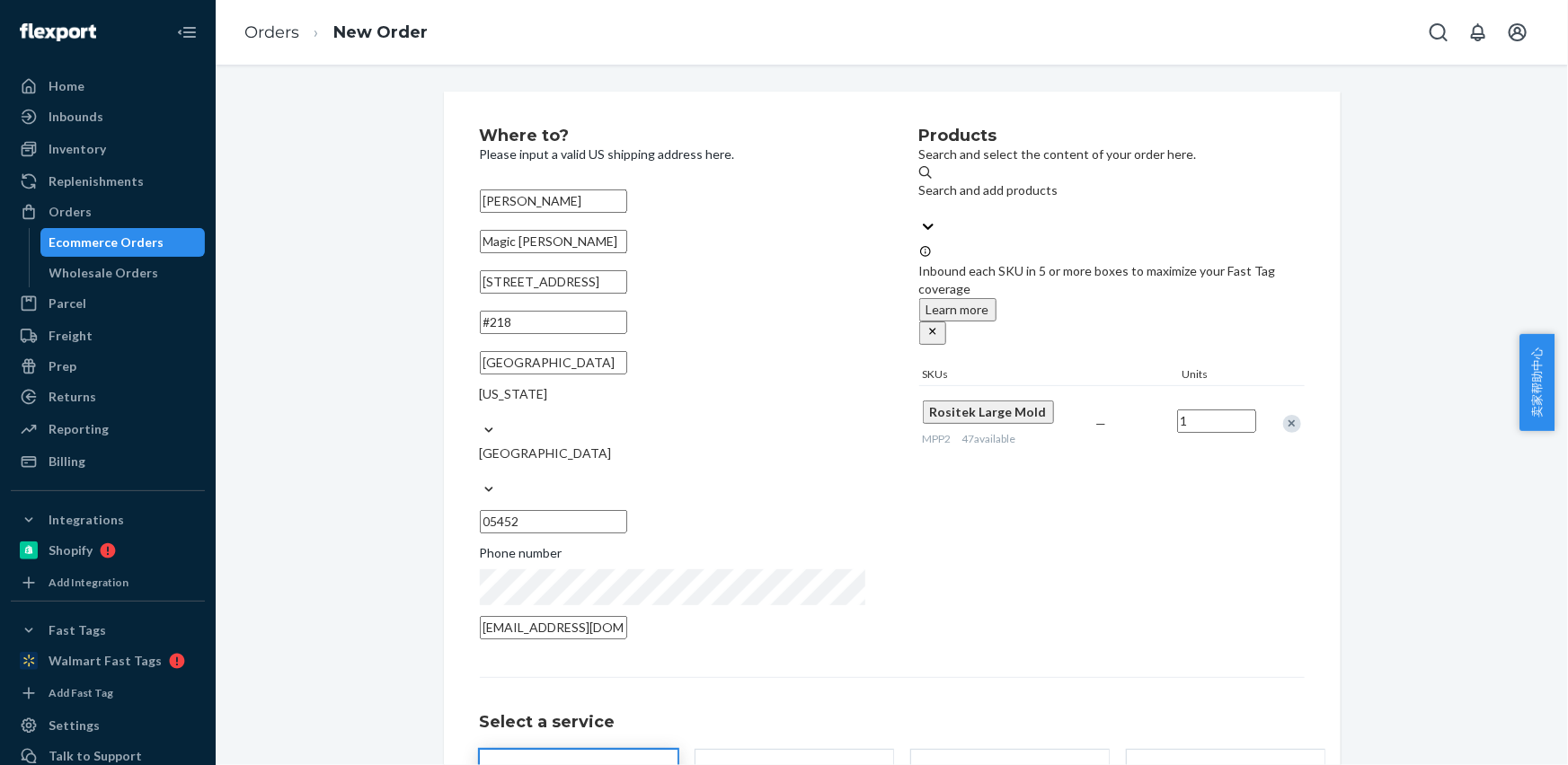
drag, startPoint x: 559, startPoint y: 355, endPoint x: 480, endPoint y: 354, distance: 79.0
click at [480, 334] on input "#218" at bounding box center [552, 322] width 147 height 23
click at [930, 477] on div "Products Search and select the content of your order here. Search and add produ…" at bounding box center [1111, 388] width 385 height 522
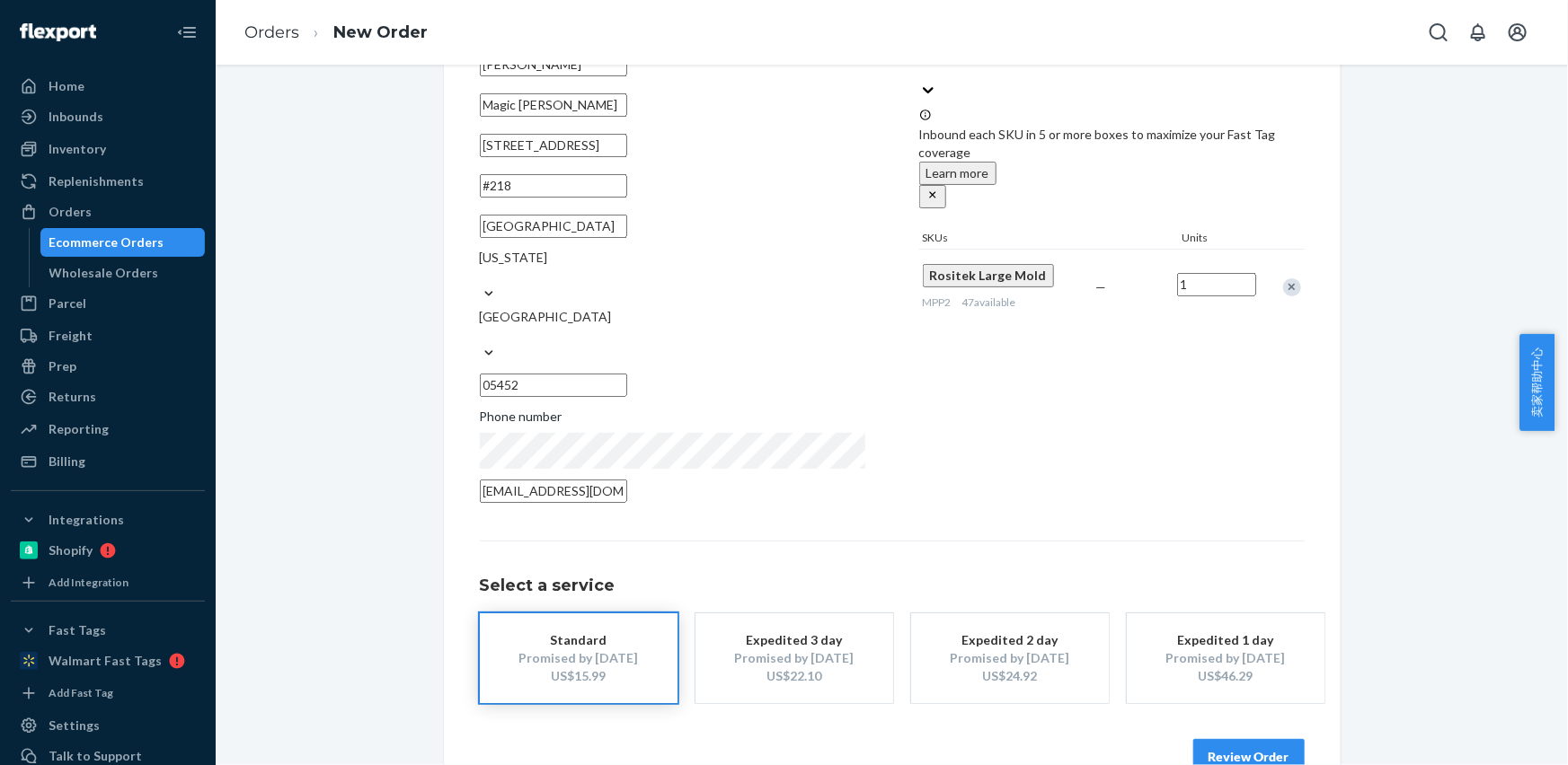
scroll to position [143, 0]
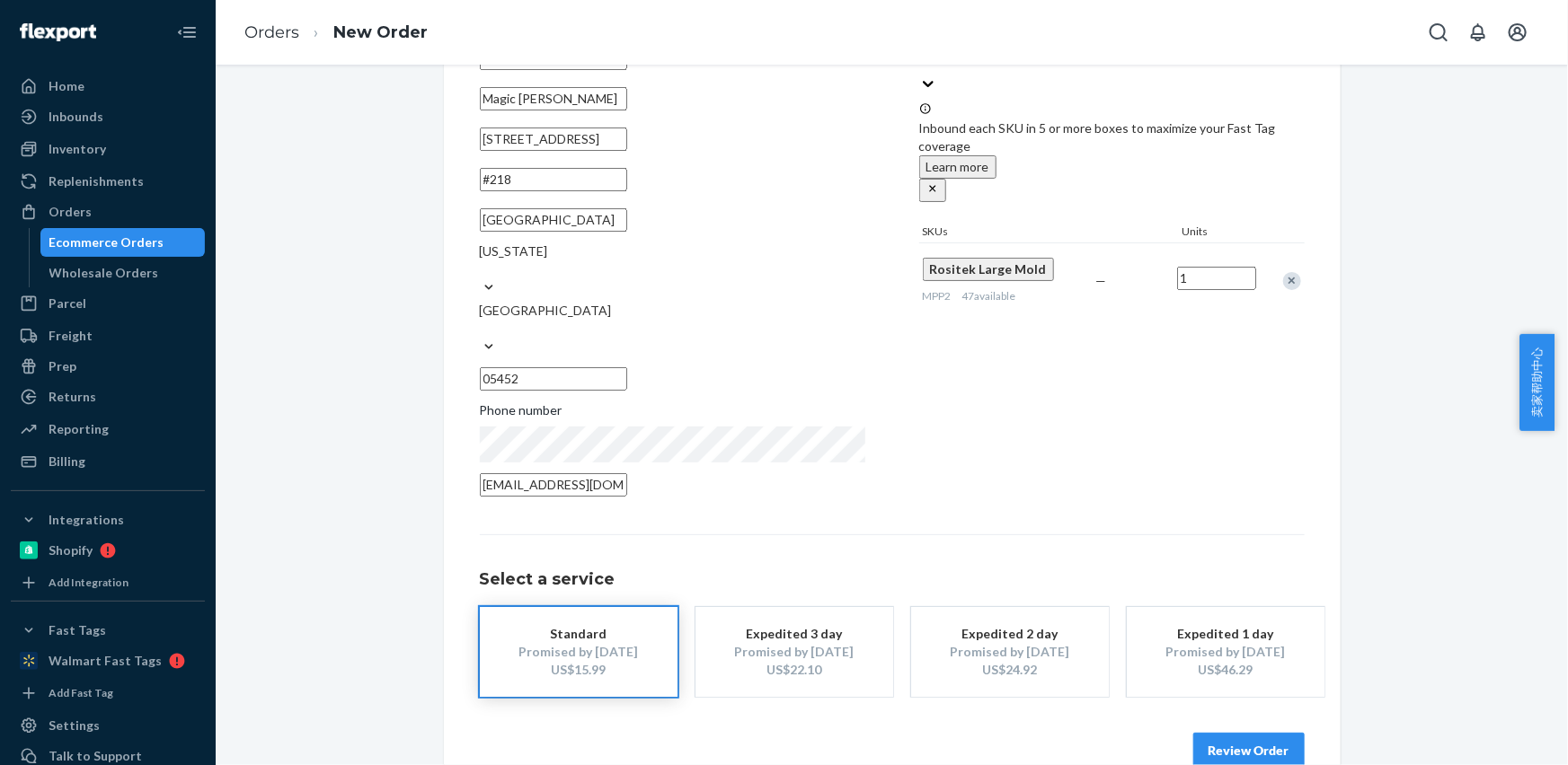
click at [1215, 733] on button "Review Order" at bounding box center [1248, 751] width 111 height 36
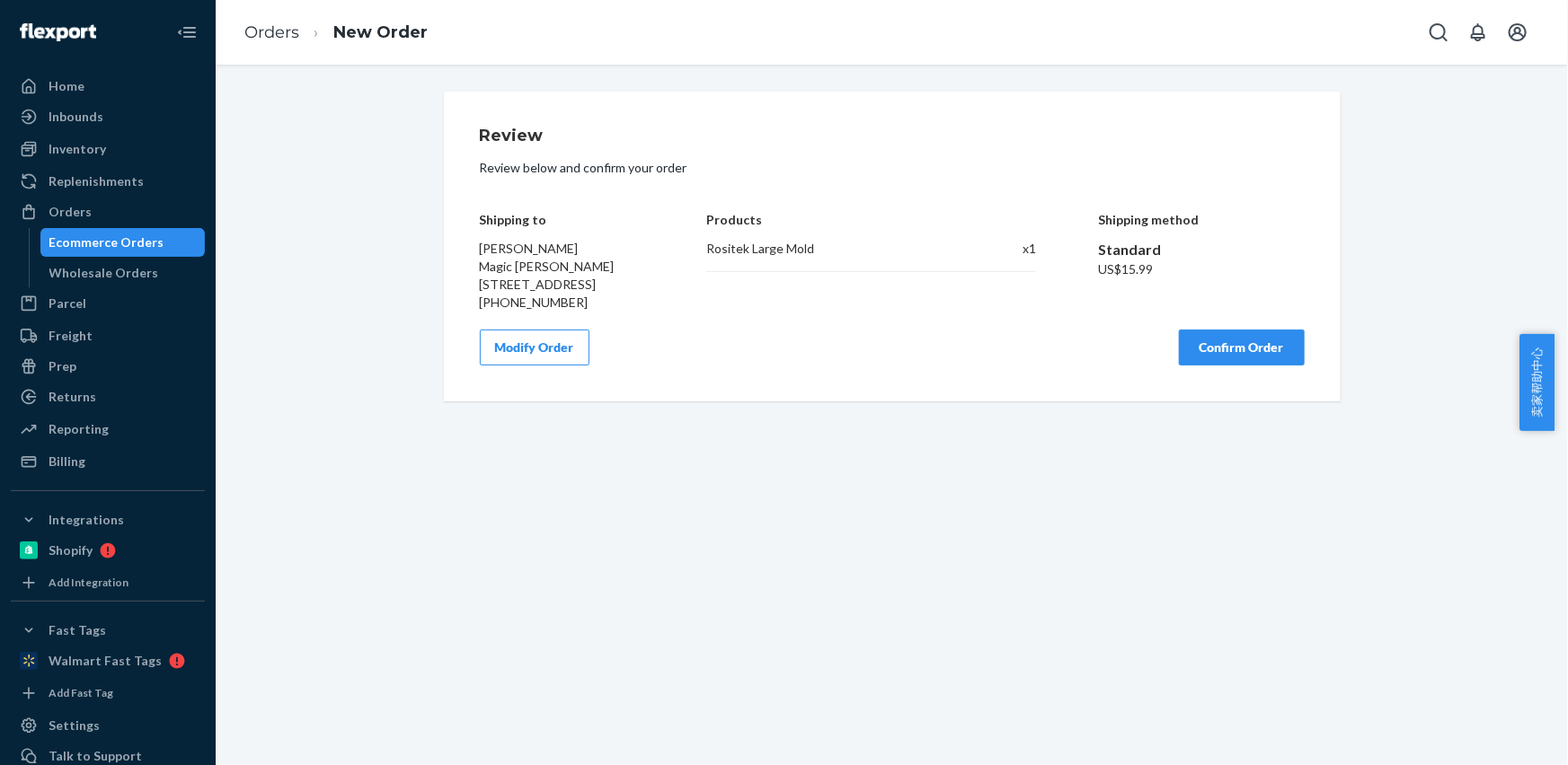
scroll to position [0, 0]
click at [1222, 365] on button "Confirm Order" at bounding box center [1241, 347] width 125 height 36
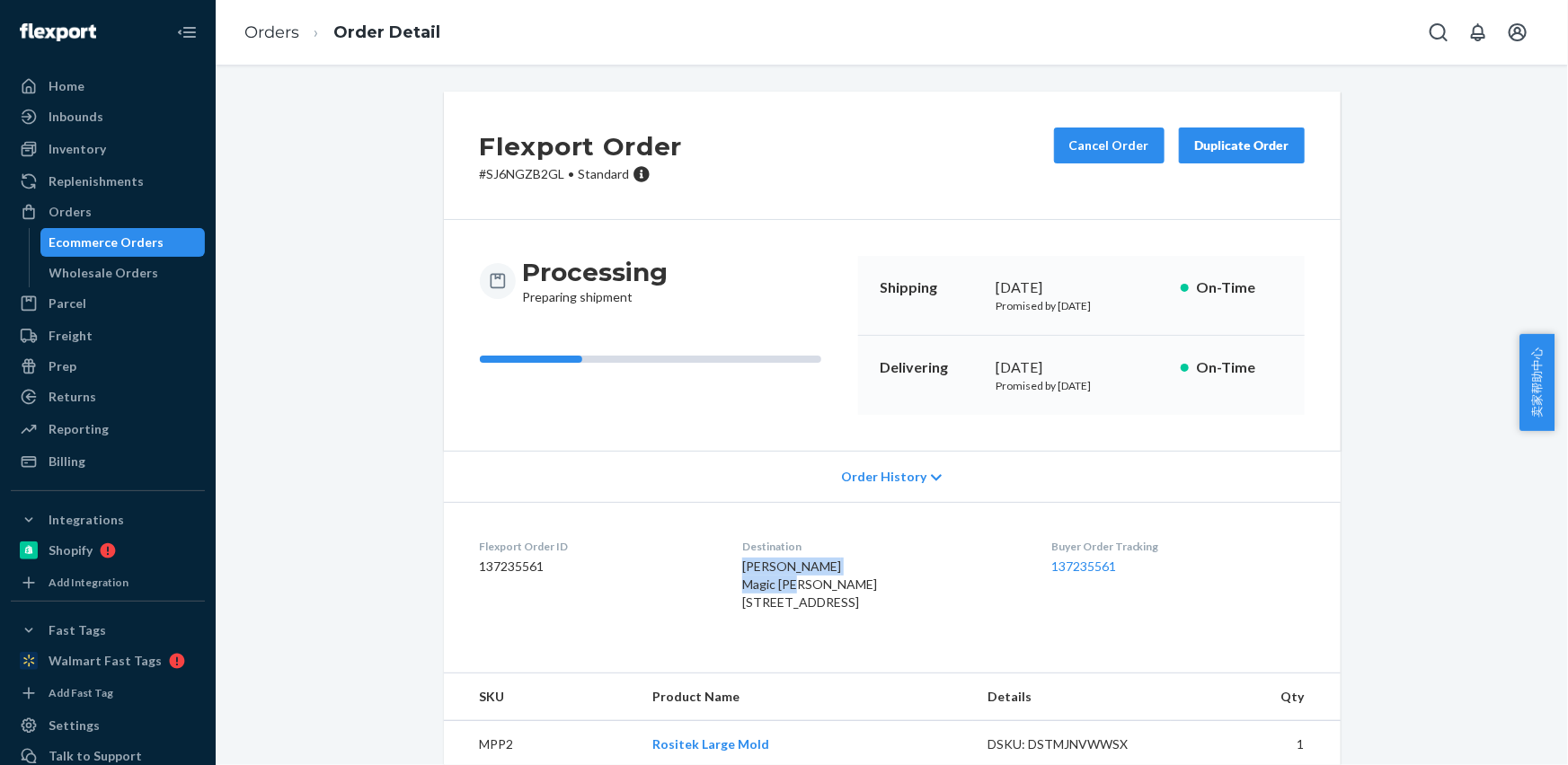
drag, startPoint x: 712, startPoint y: 566, endPoint x: 807, endPoint y: 584, distance: 96.7
click at [807, 584] on dl "Flexport Order ID 137235561 Destination [PERSON_NAME] Magic [PERSON_NAME] [STRE…" at bounding box center [892, 577] width 896 height 152
copy span "[PERSON_NAME] Magic [PERSON_NAME]"
drag, startPoint x: 833, startPoint y: 598, endPoint x: 652, endPoint y: 361, distance: 298.2
click at [852, 599] on div "[PERSON_NAME] Magic [PERSON_NAME] [STREET_ADDRESS]" at bounding box center [882, 585] width 281 height 54
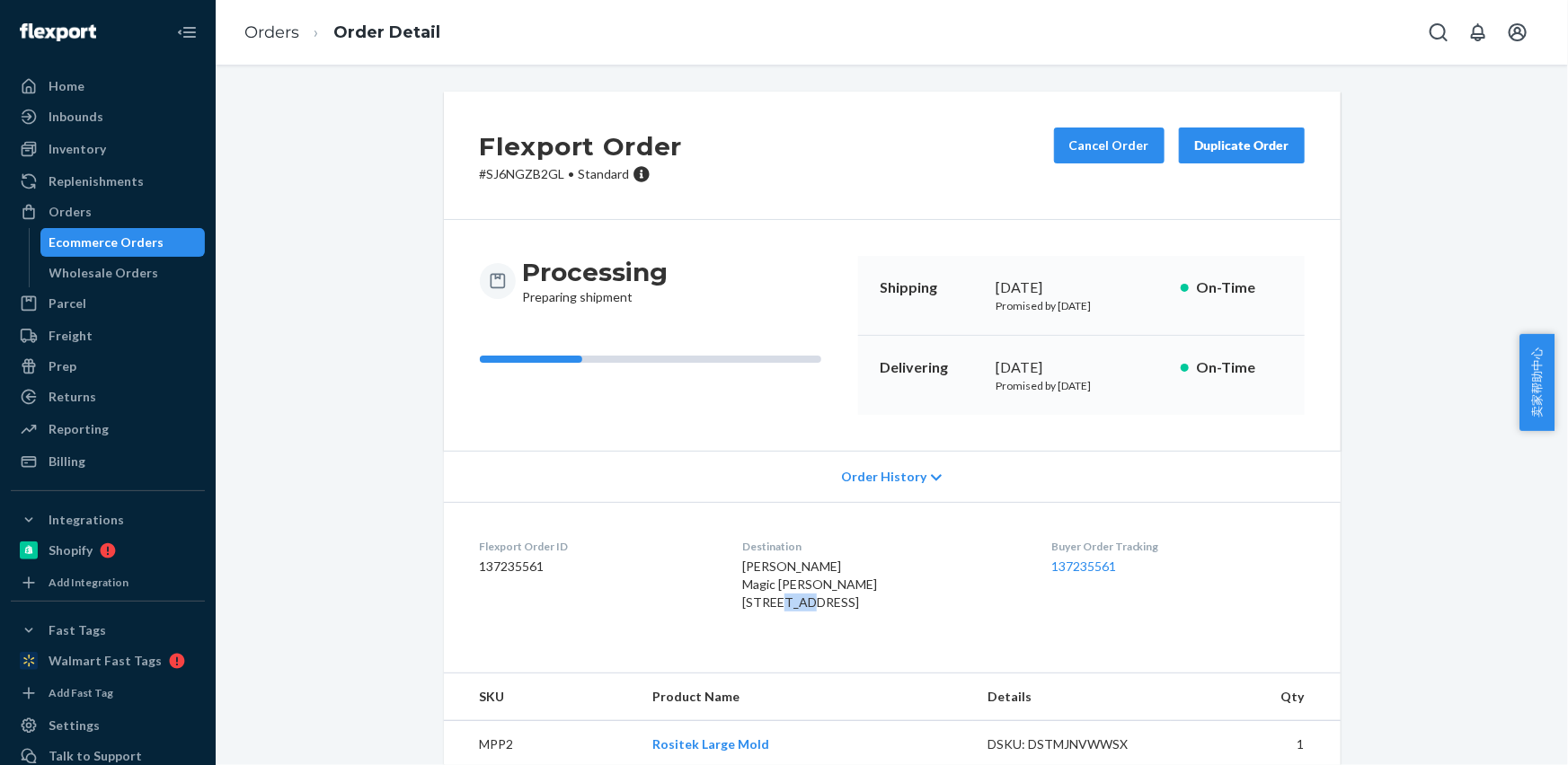
drag, startPoint x: 841, startPoint y: 626, endPoint x: 510, endPoint y: 249, distance: 501.7
click at [863, 610] on span "[PERSON_NAME] Magic [PERSON_NAME] [STREET_ADDRESS]" at bounding box center [809, 584] width 135 height 51
drag, startPoint x: 765, startPoint y: 621, endPoint x: 803, endPoint y: 622, distance: 38.0
click at [803, 610] on span "[PERSON_NAME] Magic [PERSON_NAME] [STREET_ADDRESS]" at bounding box center [809, 584] width 135 height 51
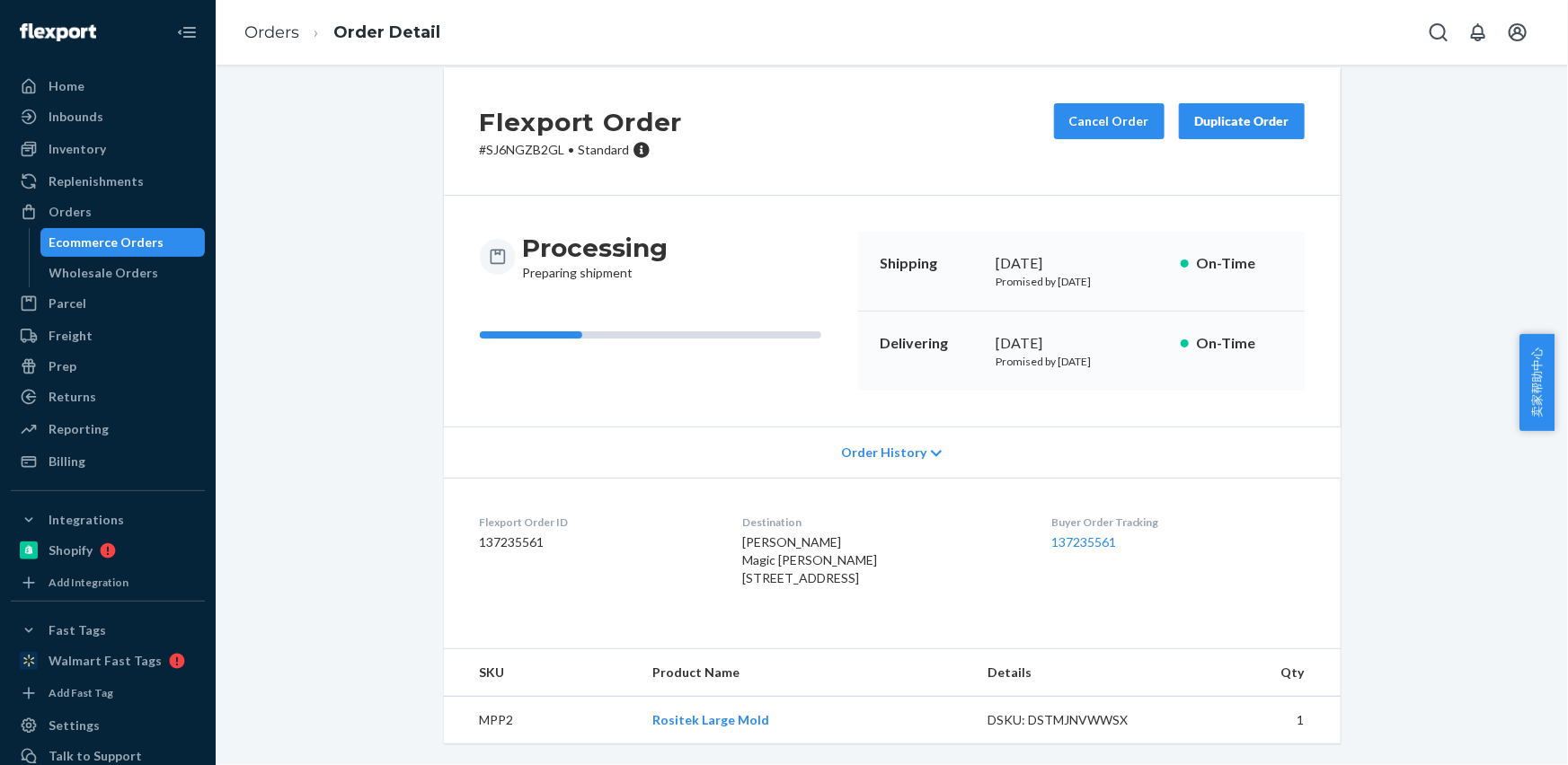
scroll to position [60, 0]
click at [487, 716] on td "MPP2" at bounding box center [541, 720] width 194 height 48
click at [274, 36] on link "Orders" at bounding box center [272, 32] width 55 height 20
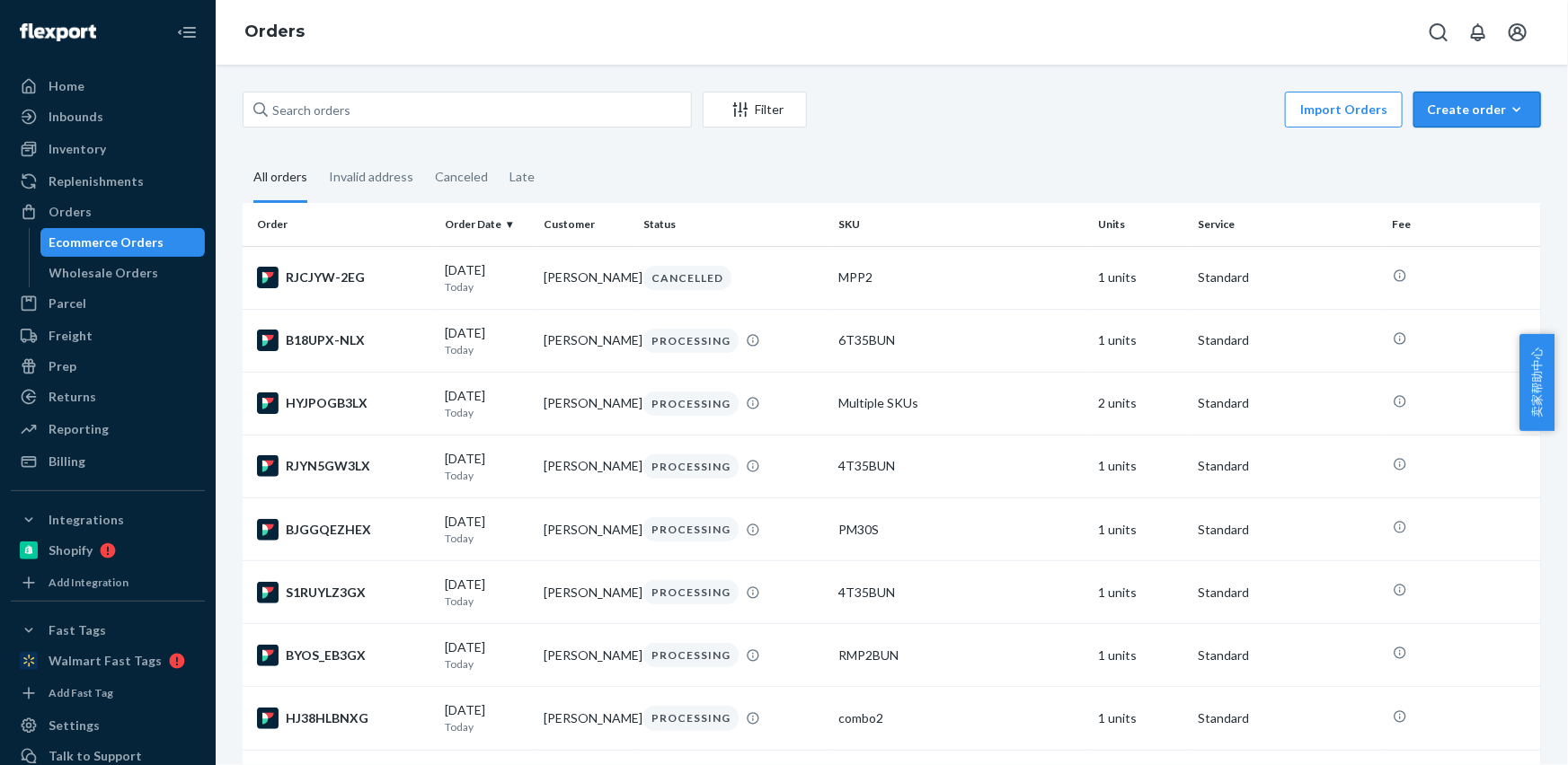
click at [1446, 114] on div "Create order" at bounding box center [1476, 109] width 100 height 18
click at [1461, 137] on span "Ecommerce order" at bounding box center [1429, 131] width 98 height 13
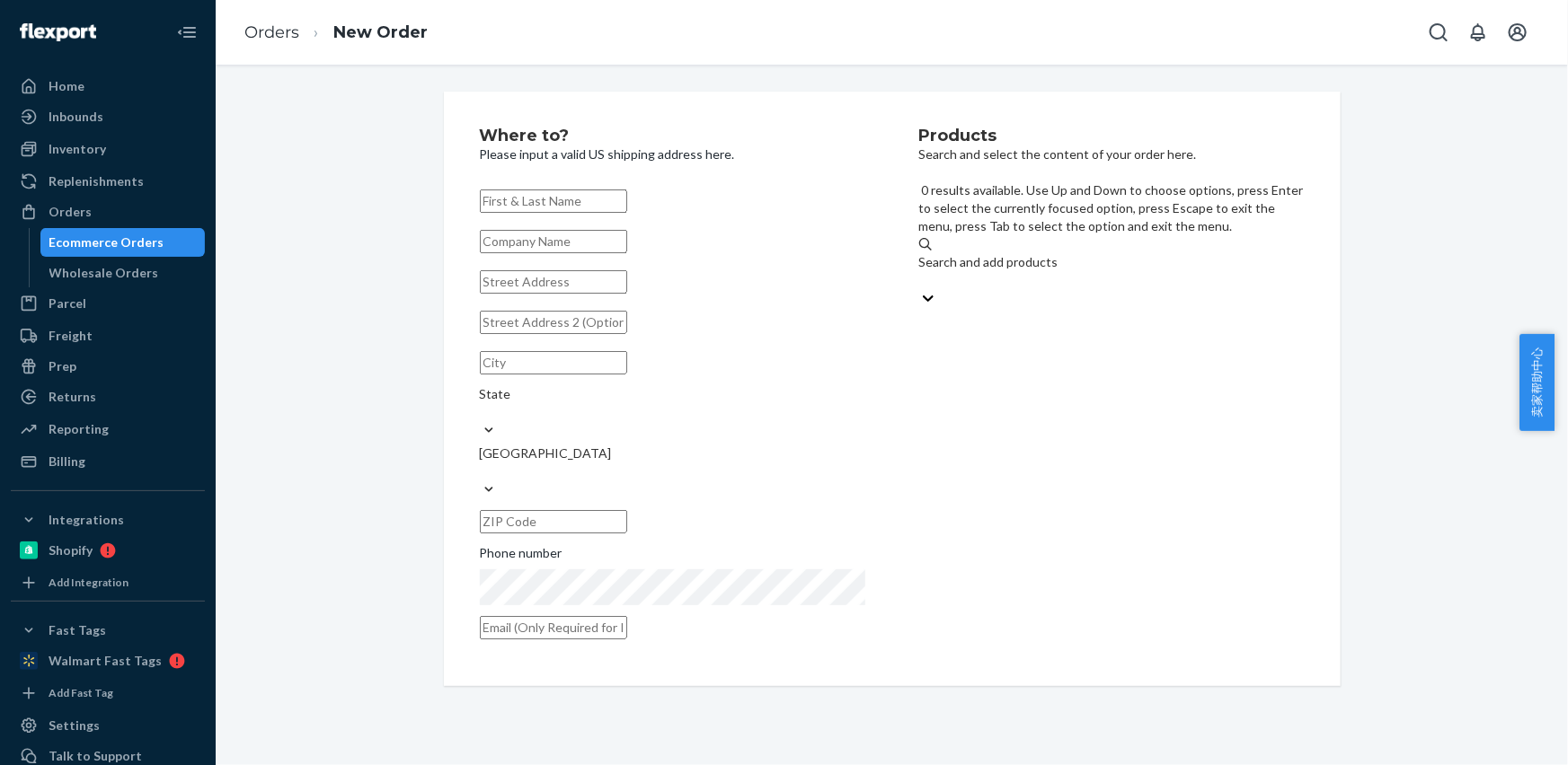
click at [1020, 253] on div "Search and add products" at bounding box center [1111, 263] width 385 height 18
click at [921, 272] on input "0 results available. Use Up and Down to choose options, press Enter to select t…" at bounding box center [920, 281] width 2 height 18
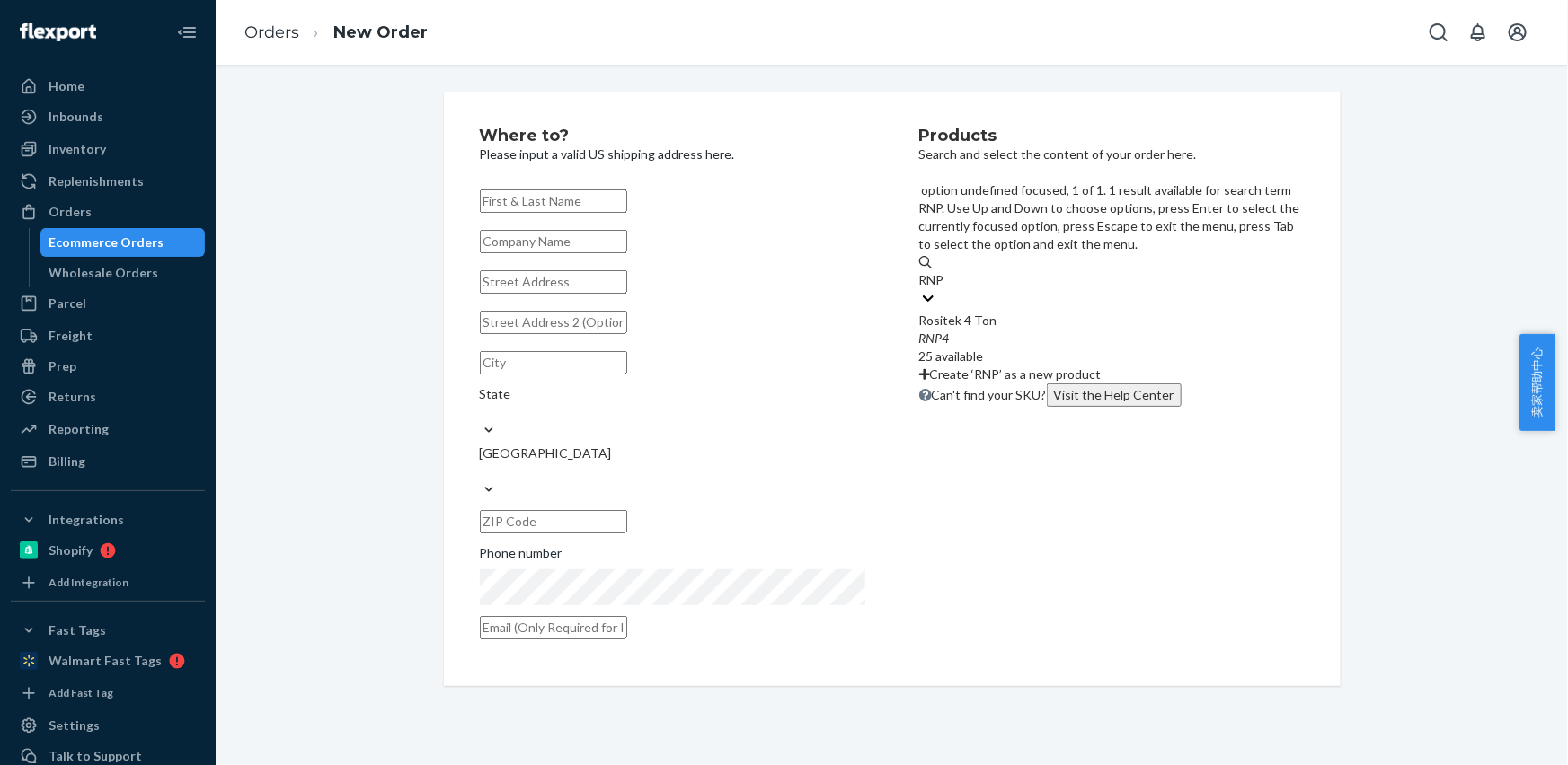
type input "RNP4"
click at [996, 329] on div "RNP4" at bounding box center [1111, 338] width 385 height 18
click at [953, 272] on input "RNP4" at bounding box center [936, 281] width 34 height 18
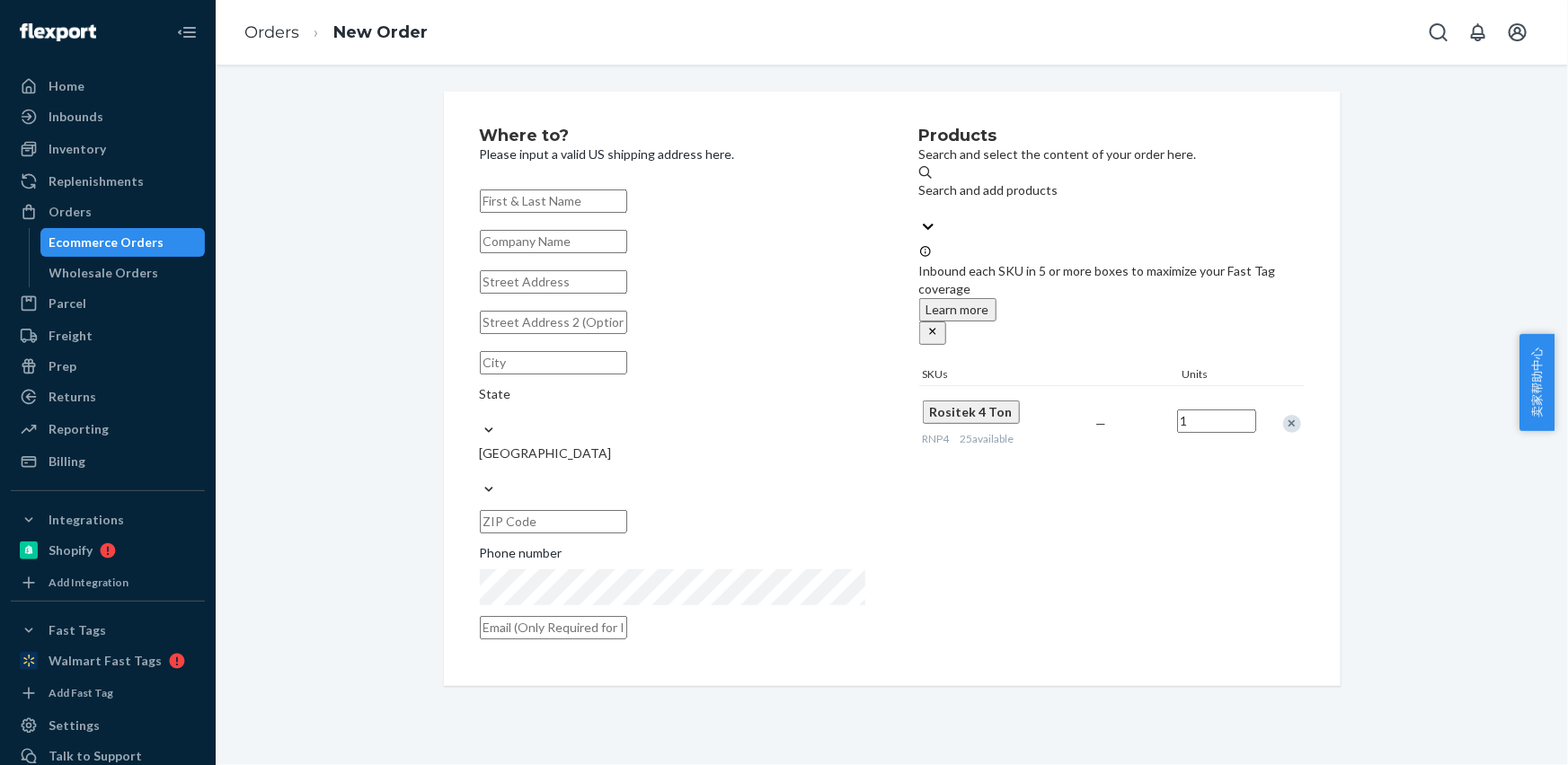
drag, startPoint x: 518, startPoint y: 211, endPoint x: 478, endPoint y: 179, distance: 51.2
click at [518, 210] on input "text" at bounding box center [552, 201] width 147 height 23
paste input "[PERSON_NAME]"
type input "[PERSON_NAME]"
click at [521, 293] on input "text" at bounding box center [552, 282] width 147 height 23
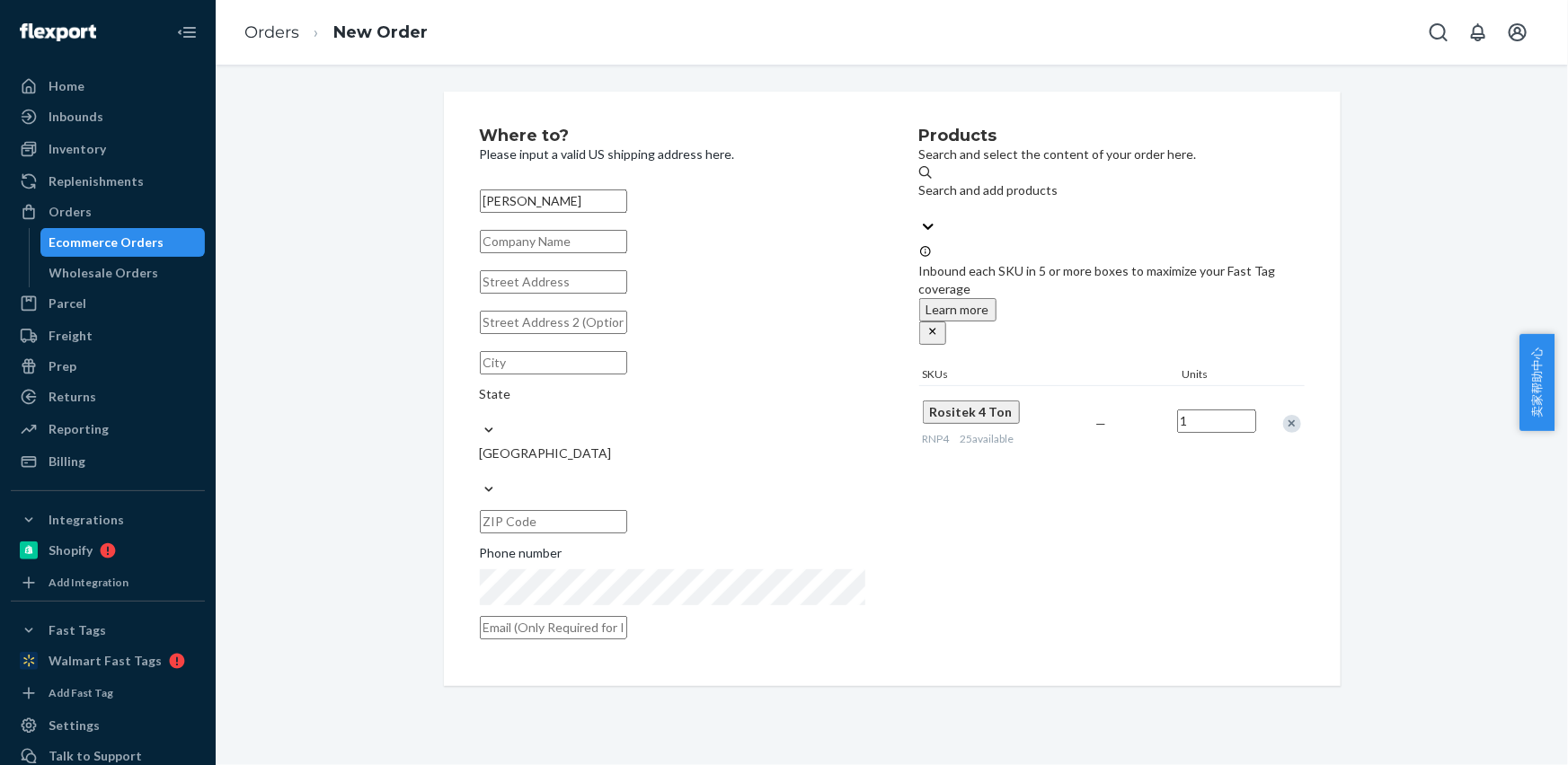
paste input "[STREET_ADDRESS]"
type input "[STREET_ADDRESS]"
click at [589, 374] on input "text" at bounding box center [552, 363] width 147 height 23
paste input "[GEOGRAPHIC_DATA]"
drag, startPoint x: 692, startPoint y: 429, endPoint x: 709, endPoint y: 441, distance: 20.8
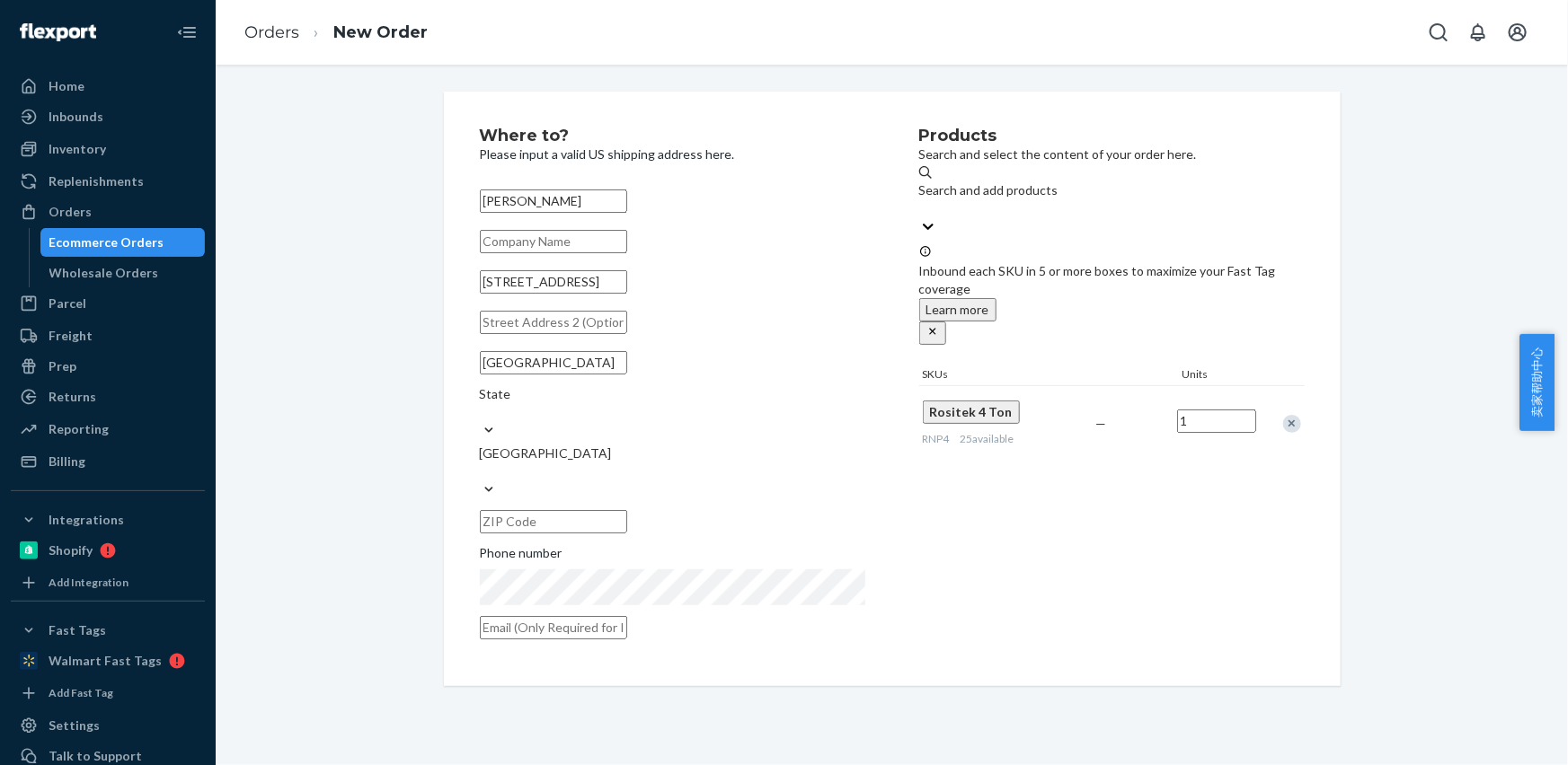
click at [688, 421] on div "[GEOGRAPHIC_DATA] State [GEOGRAPHIC_DATA]" at bounding box center [672, 442] width 385 height 195
type input "Arlington [GEOGRAPHIC_DATA]"
drag, startPoint x: 715, startPoint y: 442, endPoint x: 695, endPoint y: 439, distance: 20.2
click at [627, 510] on input "text" at bounding box center [552, 521] width 147 height 23
paste input "98223"
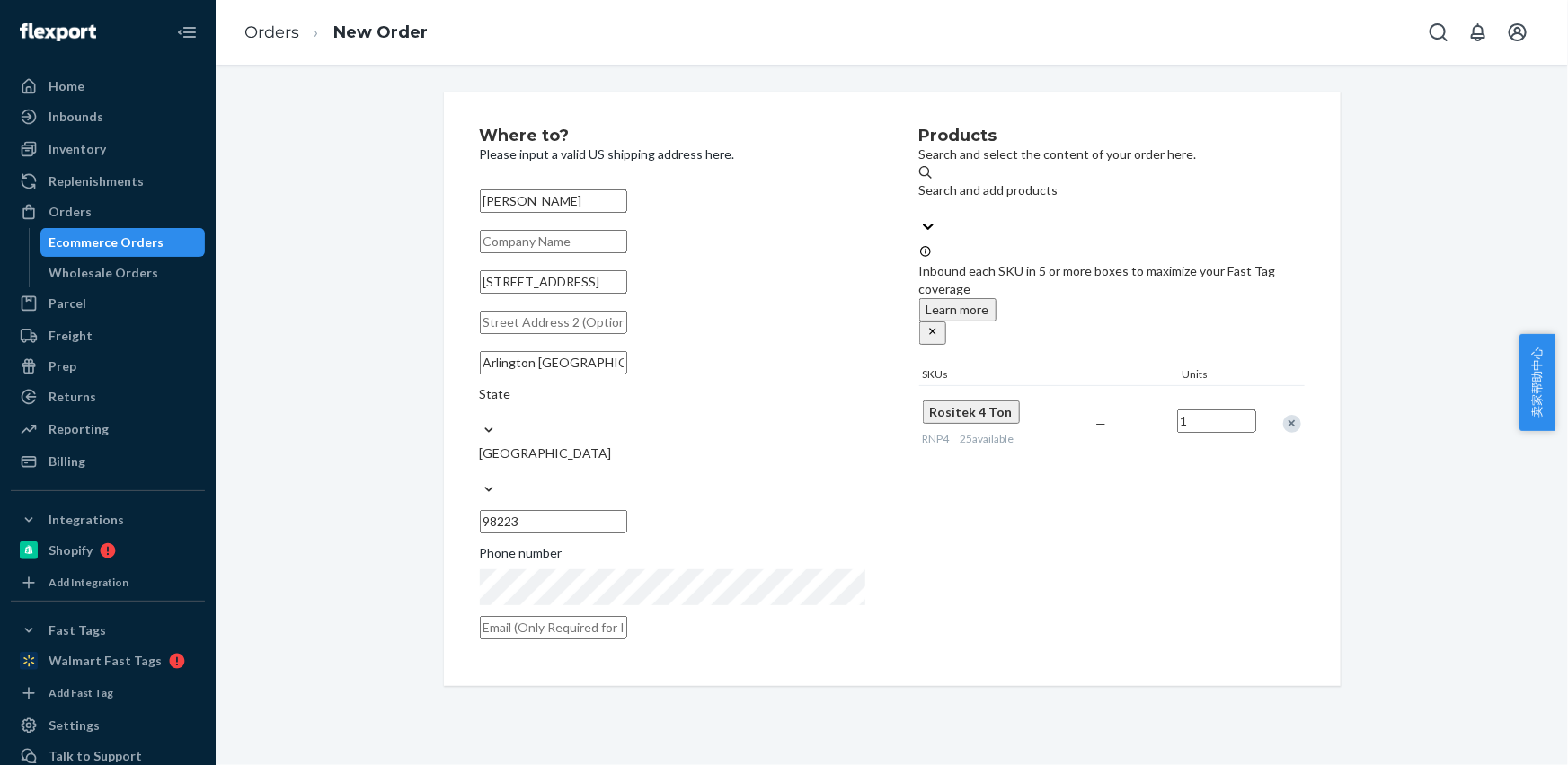
type input "98223"
drag, startPoint x: 536, startPoint y: 400, endPoint x: 691, endPoint y: 403, distance: 155.0
click at [623, 374] on input "Arlington [GEOGRAPHIC_DATA]" at bounding box center [552, 363] width 147 height 23
type input "[GEOGRAPHIC_DATA]"
click at [714, 402] on div "State" at bounding box center [672, 394] width 385 height 18
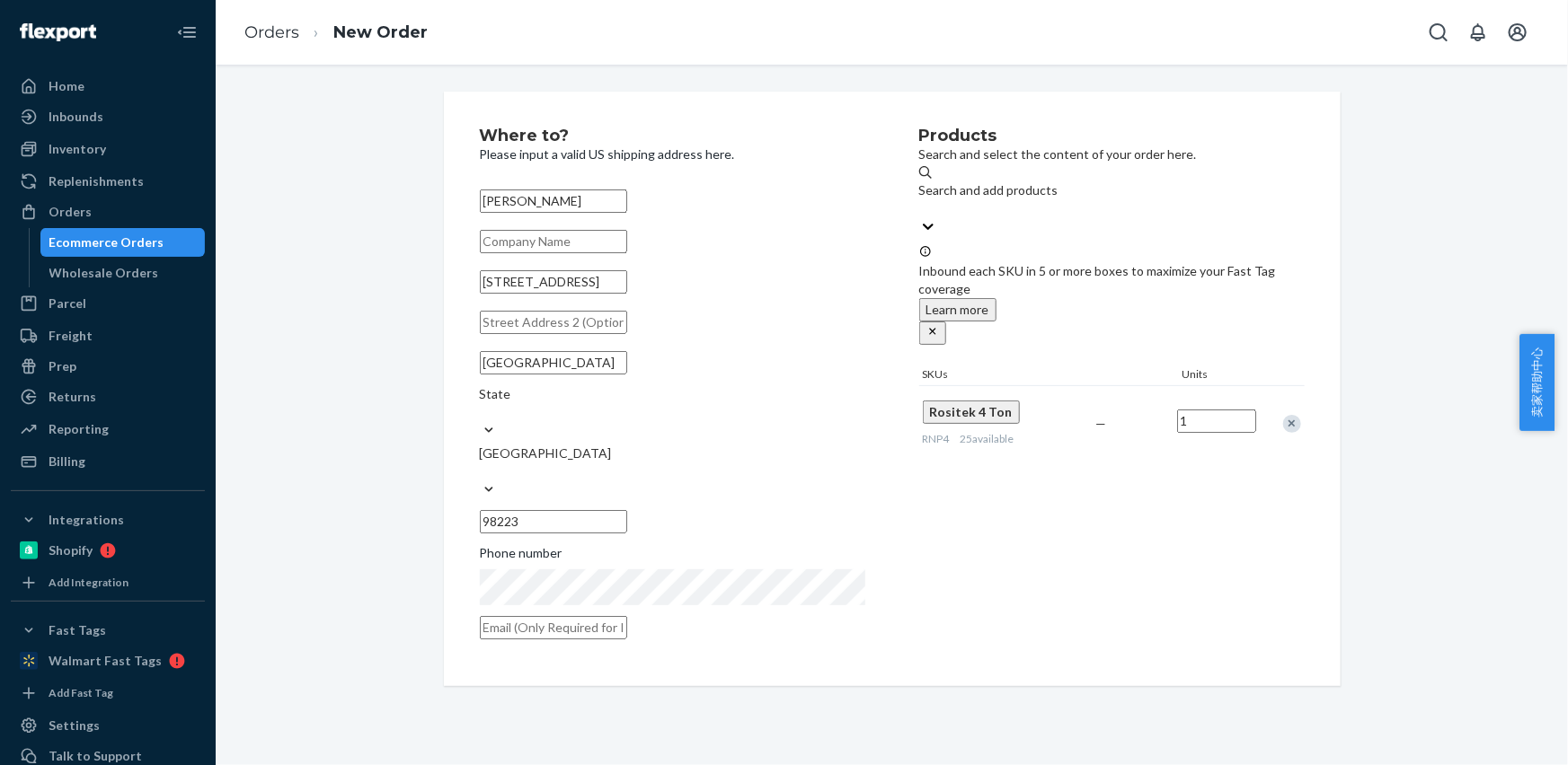
click at [481, 403] on input "State" at bounding box center [480, 412] width 2 height 18
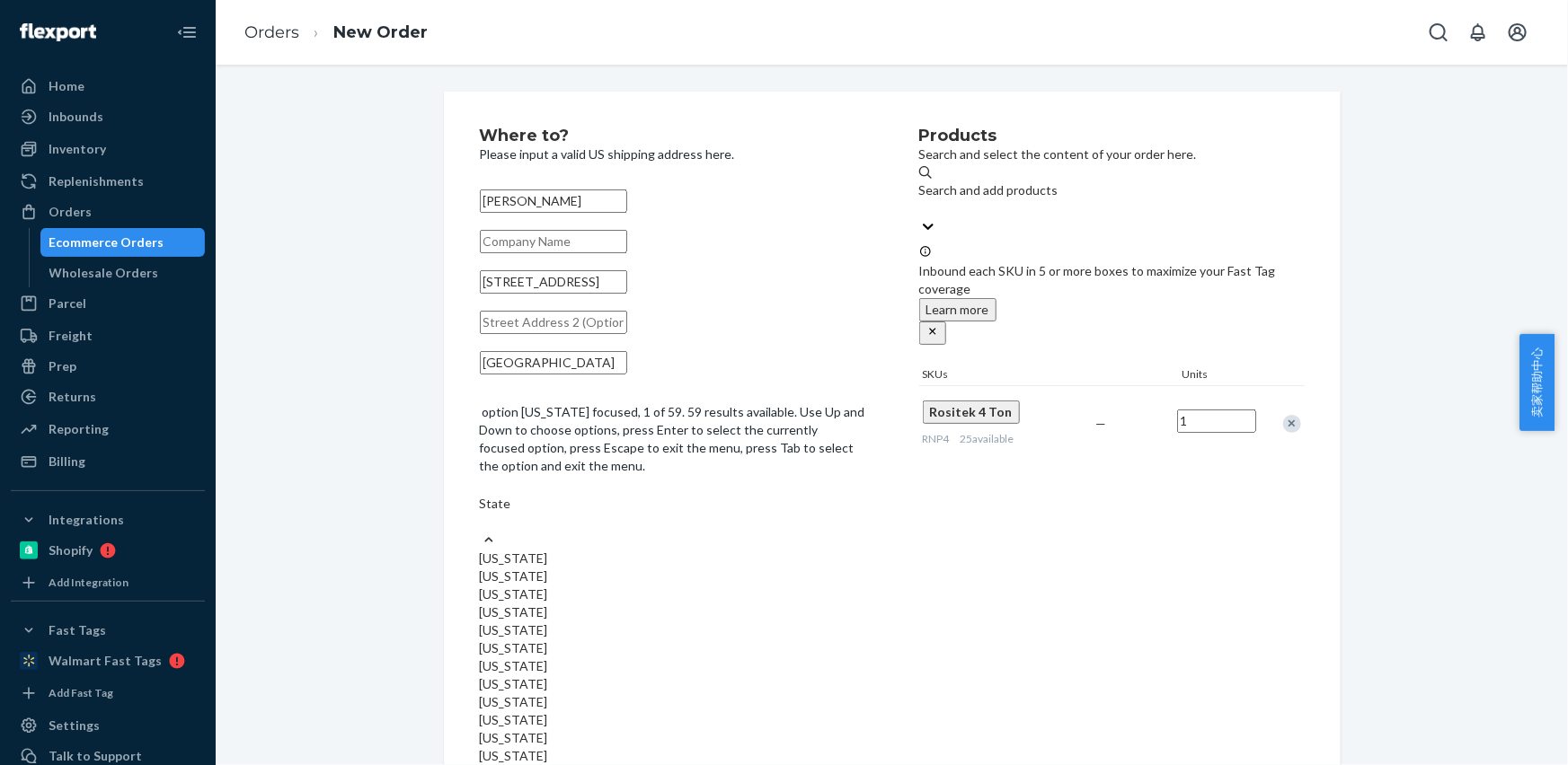
paste input "WA"
type input "WA"
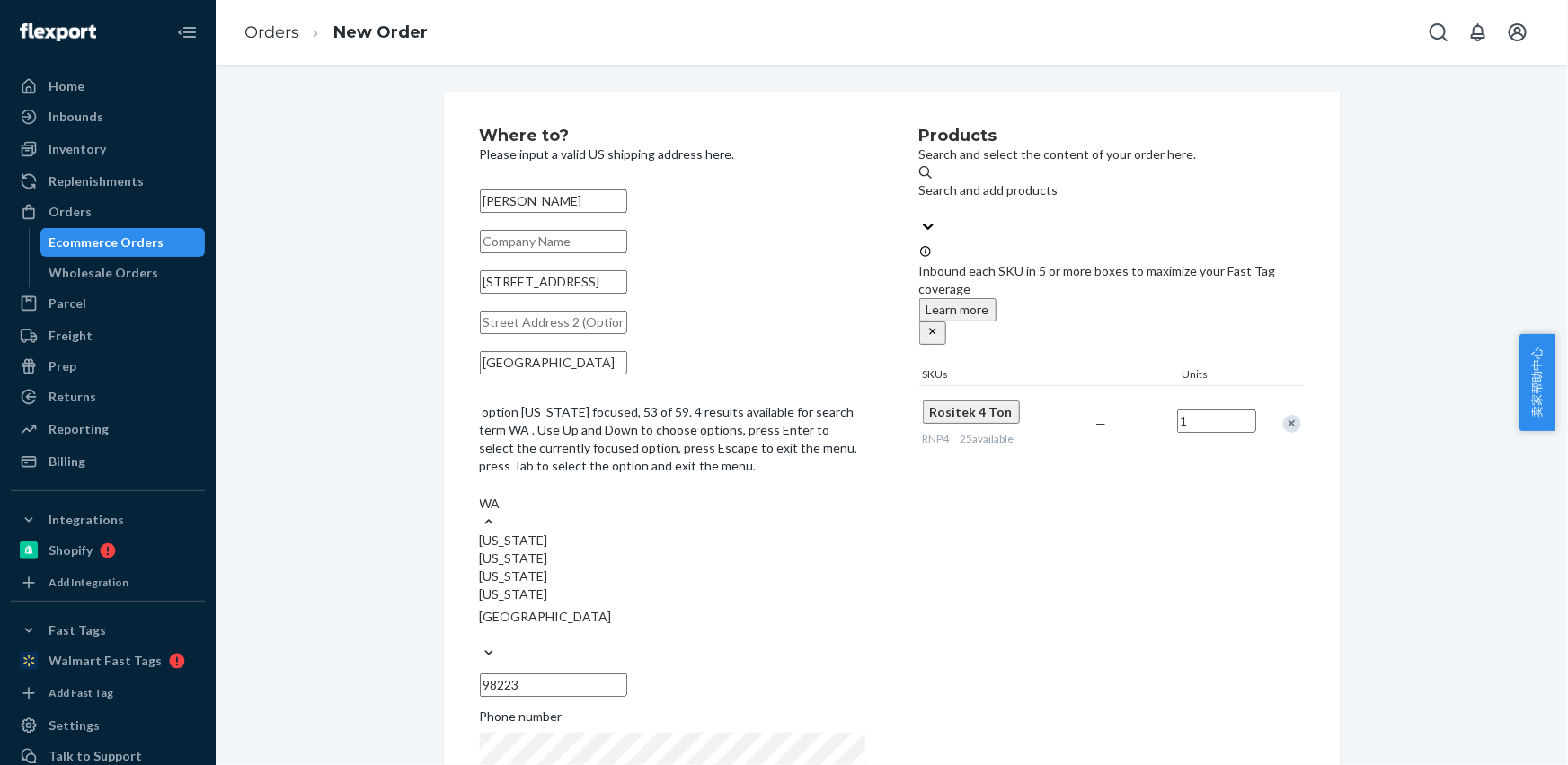
click at [738, 585] on div "[US_STATE]" at bounding box center [672, 594] width 385 height 18
click at [507, 512] on input "WA" at bounding box center [493, 503] width 28 height 18
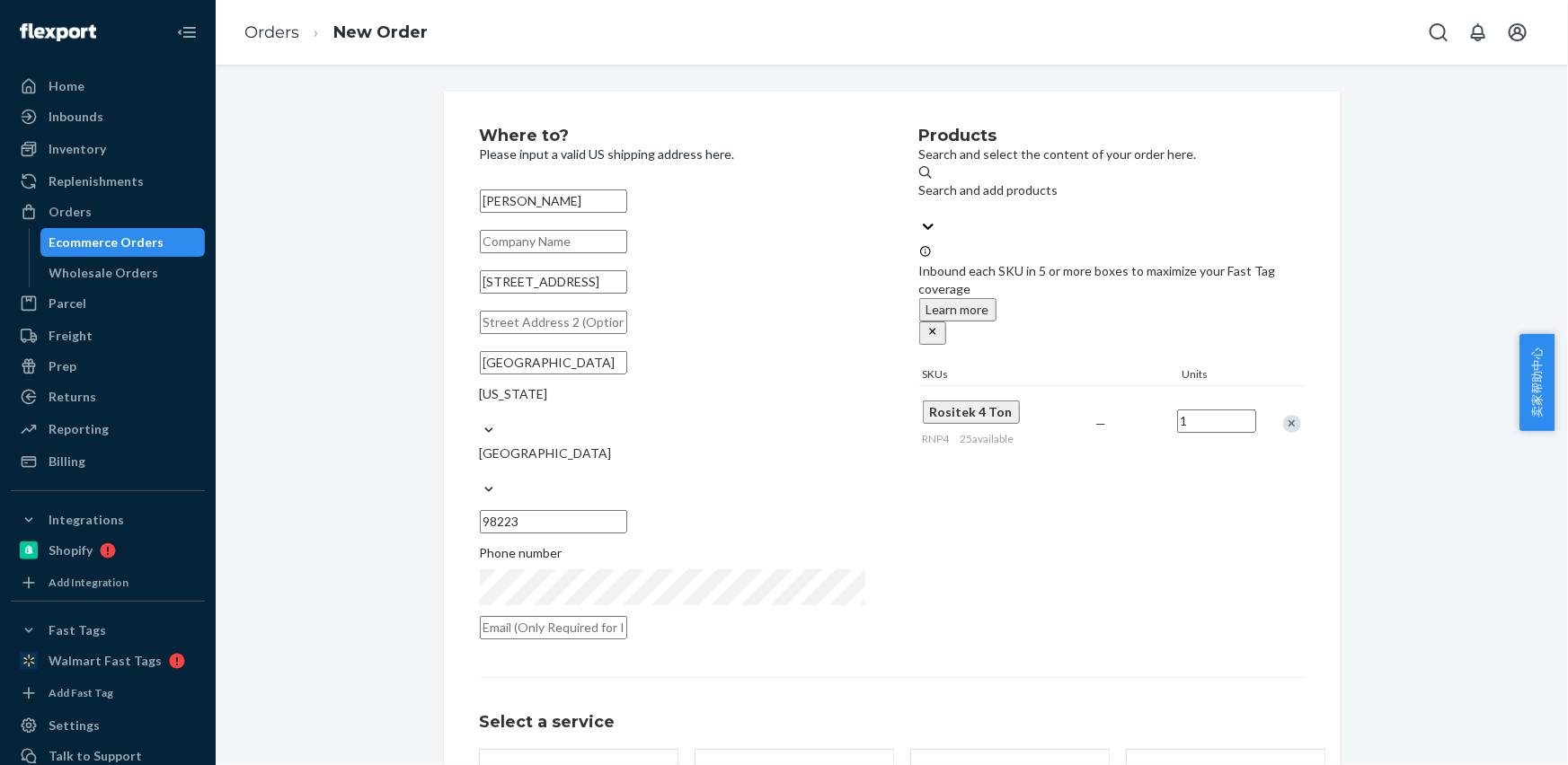
click at [571, 616] on input "text" at bounding box center [552, 628] width 147 height 23
paste input "[EMAIL_ADDRESS][DOMAIN_NAME]"
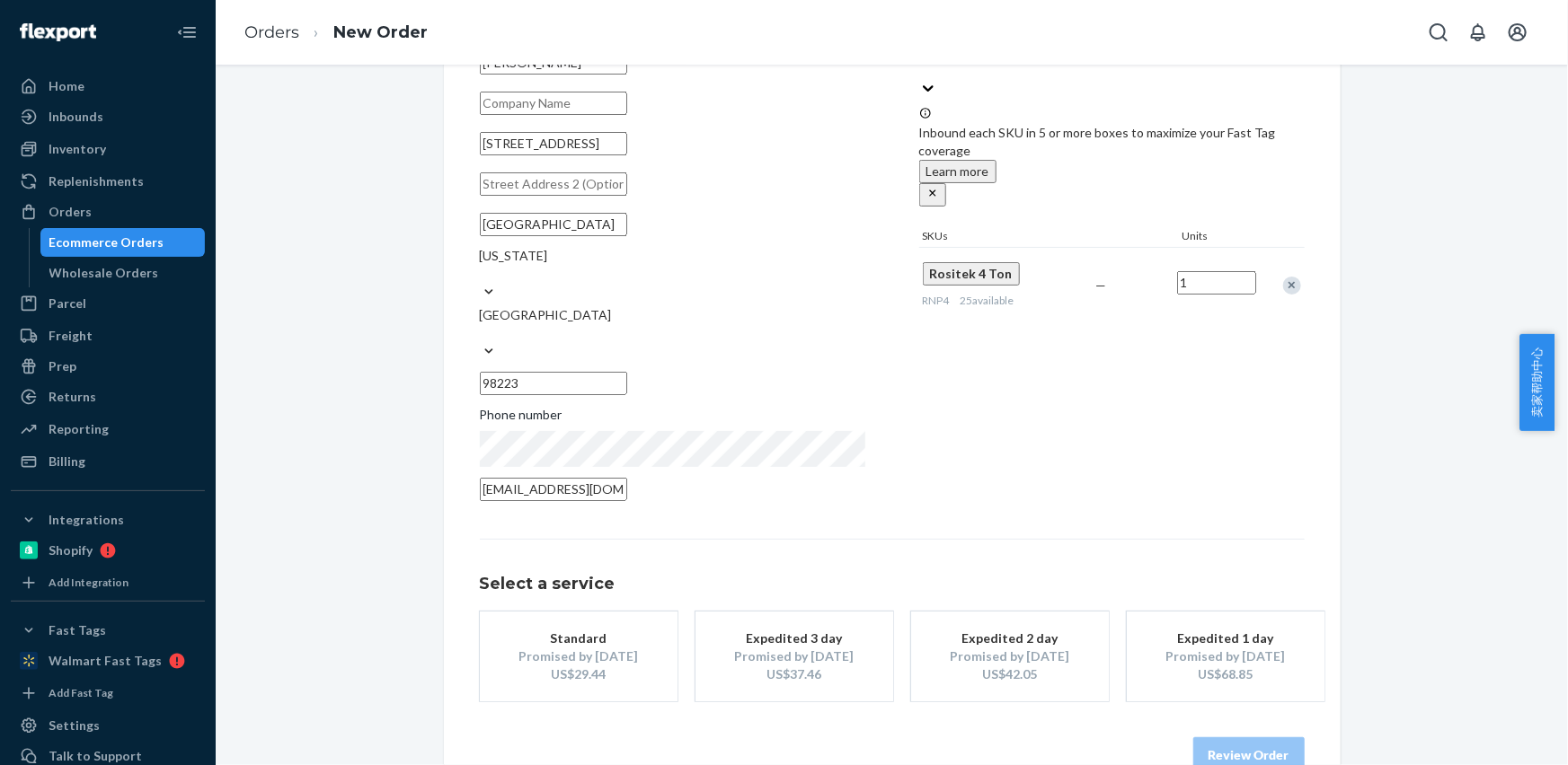
scroll to position [143, 0]
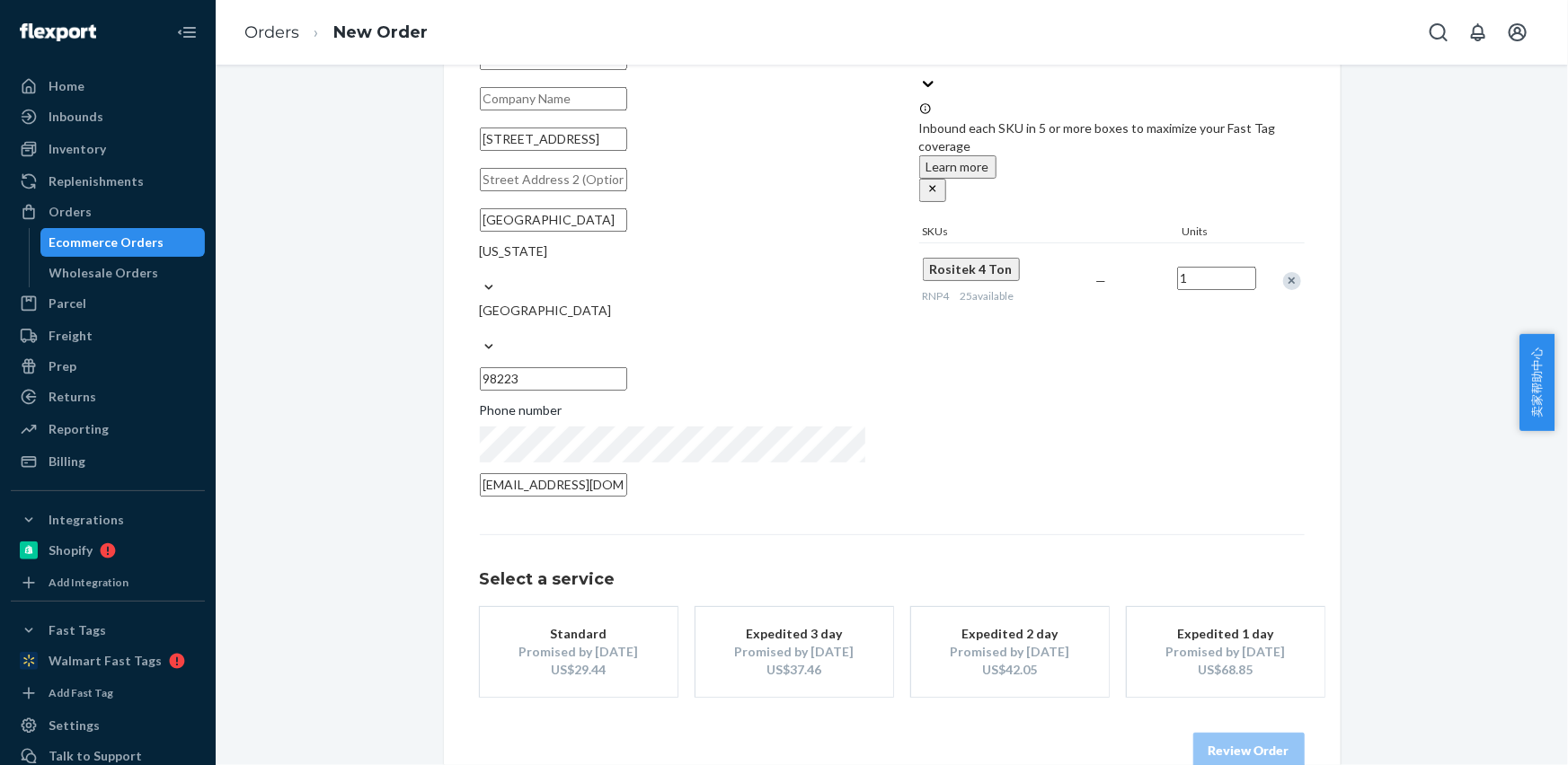
type input "[EMAIL_ADDRESS][DOMAIN_NAME]"
click at [555, 643] on div "Promised by [DATE]" at bounding box center [578, 652] width 144 height 18
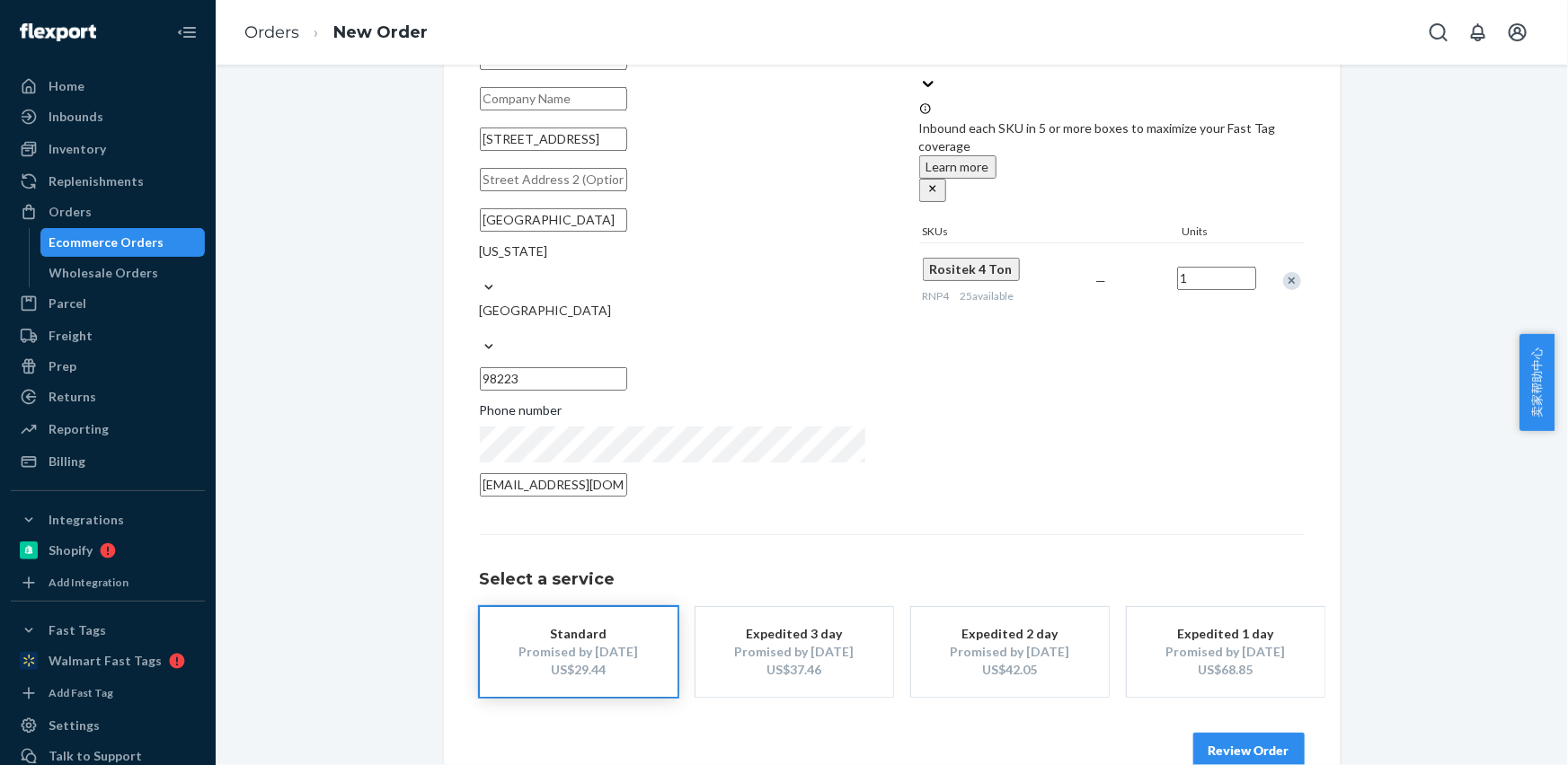
click at [1199, 733] on button "Review Order" at bounding box center [1248, 751] width 111 height 36
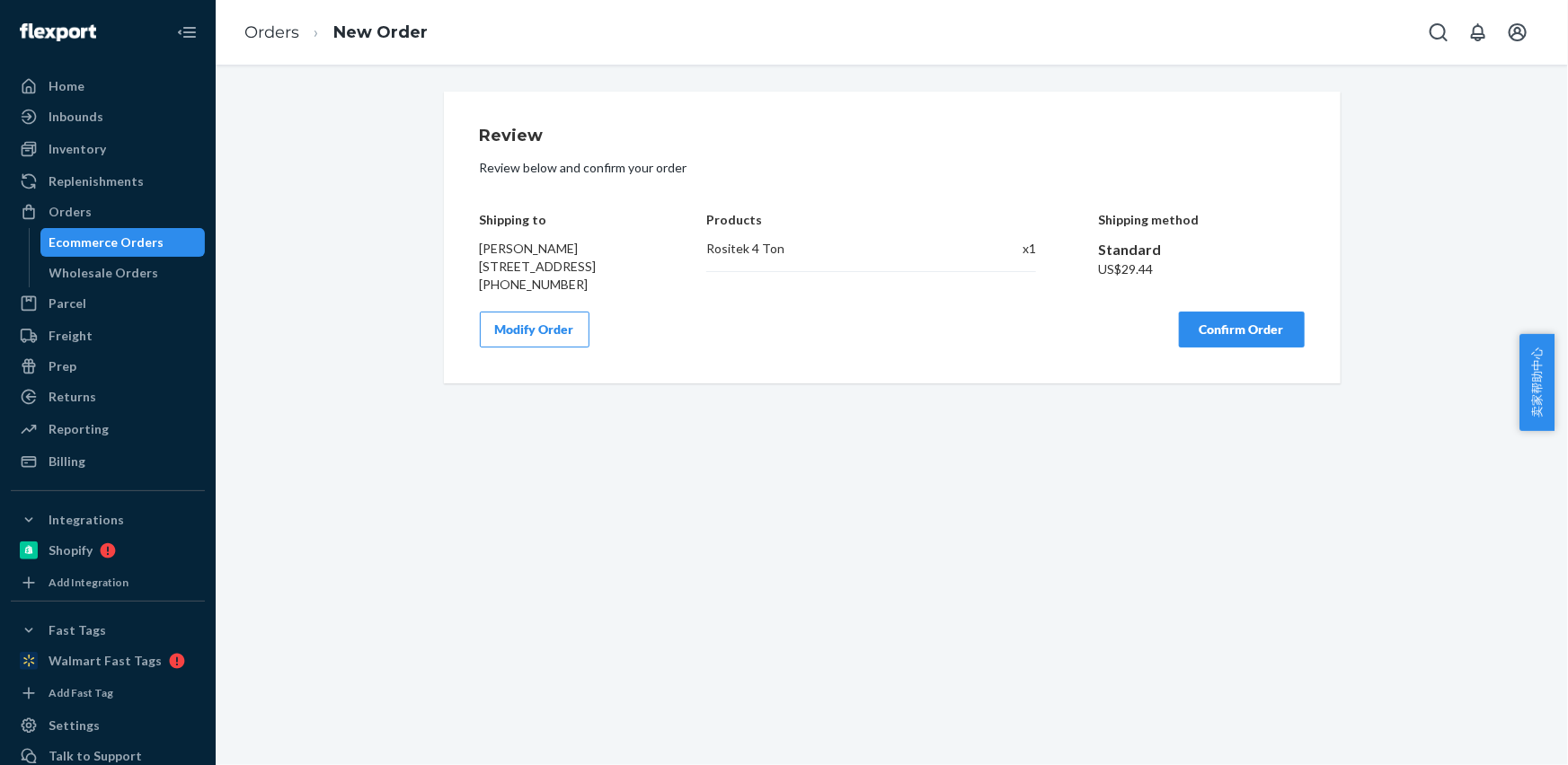
click at [1232, 347] on button "Confirm Order" at bounding box center [1241, 329] width 125 height 36
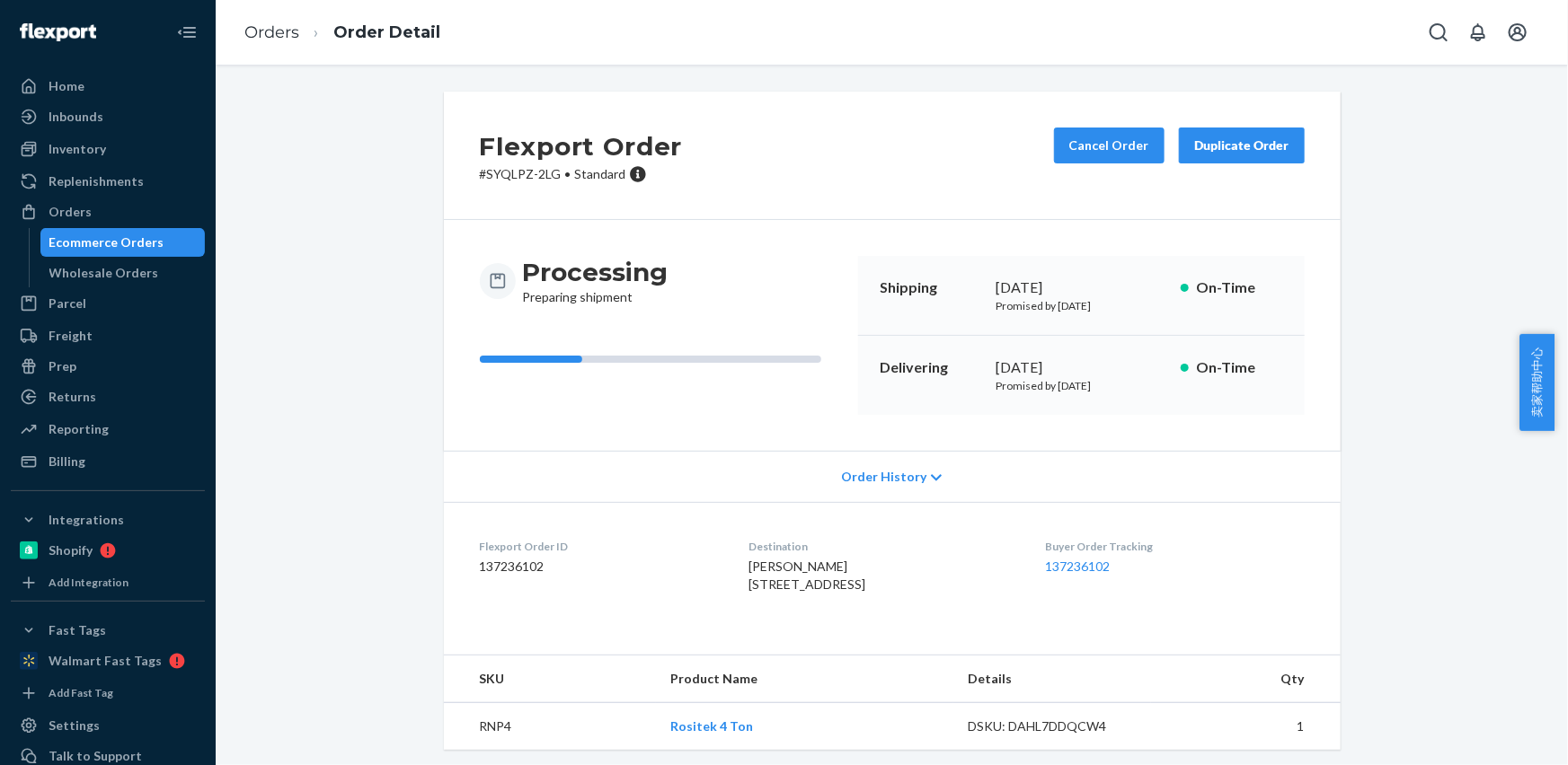
drag, startPoint x: 729, startPoint y: 585, endPoint x: 729, endPoint y: 575, distance: 10.0
click at [748, 585] on span "[PERSON_NAME] [STREET_ADDRESS]" at bounding box center [806, 575] width 116 height 33
drag, startPoint x: 748, startPoint y: 568, endPoint x: 813, endPoint y: 569, distance: 65.0
click at [813, 569] on div "[PERSON_NAME] [STREET_ADDRESS]" at bounding box center [882, 576] width 268 height 36
copy span "[PERSON_NAME]"
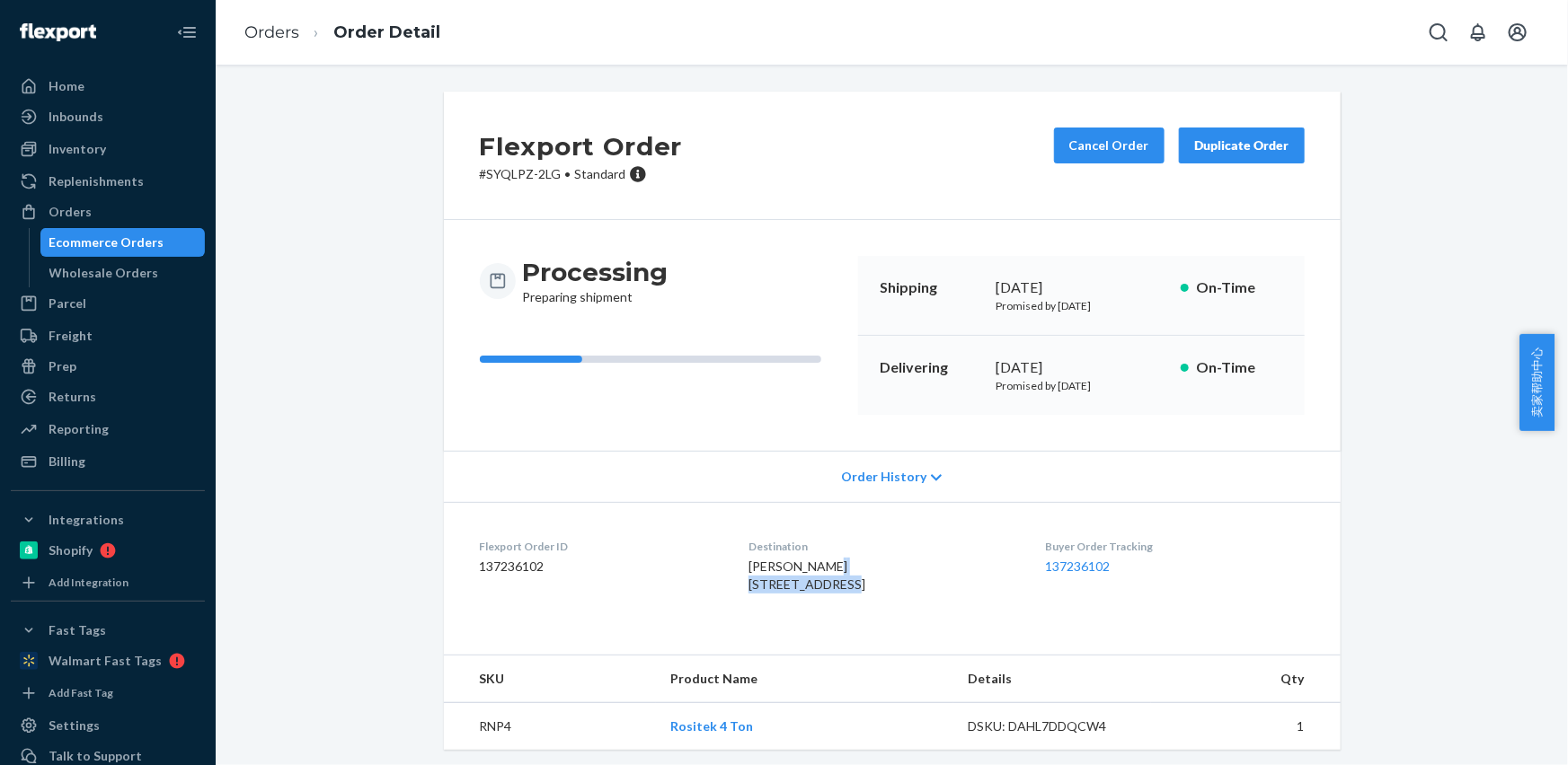
drag, startPoint x: 793, startPoint y: 585, endPoint x: 841, endPoint y: 588, distance: 48.1
click at [843, 589] on dl "Flexport Order ID 137236102 Destination [PERSON_NAME] [STREET_ADDRESS] US Buyer…" at bounding box center [892, 568] width 896 height 134
copy span "[STREET_ADDRESS][PERSON_NAME]"
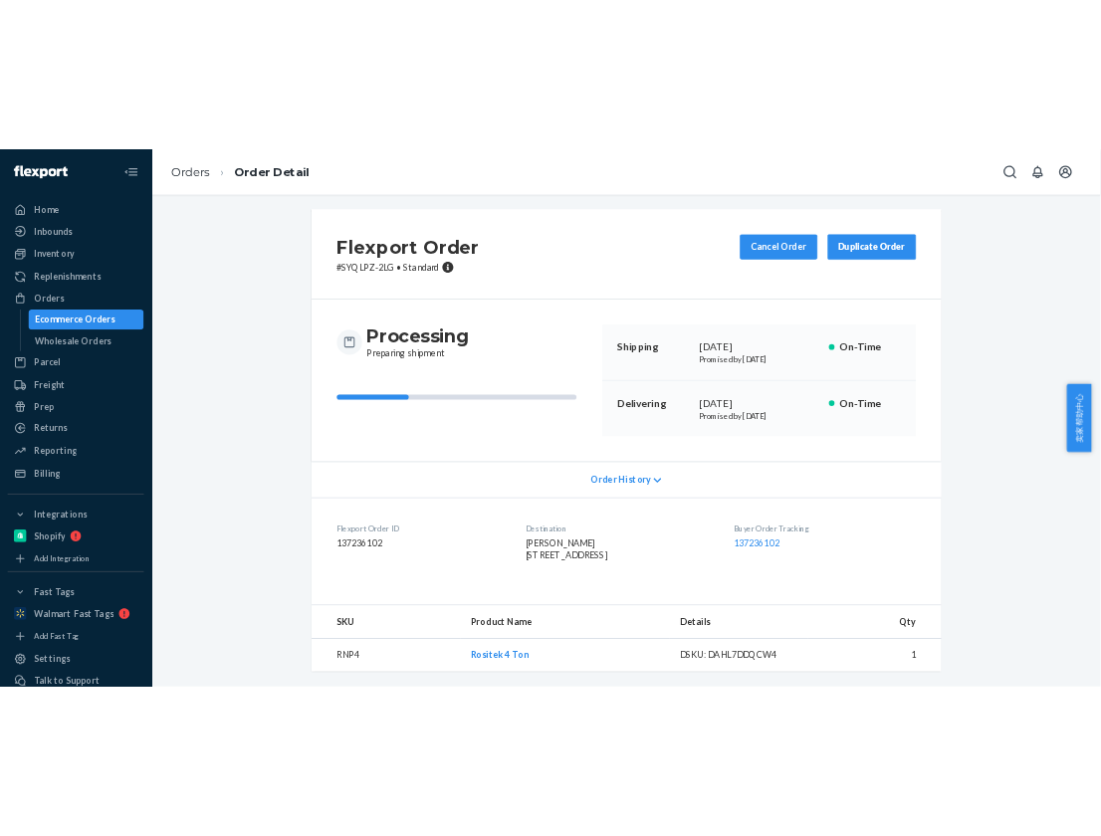
scroll to position [47, 0]
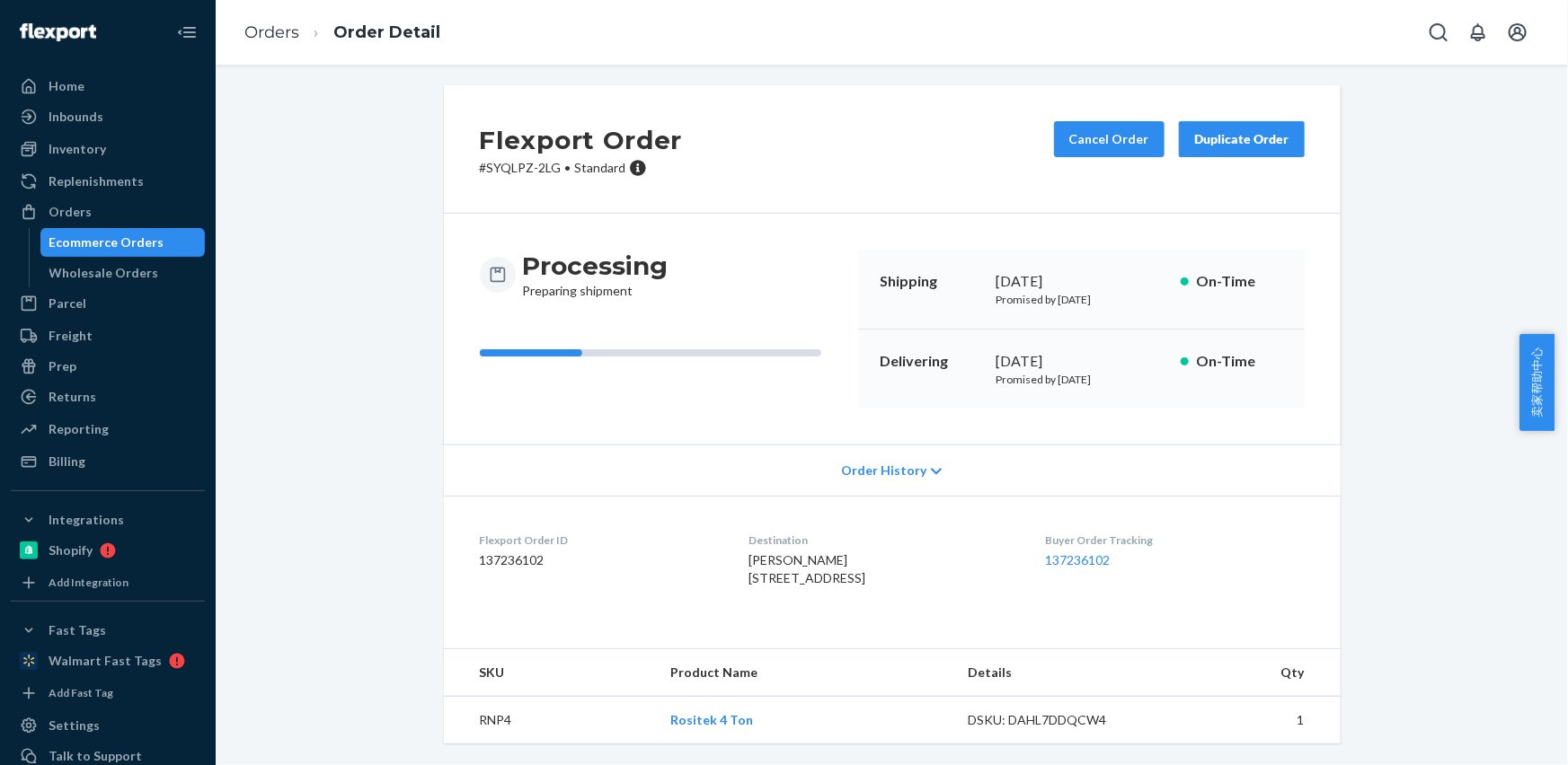
click at [494, 708] on td "RNP4" at bounding box center [550, 720] width 212 height 48
click at [486, 723] on td "RNP4" at bounding box center [550, 720] width 212 height 48
copy td "RNP4"
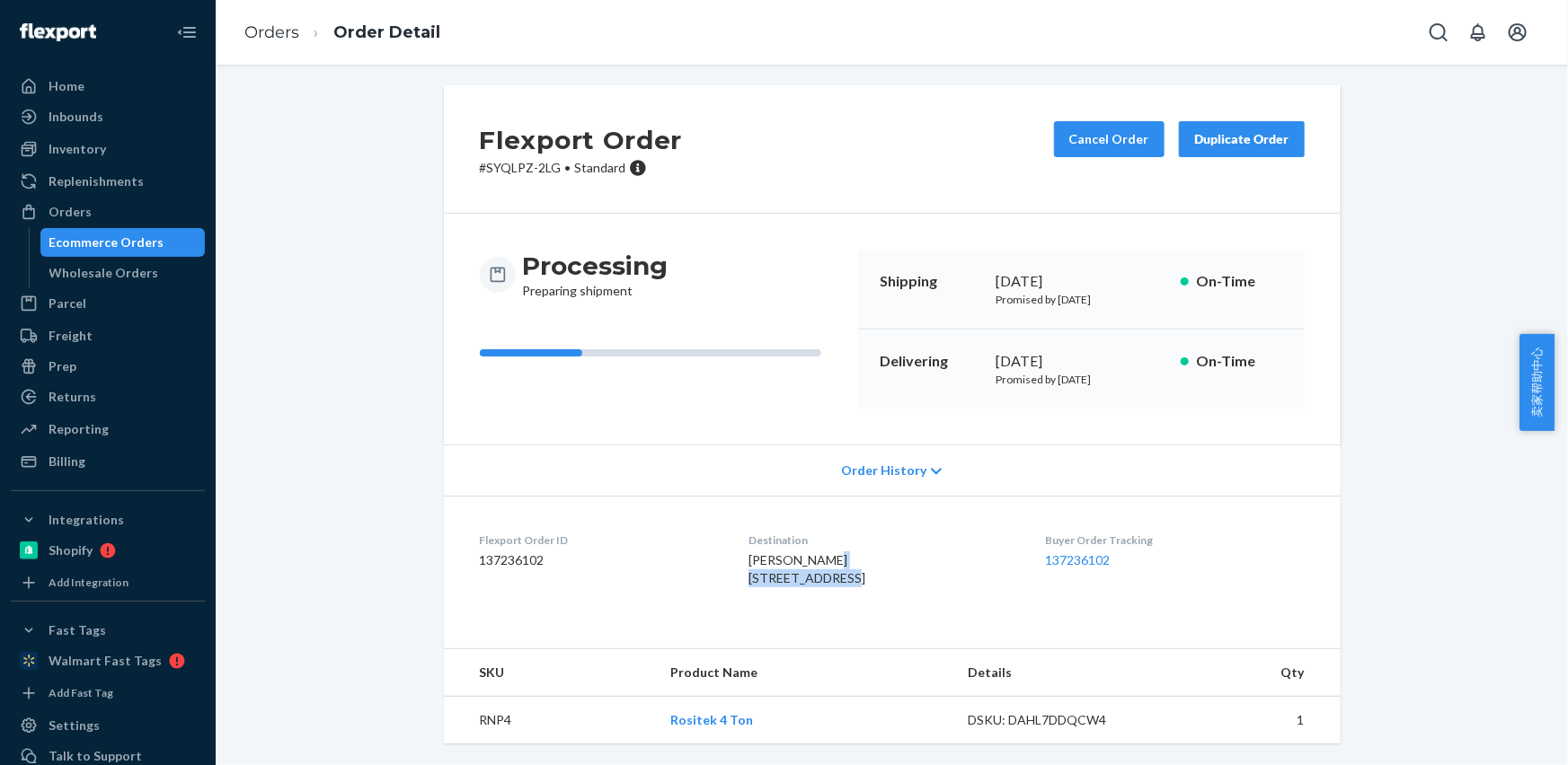
drag, startPoint x: 797, startPoint y: 539, endPoint x: 631, endPoint y: 243, distance: 339.4
click at [846, 551] on div "[PERSON_NAME] [STREET_ADDRESS]" at bounding box center [882, 569] width 268 height 36
click at [491, 725] on td "RNP4" at bounding box center [550, 720] width 212 height 48
click at [262, 36] on link "Orders" at bounding box center [272, 32] width 55 height 20
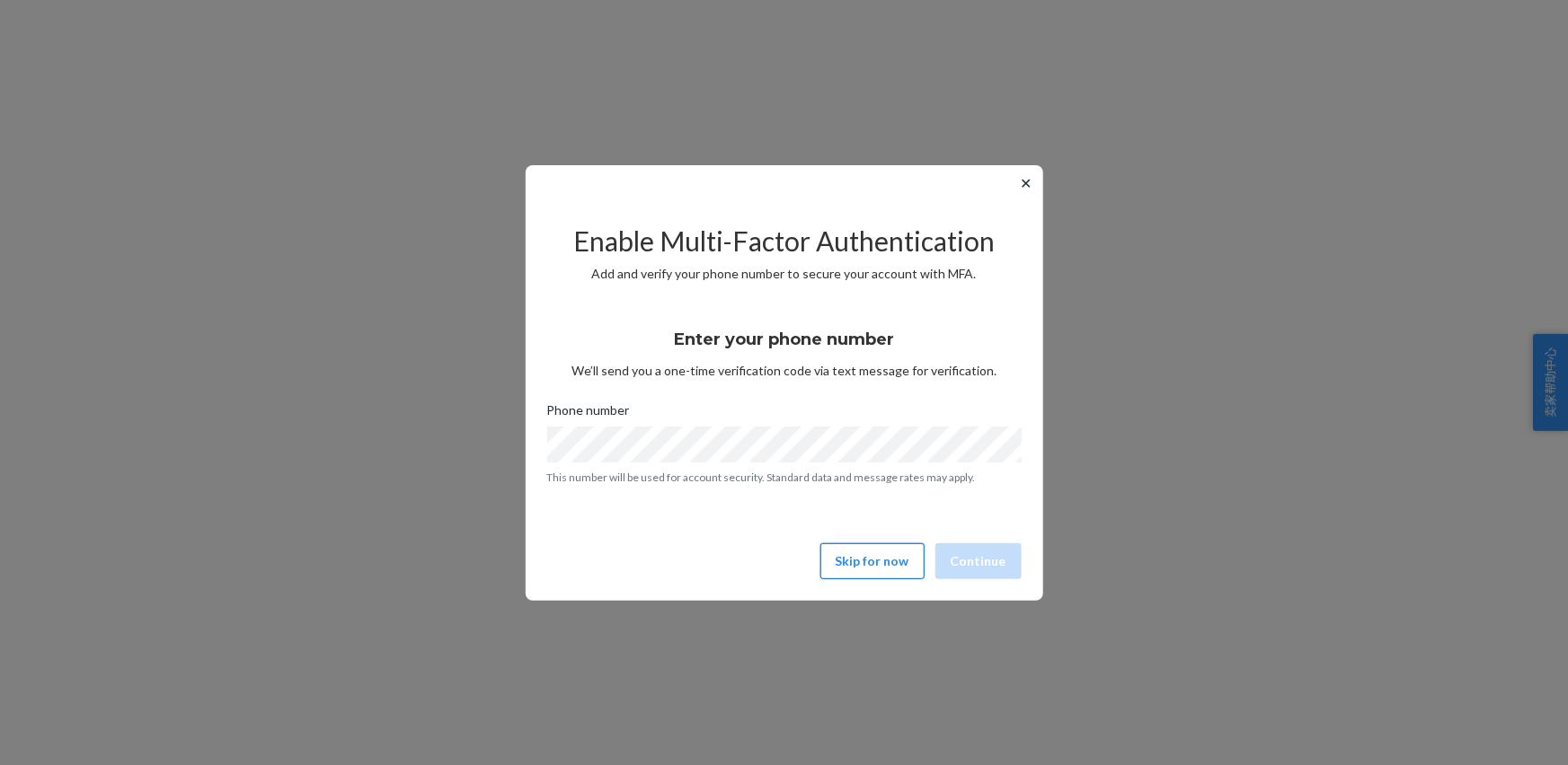
click at [888, 566] on button "Skip for now" at bounding box center [872, 561] width 104 height 36
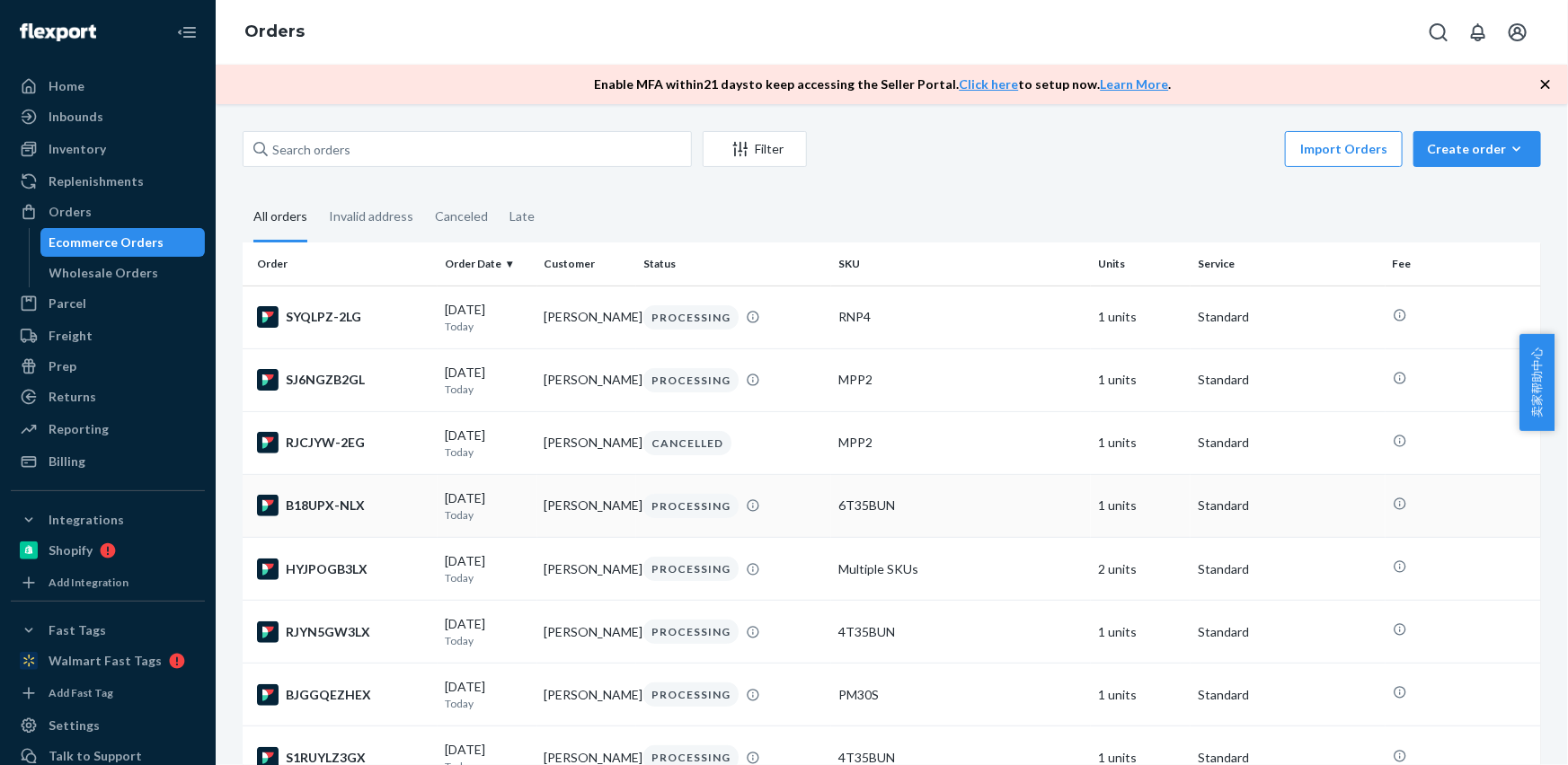
click at [579, 508] on td "[PERSON_NAME]" at bounding box center [587, 505] width 99 height 63
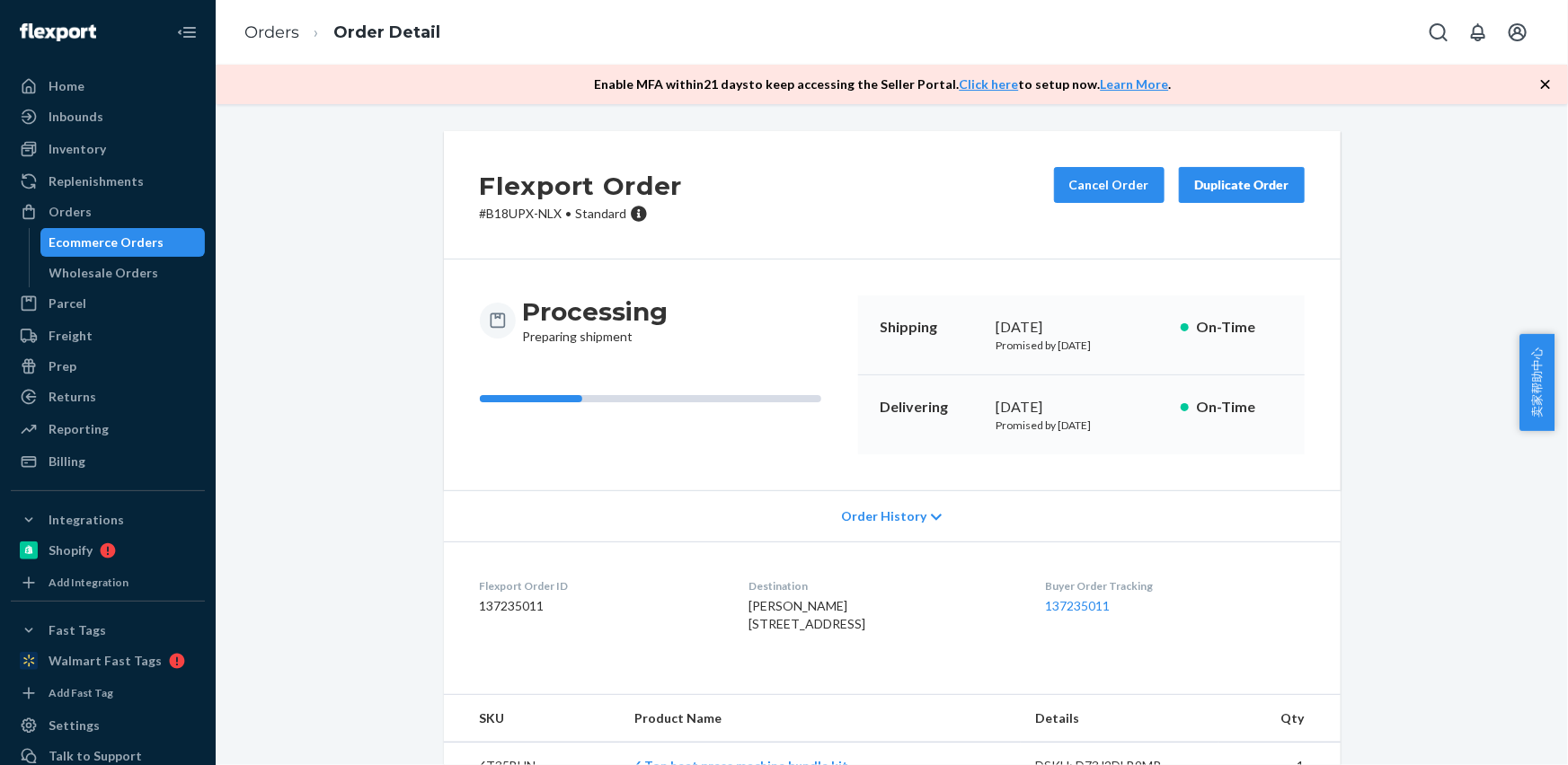
drag, startPoint x: 835, startPoint y: 623, endPoint x: 705, endPoint y: 611, distance: 130.6
click at [719, 609] on dl "Flexport Order ID 137235011 Destination [PERSON_NAME] [STREET_ADDRESS] Buyer Or…" at bounding box center [892, 608] width 896 height 134
copy span "[PERSON_NAME] [STREET_ADDRESS]"
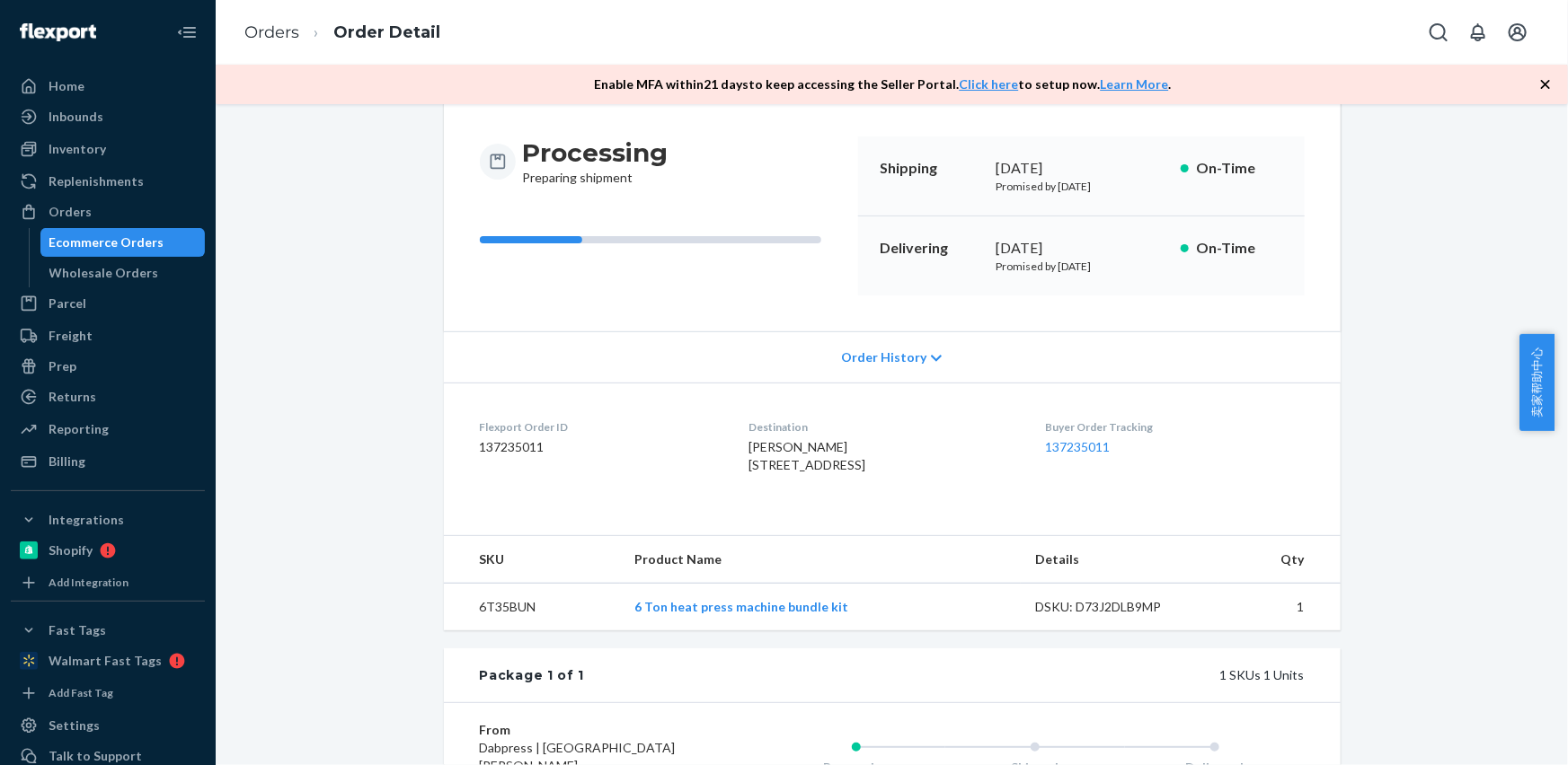
scroll to position [326, 0]
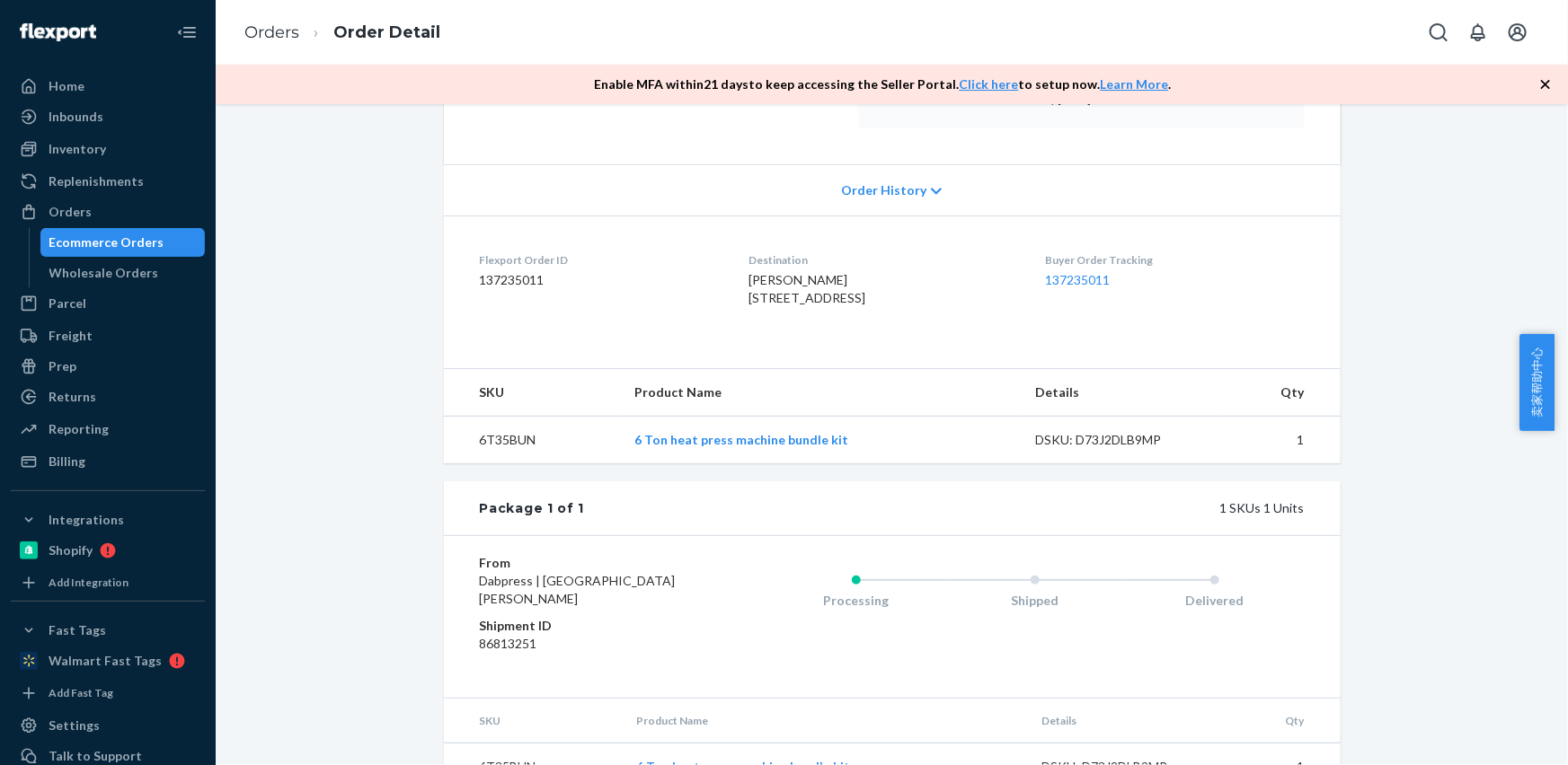
click at [494, 465] on td "6T35BUN" at bounding box center [533, 440] width 177 height 48
click at [487, 465] on td "6T35BUN" at bounding box center [533, 440] width 177 height 48
drag, startPoint x: 487, startPoint y: 474, endPoint x: 447, endPoint y: 364, distance: 117.0
click at [487, 465] on td "6T35BUN" at bounding box center [533, 440] width 177 height 48
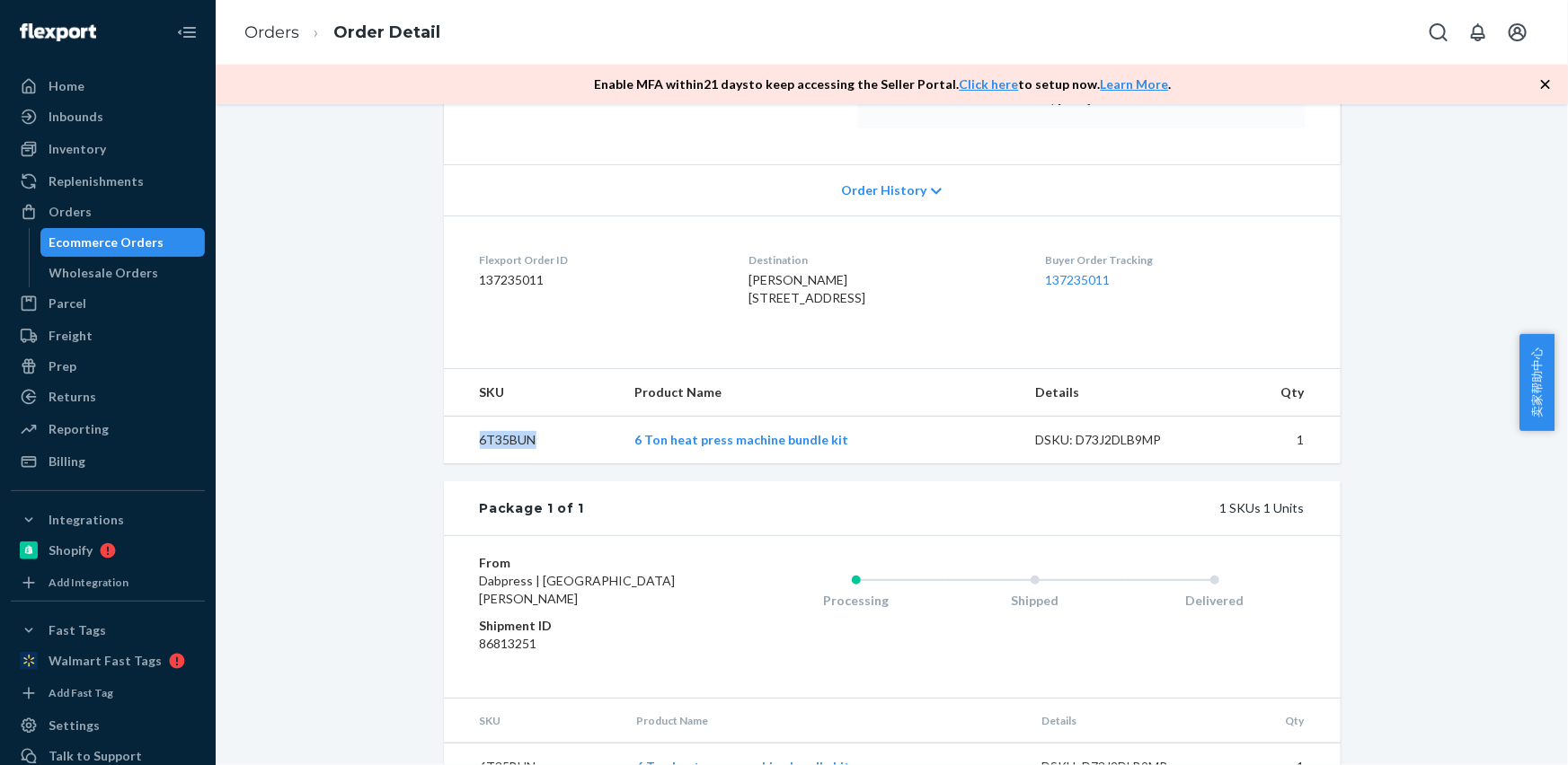
copy td "6T35BUN"
click at [283, 42] on li "Orders" at bounding box center [272, 33] width 55 height 23
click at [282, 37] on link "Orders" at bounding box center [272, 32] width 55 height 20
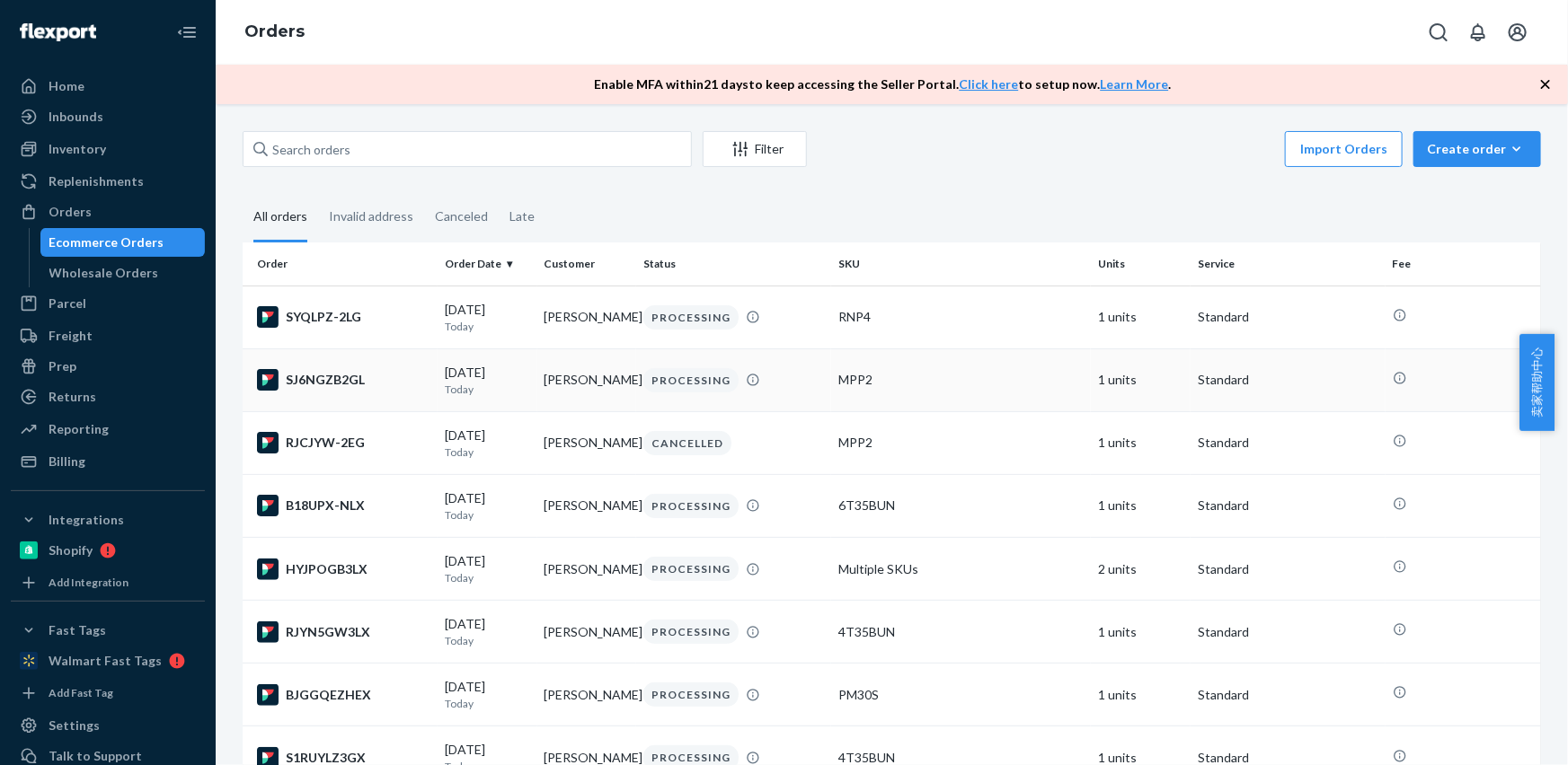
click at [575, 378] on td "[PERSON_NAME]" at bounding box center [587, 380] width 99 height 63
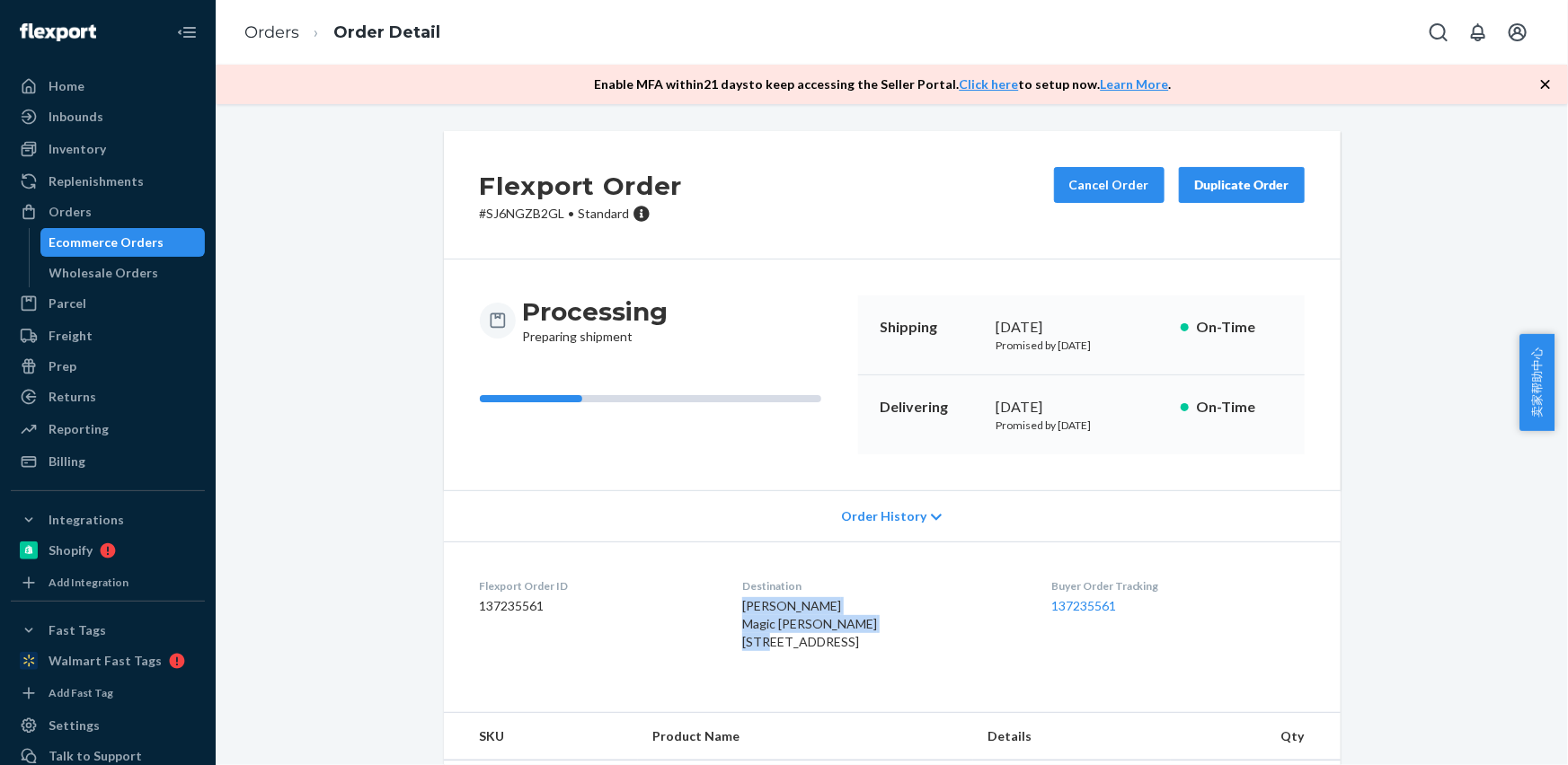
drag, startPoint x: 803, startPoint y: 639, endPoint x: 709, endPoint y: 611, distance: 98.1
click at [715, 613] on dl "Flexport Order ID 137235561 Destination [PERSON_NAME] Magic [PERSON_NAME] [STRE…" at bounding box center [892, 617] width 896 height 152
copy span "[PERSON_NAME] Magic [PERSON_NAME] [STREET_ADDRESS]"
click at [793, 643] on span "[PERSON_NAME] Magic [PERSON_NAME] [STREET_ADDRESS]" at bounding box center [809, 623] width 135 height 51
drag, startPoint x: 781, startPoint y: 639, endPoint x: 696, endPoint y: 510, distance: 154.5
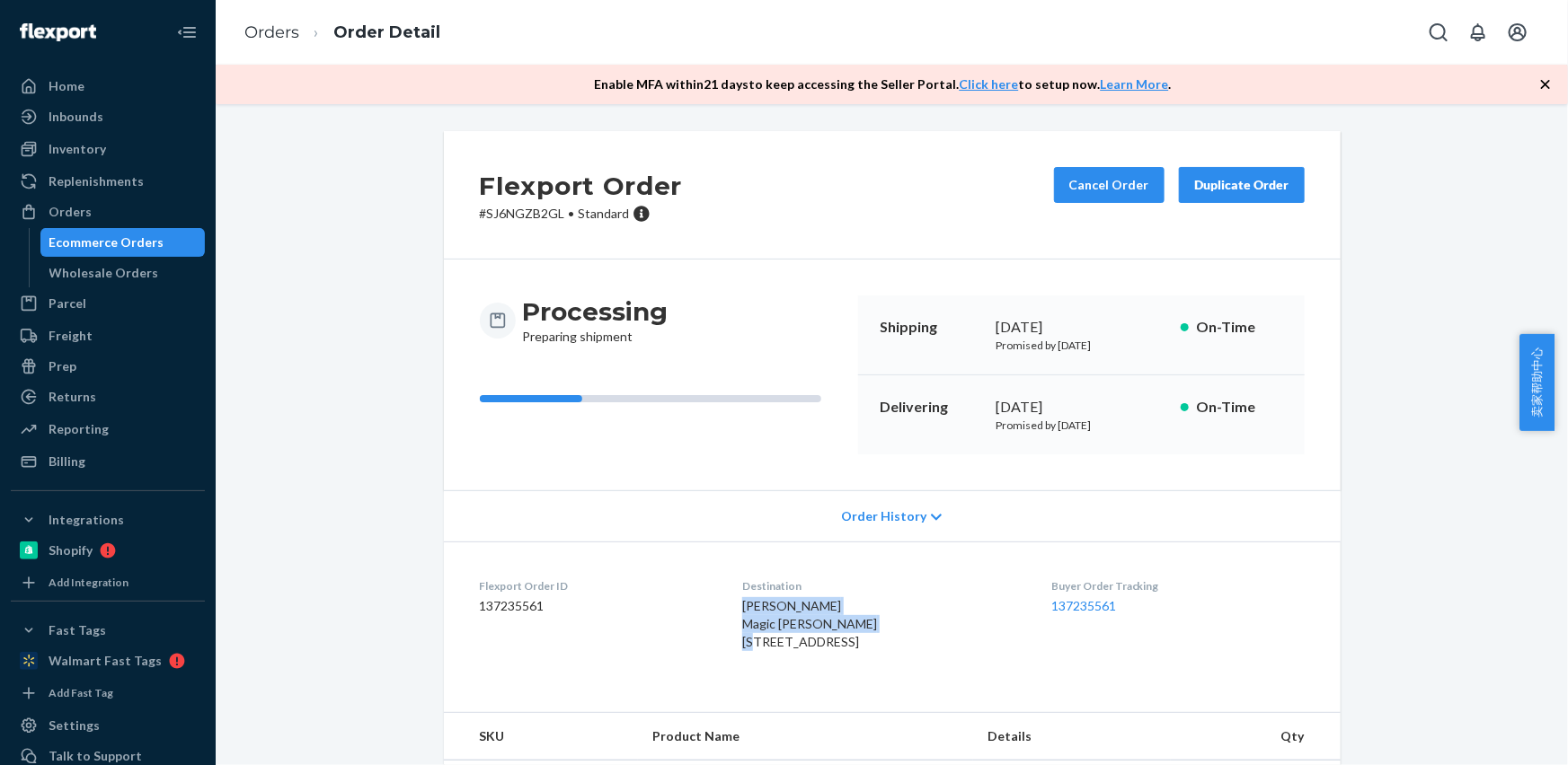
click at [742, 609] on span "[PERSON_NAME] Magic [PERSON_NAME] [STREET_ADDRESS]" at bounding box center [809, 623] width 135 height 51
drag, startPoint x: 772, startPoint y: 657, endPoint x: 852, endPoint y: 656, distance: 80.0
click at [862, 650] on span "[PERSON_NAME] Magic [PERSON_NAME] [STREET_ADDRESS]" at bounding box center [809, 623] width 135 height 51
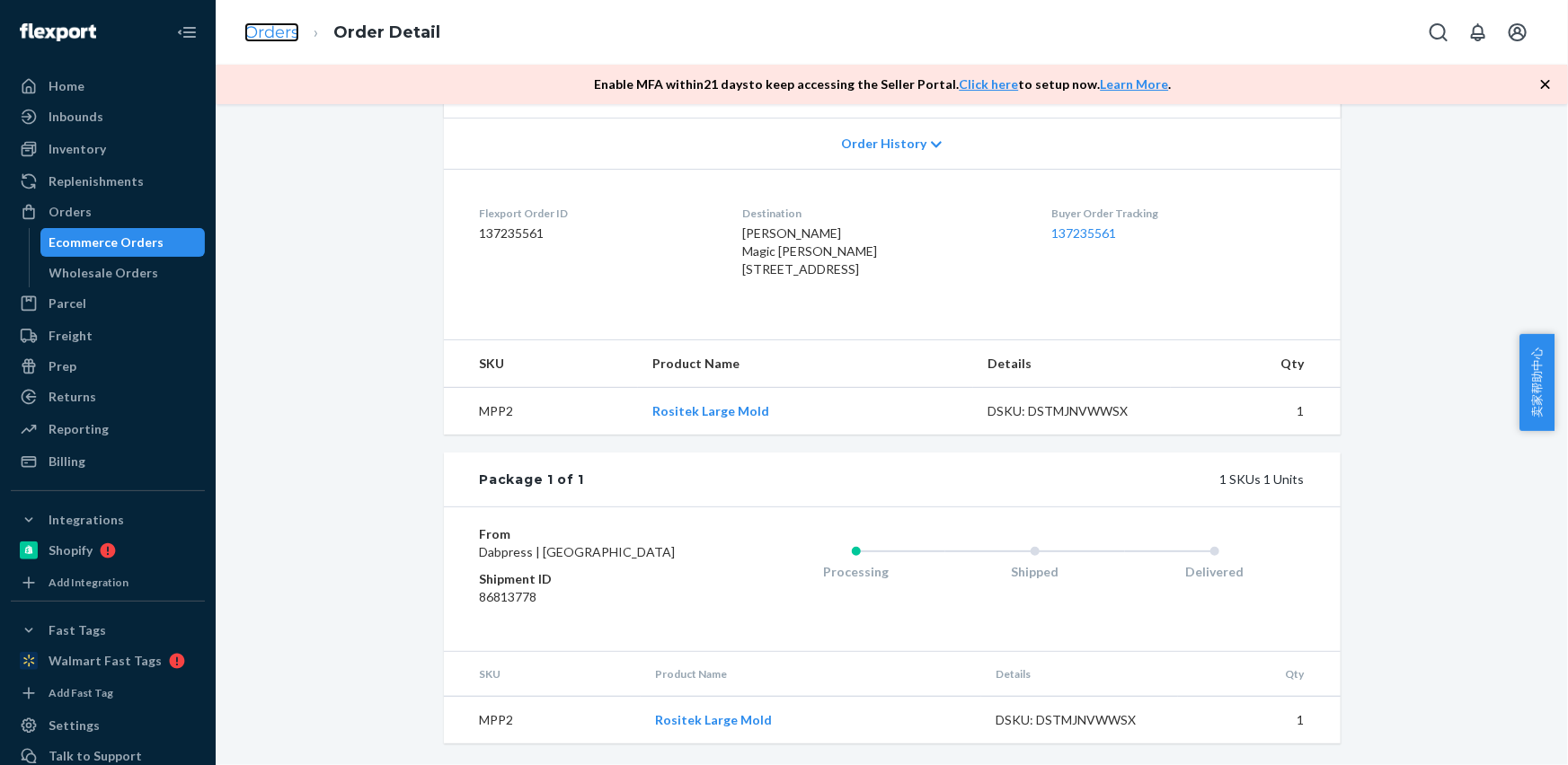
click at [270, 26] on link "Orders" at bounding box center [272, 32] width 55 height 20
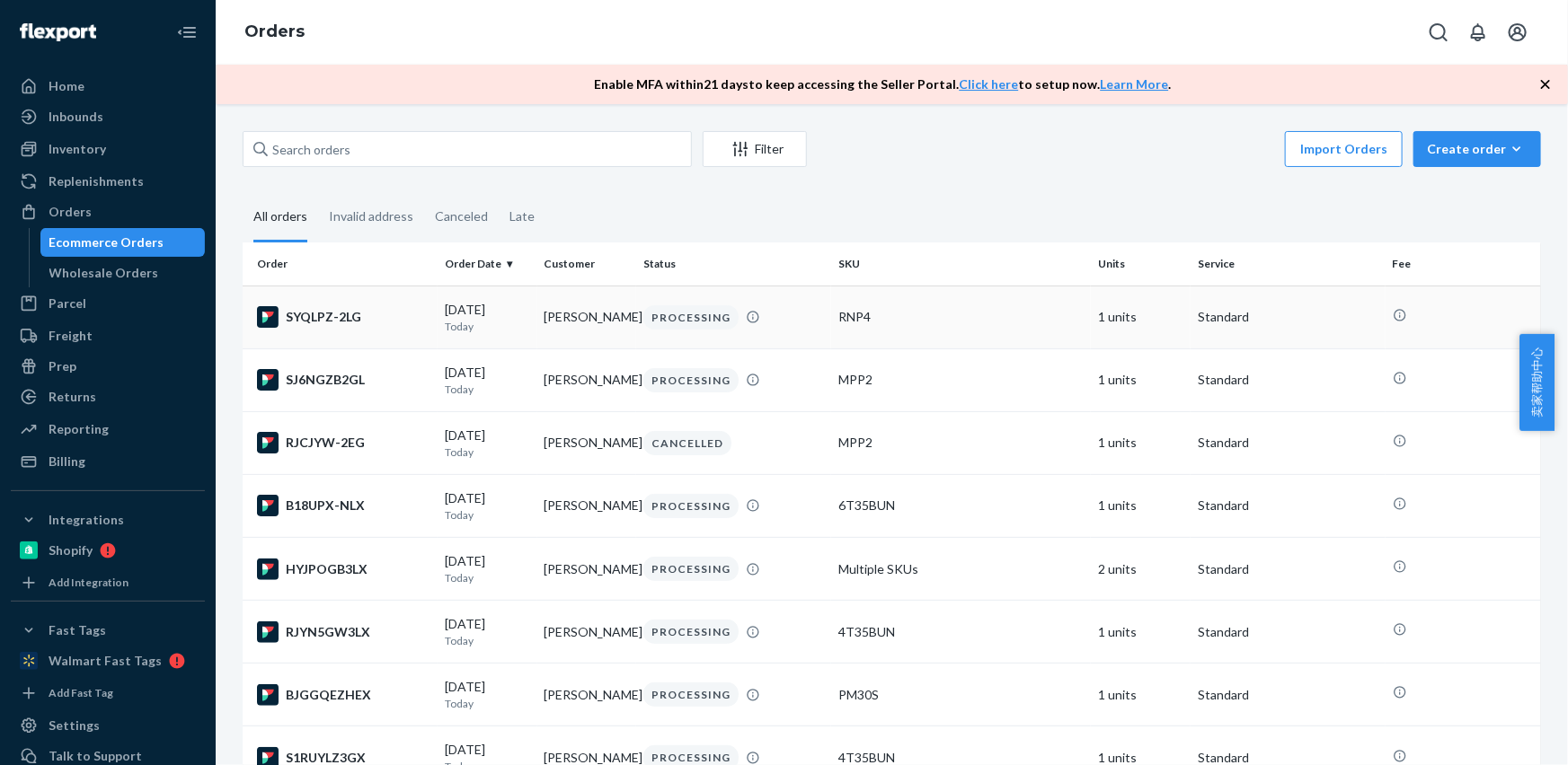
click at [570, 328] on td "[PERSON_NAME]" at bounding box center [587, 317] width 99 height 63
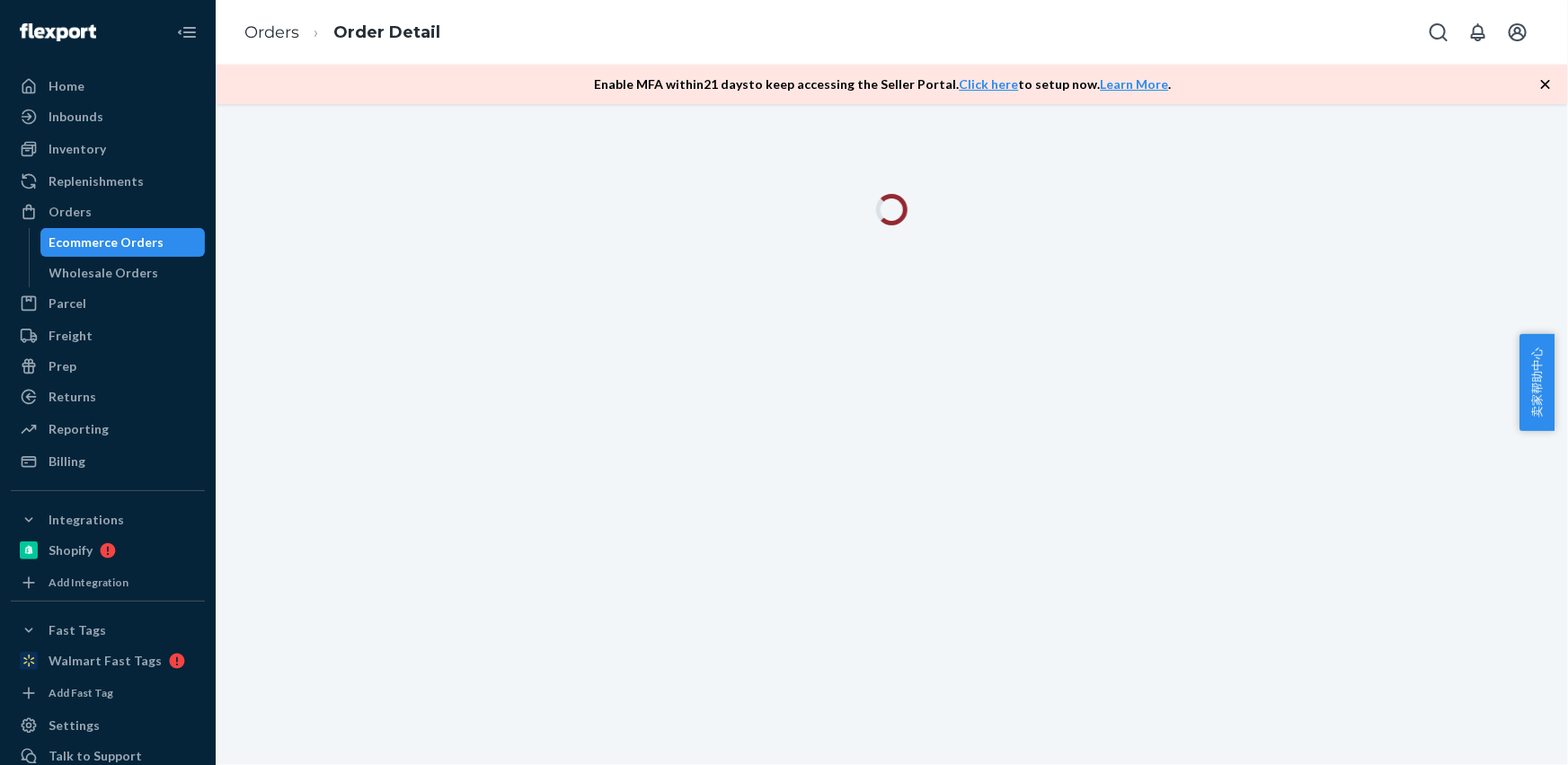
click at [1551, 86] on icon "button" at bounding box center [1545, 85] width 18 height 18
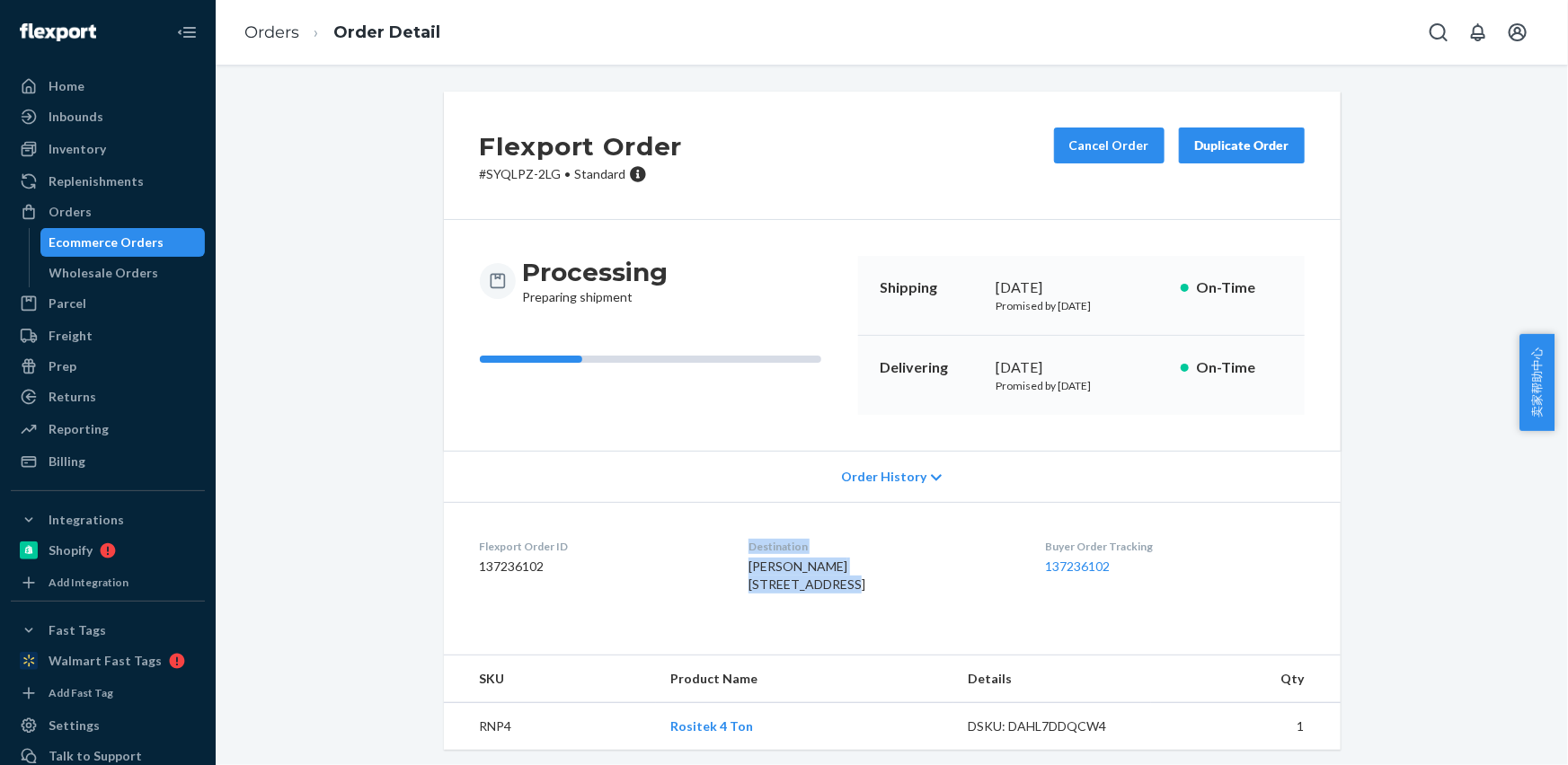
drag, startPoint x: 710, startPoint y: 577, endPoint x: 844, endPoint y: 579, distance: 134.0
click at [844, 579] on dl "Flexport Order ID 137236102 Destination [PERSON_NAME] [STREET_ADDRESS] US Buyer…" at bounding box center [892, 568] width 896 height 134
click at [776, 578] on span "[PERSON_NAME] [STREET_ADDRESS]" at bounding box center [806, 575] width 116 height 33
drag, startPoint x: 767, startPoint y: 585, endPoint x: 854, endPoint y: 585, distance: 87.0
click at [854, 585] on dl "Flexport Order ID 137236102 Destination [PERSON_NAME] [STREET_ADDRESS] US Buyer…" at bounding box center [892, 568] width 896 height 134
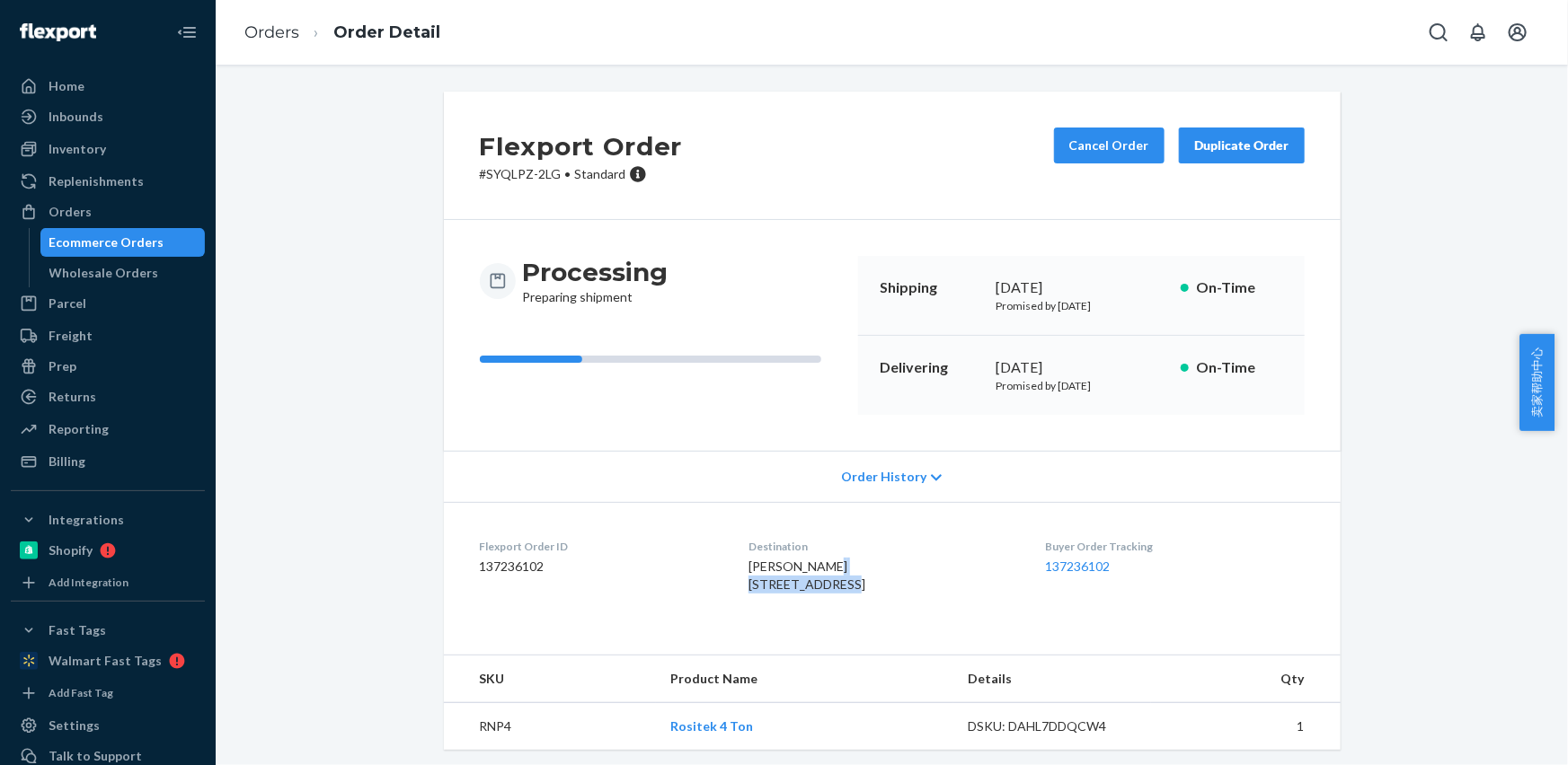
click at [726, 593] on dl "Flexport Order ID 137236102 Destination [PERSON_NAME] [STREET_ADDRESS] US Buyer…" at bounding box center [892, 568] width 896 height 134
drag, startPoint x: 729, startPoint y: 590, endPoint x: 849, endPoint y: 584, distance: 120.1
click at [849, 584] on div "[PERSON_NAME] [STREET_ADDRESS]" at bounding box center [882, 576] width 268 height 36
copy span "[STREET_ADDRESS][PERSON_NAME]"
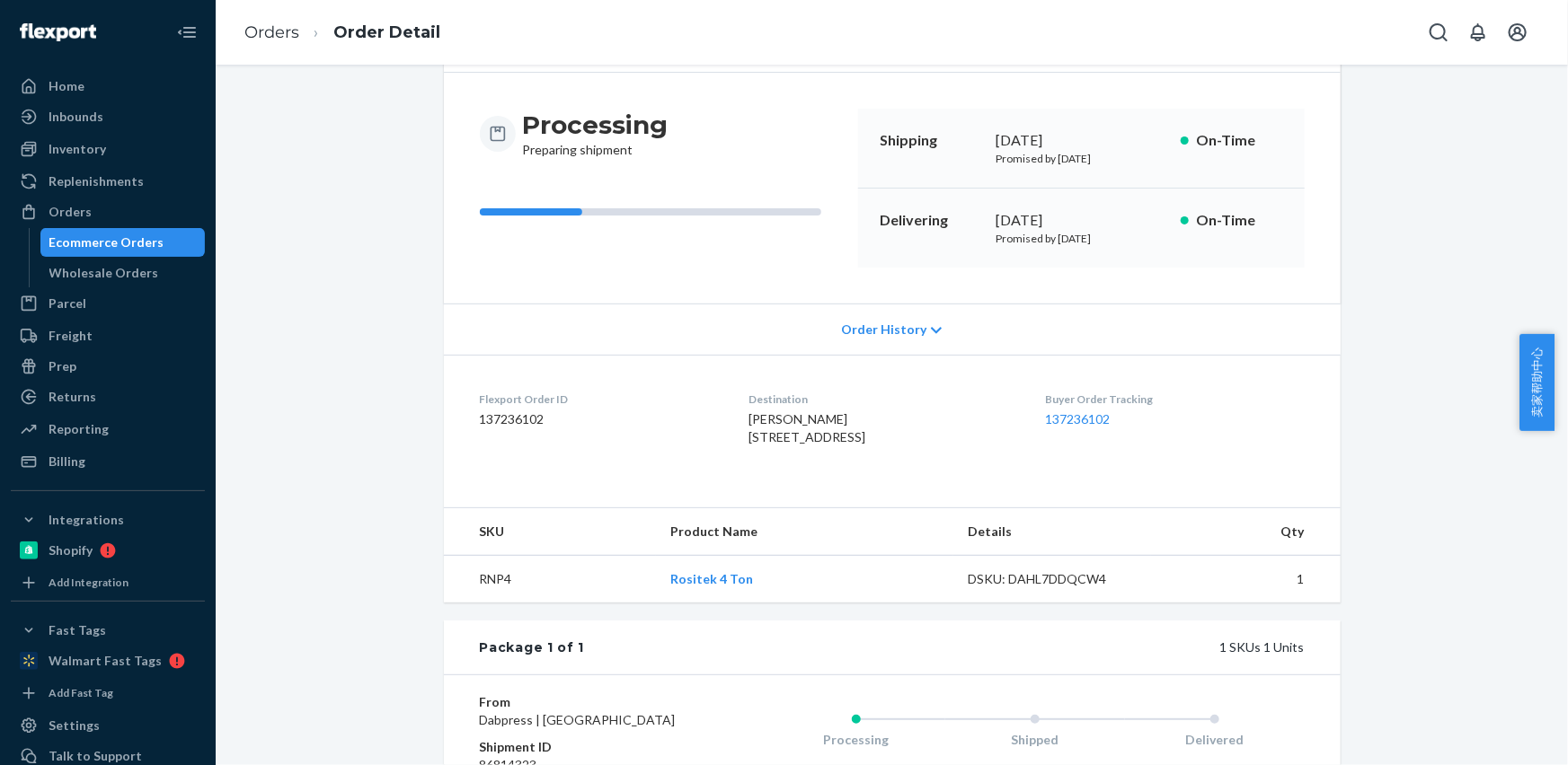
scroll to position [162, 0]
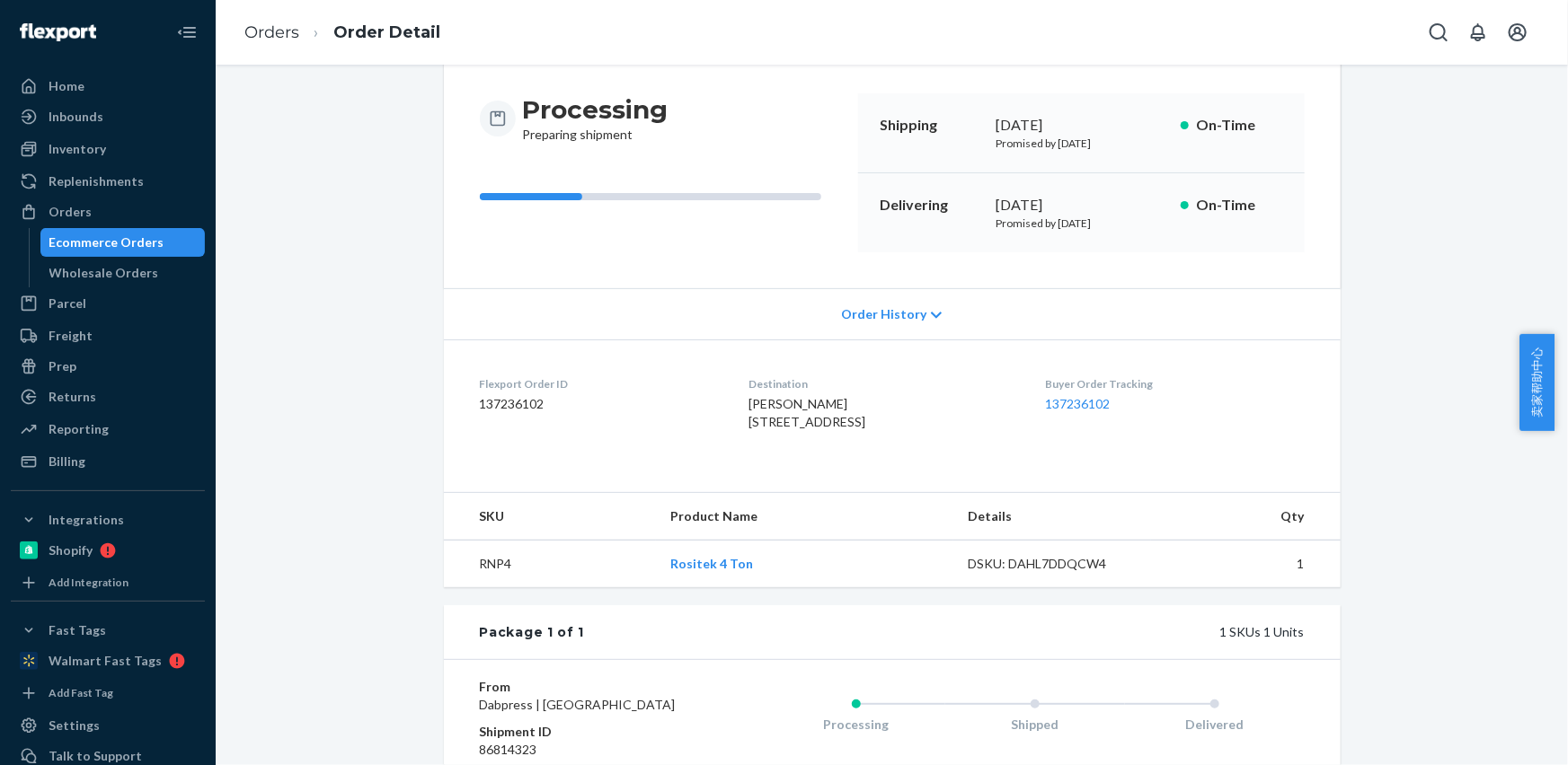
click at [480, 588] on td "RNP4" at bounding box center [550, 564] width 212 height 48
click at [485, 588] on td "RNP4" at bounding box center [550, 564] width 212 height 48
copy td "RNP4"
